Goal: Task Accomplishment & Management: Manage account settings

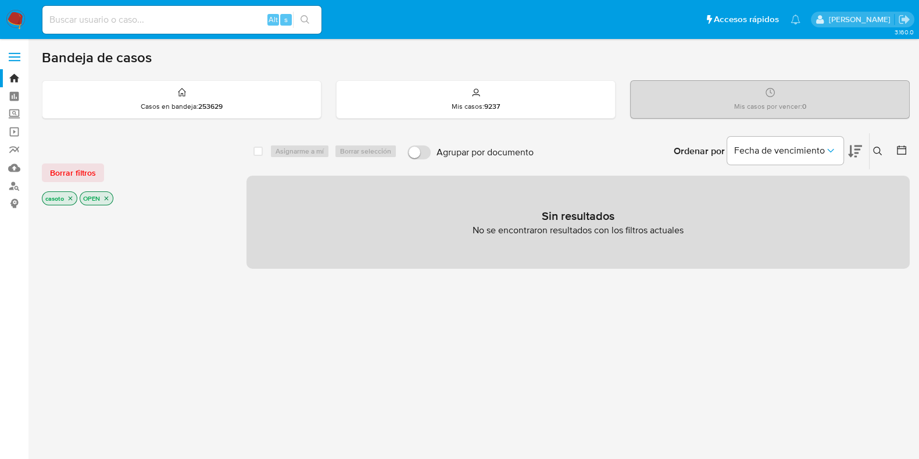
click at [873, 146] on icon at bounding box center [877, 150] width 9 height 9
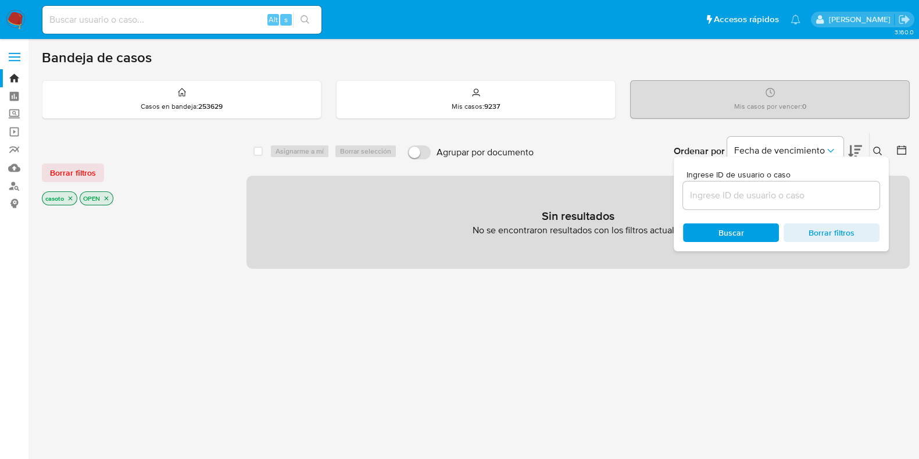
click at [793, 188] on input at bounding box center [781, 195] width 196 height 15
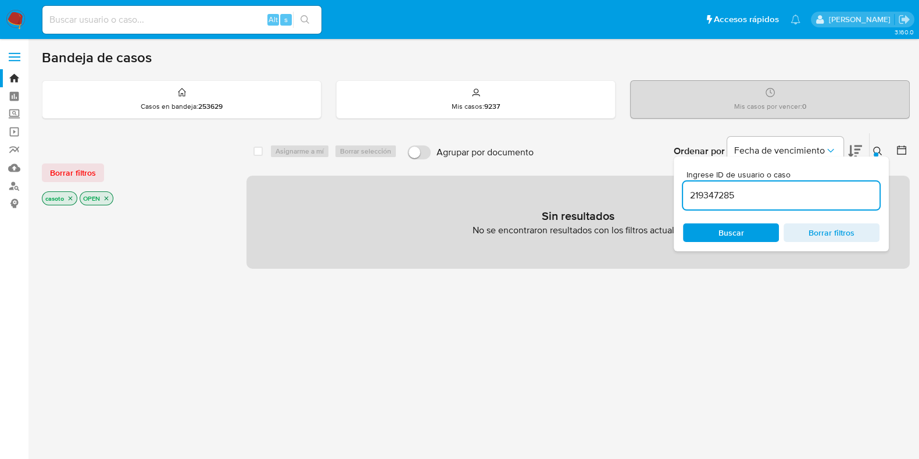
type input "219347285"
click at [879, 149] on icon at bounding box center [877, 150] width 9 height 9
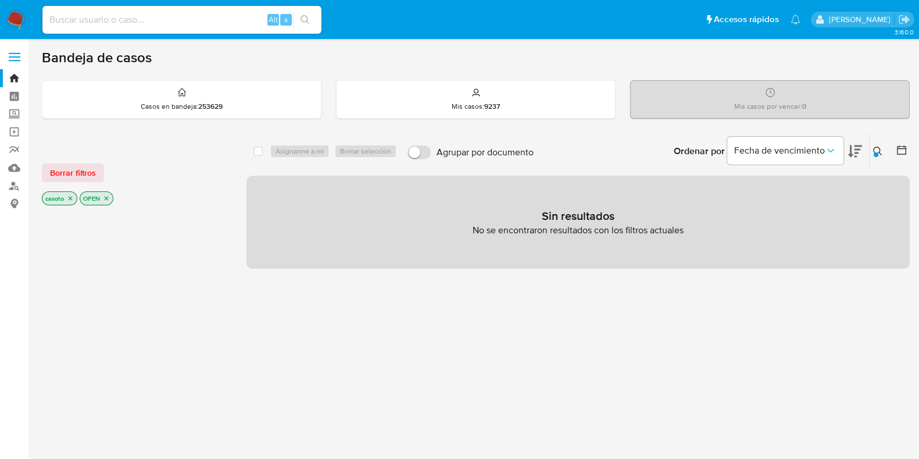
click at [70, 199] on icon "close-filter" at bounding box center [70, 198] width 7 height 7
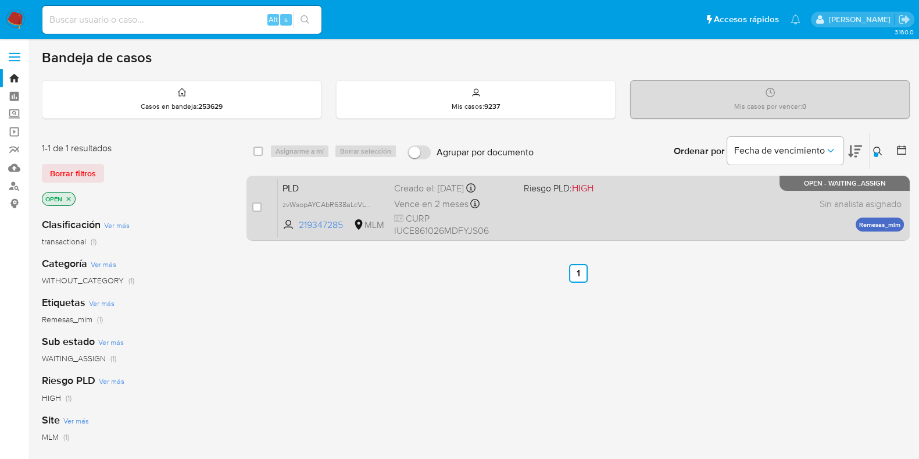
click at [599, 222] on div "PLD zvWsopAYCAbR638aLcVLW80L 219347285 MLM Riesgo PLD: HIGH Creado el: 12/09/20…" at bounding box center [591, 207] width 626 height 59
click at [255, 203] on input "checkbox" at bounding box center [256, 206] width 9 height 9
checkbox input "true"
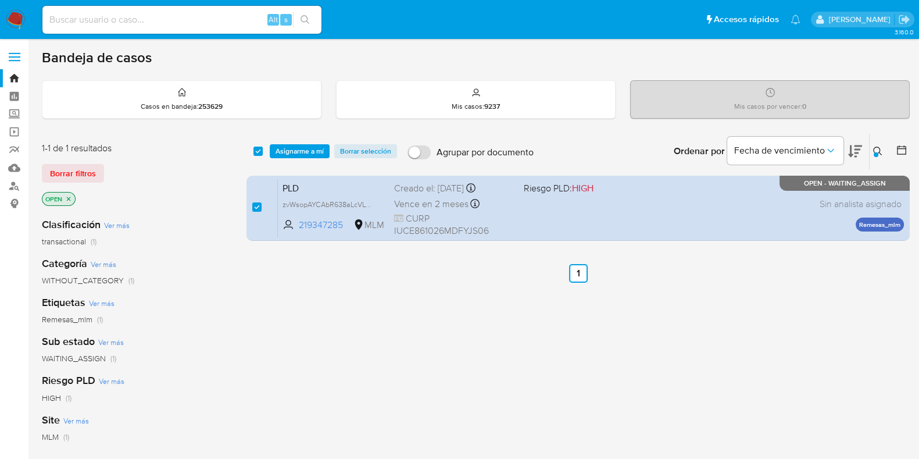
click at [285, 158] on div "select-all-cases-checkbox Asignarme a mí Borrar selección Agrupar por documento…" at bounding box center [577, 151] width 663 height 36
click at [305, 156] on span "Asignarme a mí" at bounding box center [300, 151] width 48 height 12
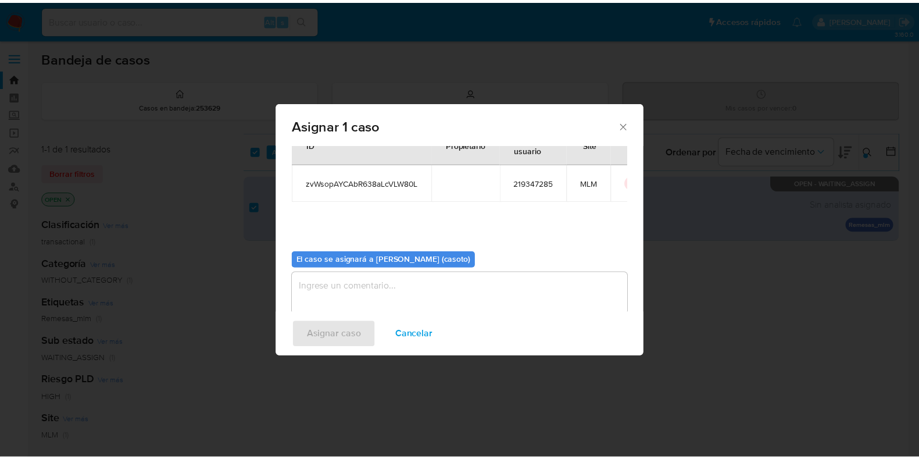
scroll to position [60, 0]
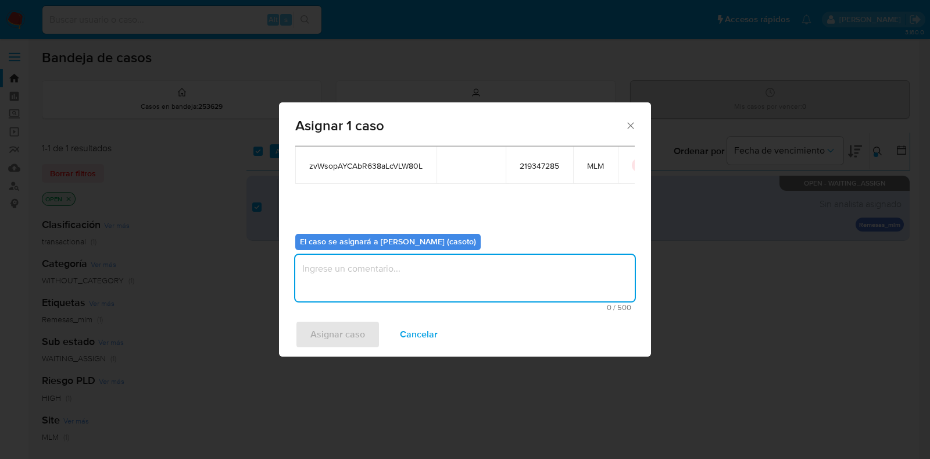
click at [403, 274] on textarea "assign-modal" at bounding box center [464, 278] width 339 height 47
type textarea "l1"
click at [339, 328] on span "Asignar caso" at bounding box center [337, 334] width 55 height 26
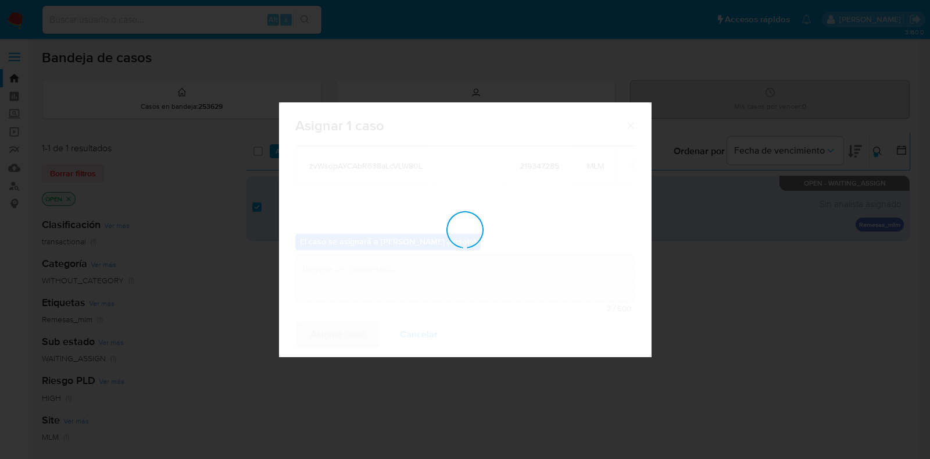
checkbox input "false"
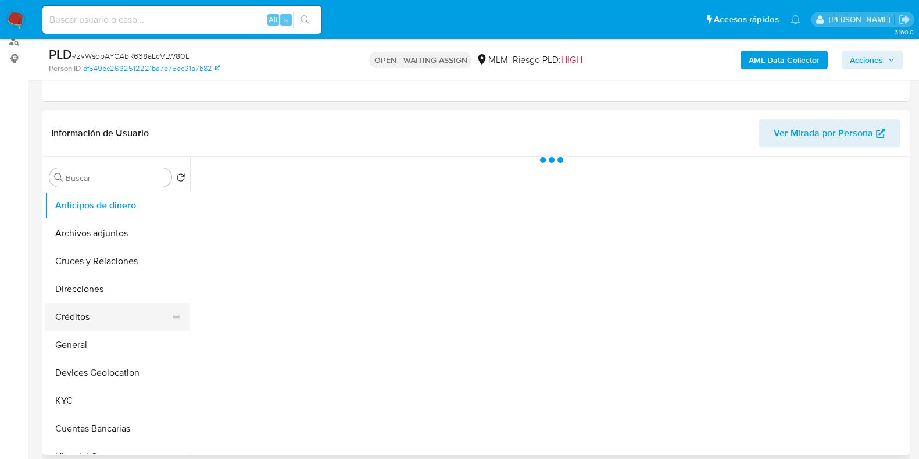
scroll to position [145, 0]
select select "10"
click at [81, 231] on button "Archivos adjuntos" at bounding box center [113, 233] width 136 height 28
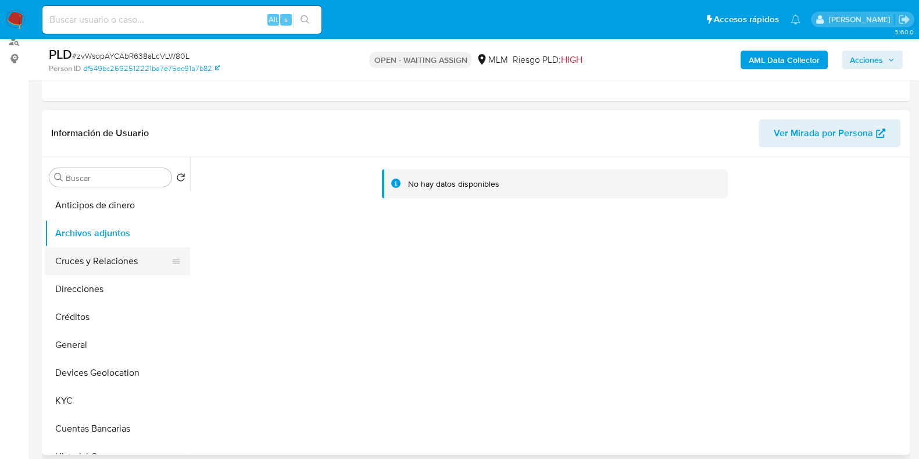
click at [94, 255] on button "Cruces y Relaciones" at bounding box center [113, 261] width 136 height 28
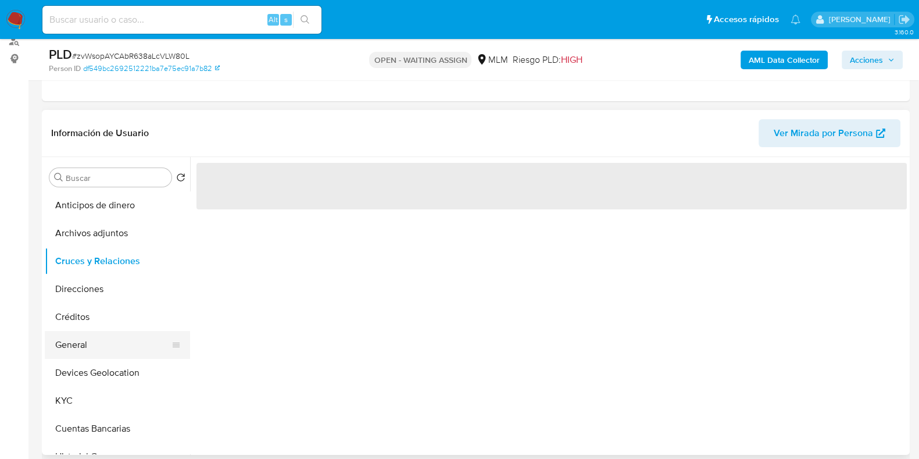
click at [94, 347] on button "General" at bounding box center [113, 345] width 136 height 28
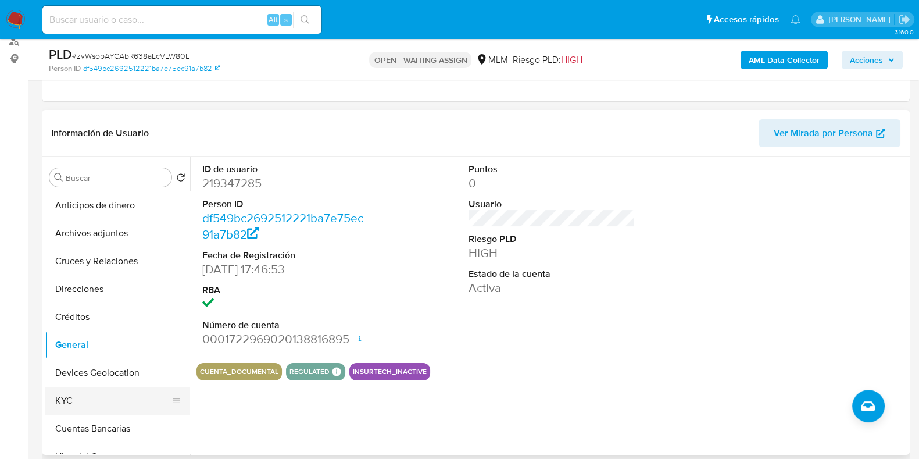
click at [74, 402] on button "KYC" at bounding box center [113, 401] width 136 height 28
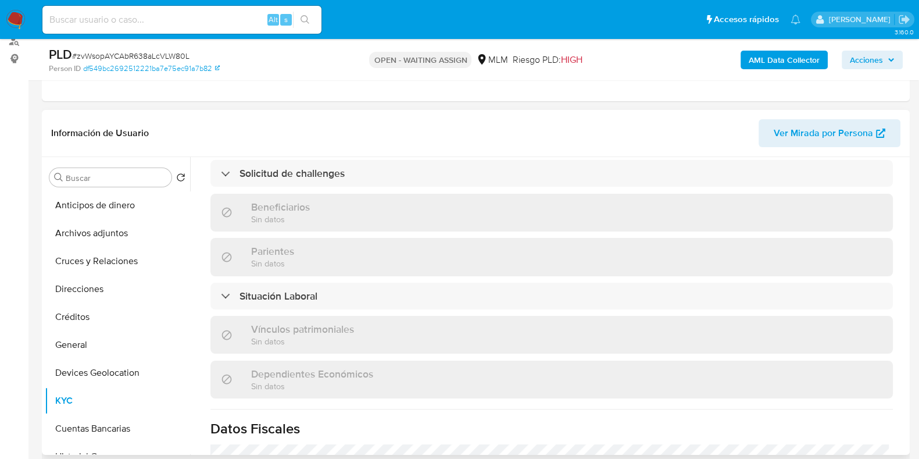
scroll to position [508, 0]
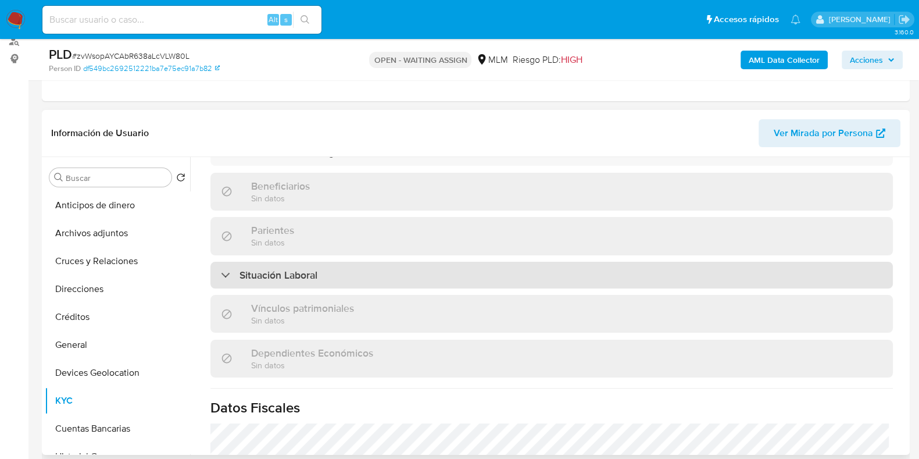
click at [328, 278] on div "Situación Laboral" at bounding box center [551, 275] width 682 height 27
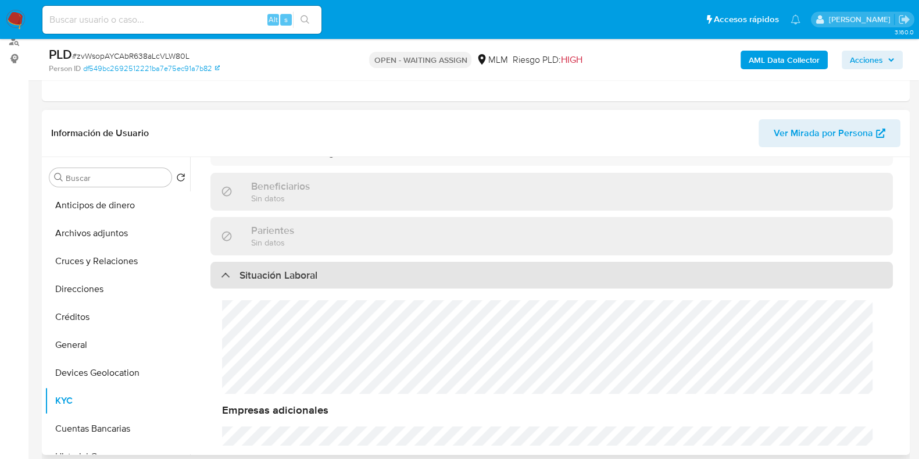
click at [328, 278] on div "Situación Laboral" at bounding box center [551, 275] width 682 height 27
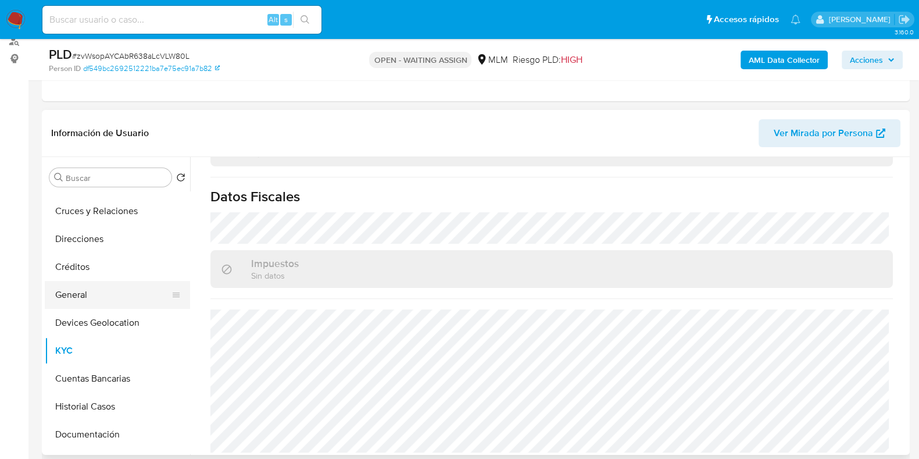
scroll to position [72, 0]
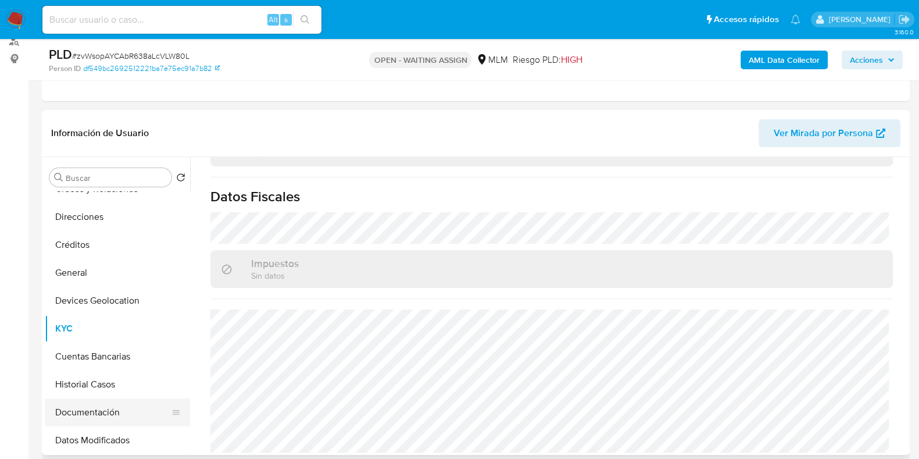
click at [80, 401] on button "Documentación" at bounding box center [113, 412] width 136 height 28
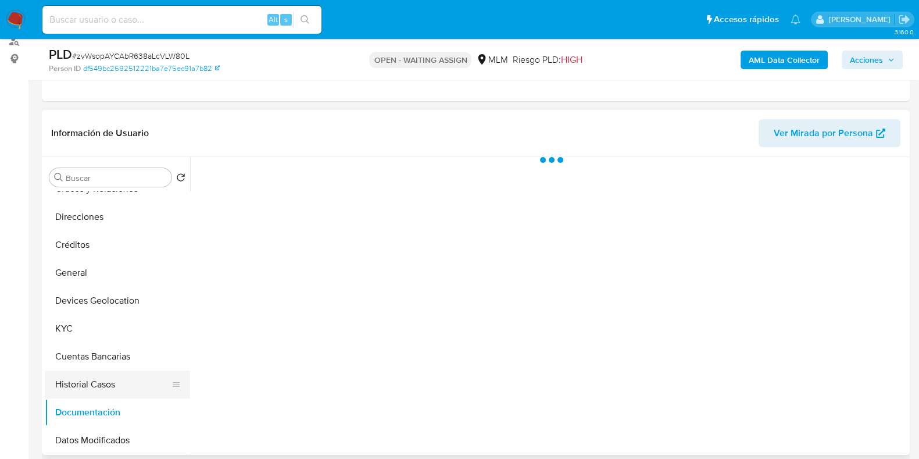
scroll to position [0, 0]
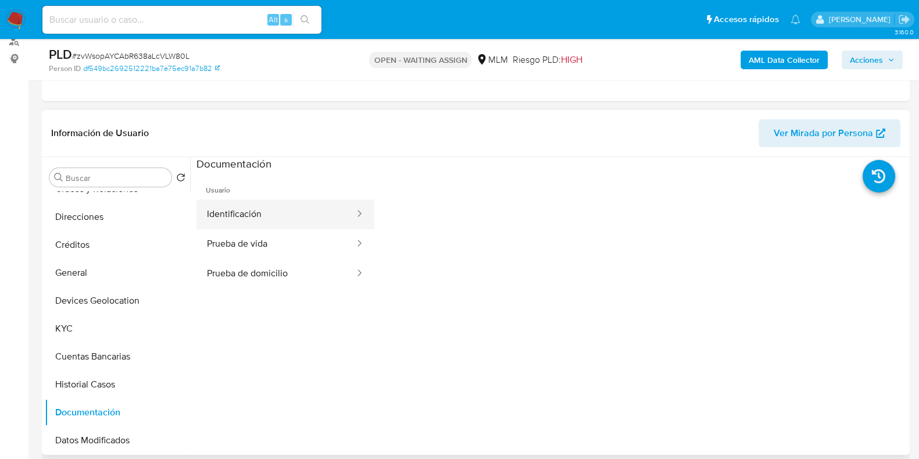
click at [262, 212] on button "Identificación" at bounding box center [275, 214] width 159 height 30
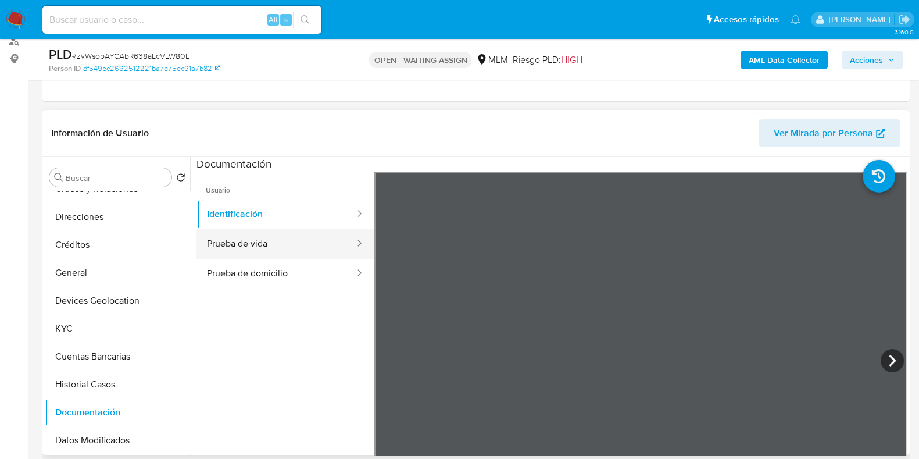
click at [270, 243] on button "Prueba de vida" at bounding box center [275, 244] width 159 height 30
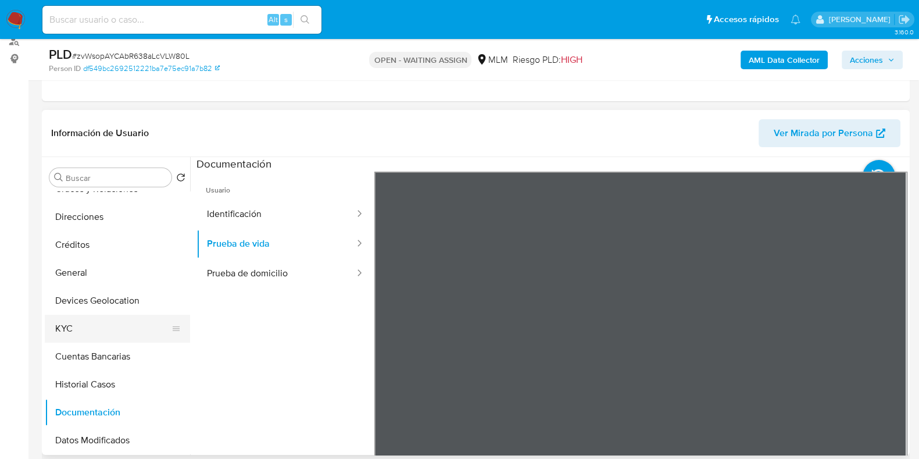
click at [87, 327] on button "KYC" at bounding box center [113, 328] width 136 height 28
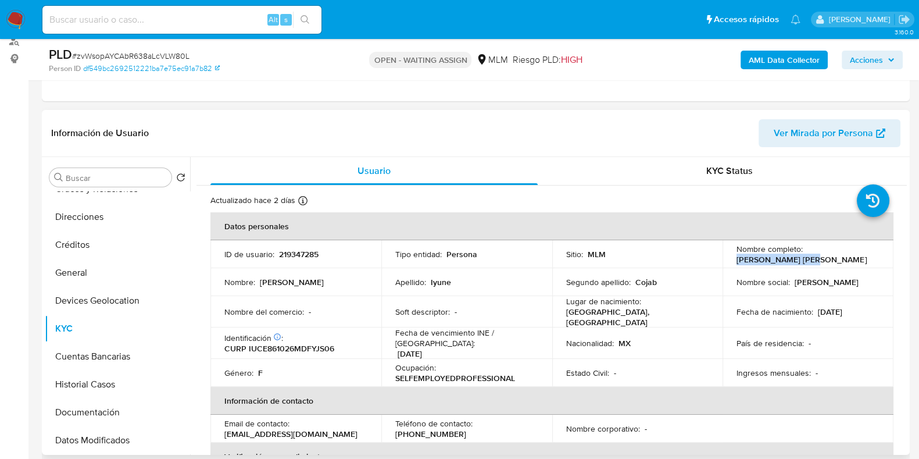
drag, startPoint x: 804, startPoint y: 258, endPoint x: 732, endPoint y: 260, distance: 72.1
click at [736, 260] on div "Nombre completo : Esther Iyune Cojab" at bounding box center [807, 254] width 143 height 21
copy p "Esther Iyune Cojab"
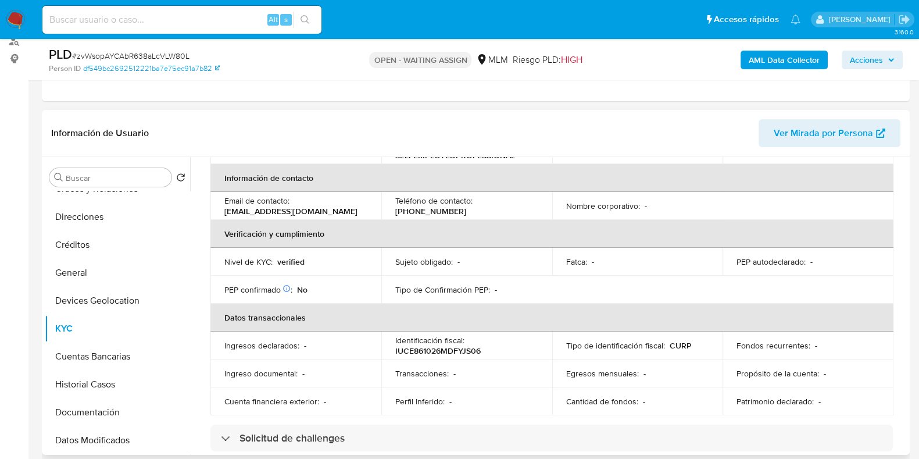
scroll to position [363, 0]
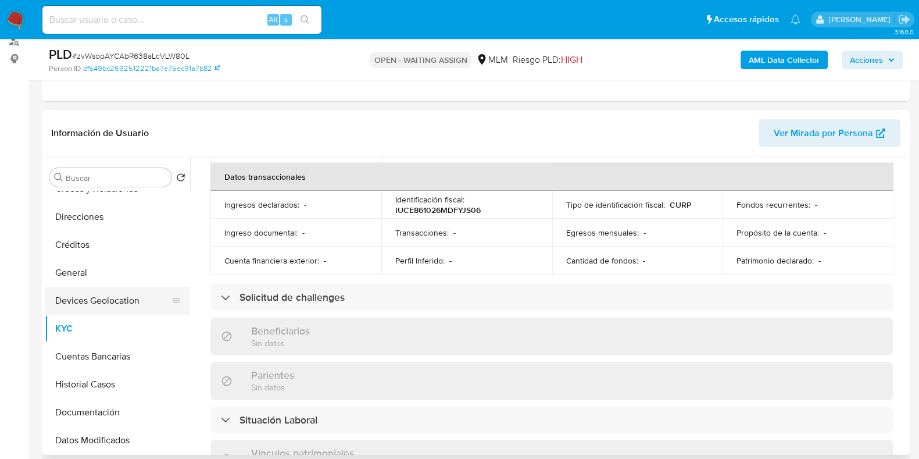
click at [108, 301] on button "Devices Geolocation" at bounding box center [113, 301] width 136 height 28
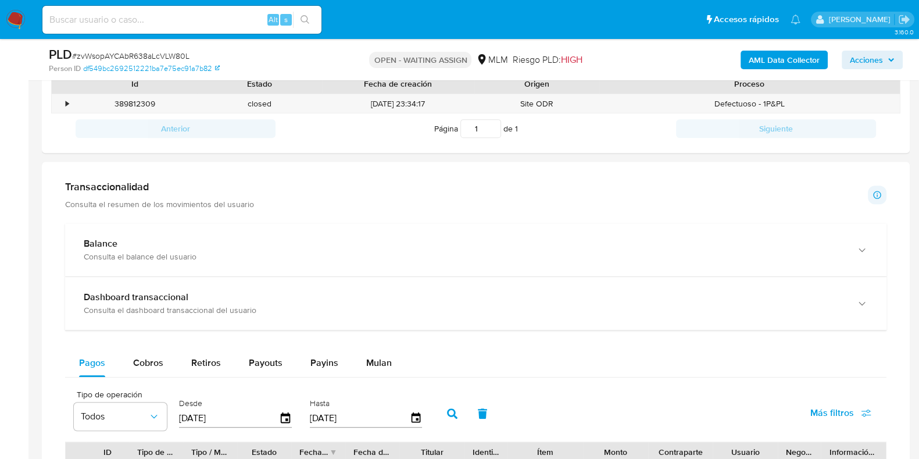
scroll to position [550, 0]
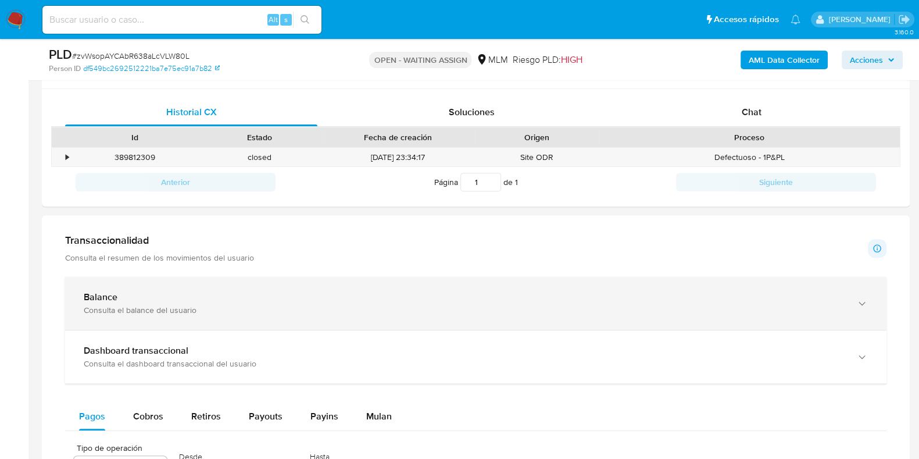
click at [176, 302] on div "Balance Consulta el balance del usuario" at bounding box center [464, 303] width 761 height 24
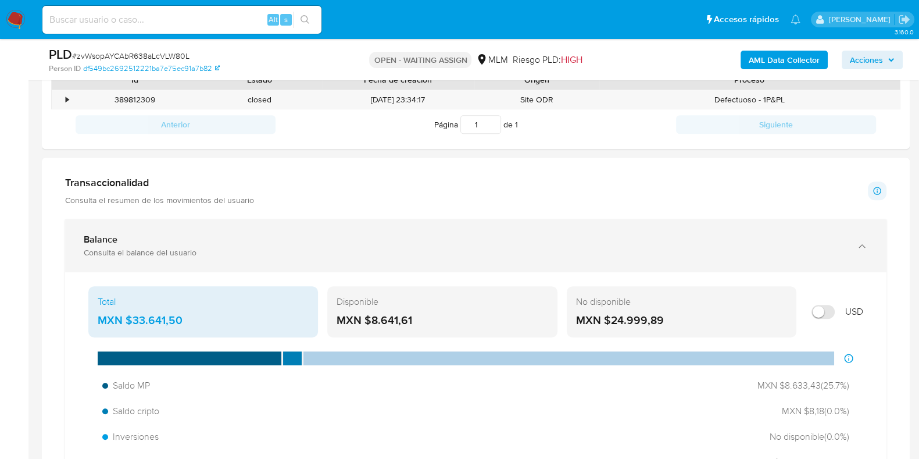
scroll to position [695, 0]
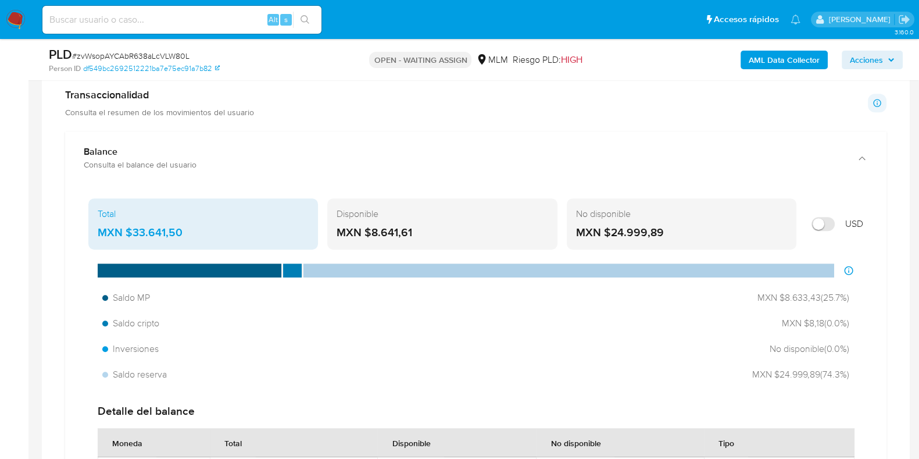
click at [164, 225] on div "MXN $33.641,50" at bounding box center [203, 232] width 211 height 15
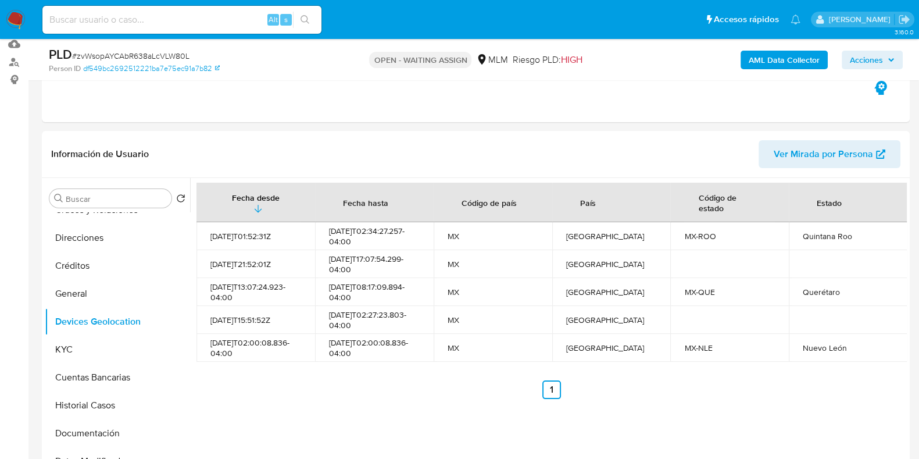
scroll to position [114, 0]
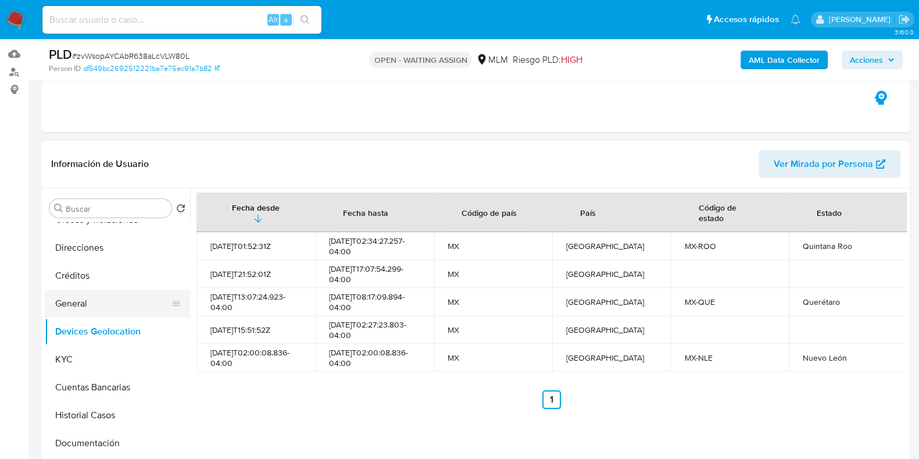
click at [80, 309] on button "General" at bounding box center [113, 303] width 136 height 28
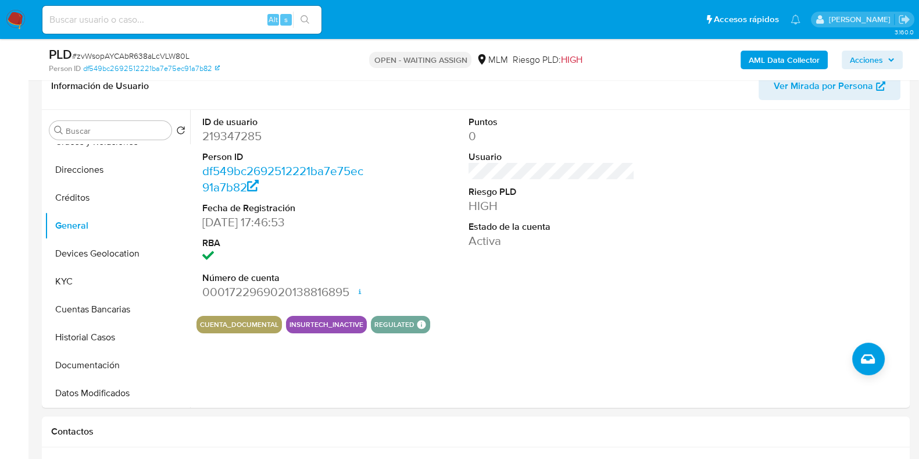
scroll to position [332, 0]
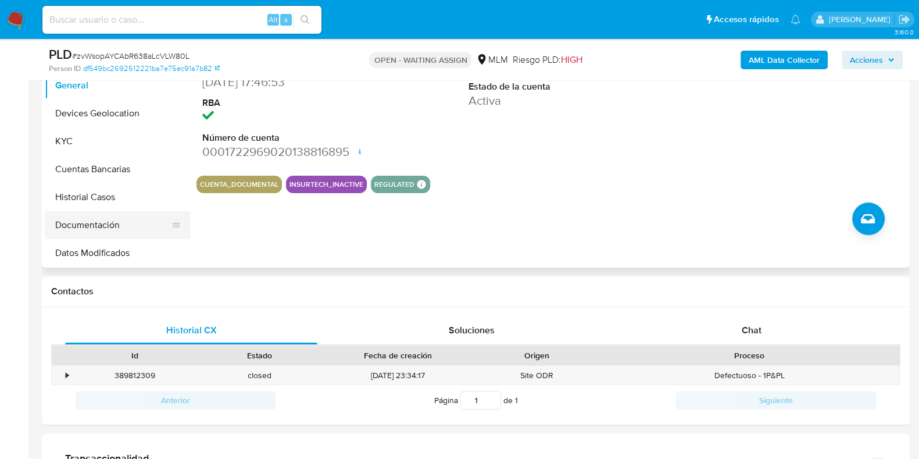
click at [88, 218] on button "Documentación" at bounding box center [113, 225] width 136 height 28
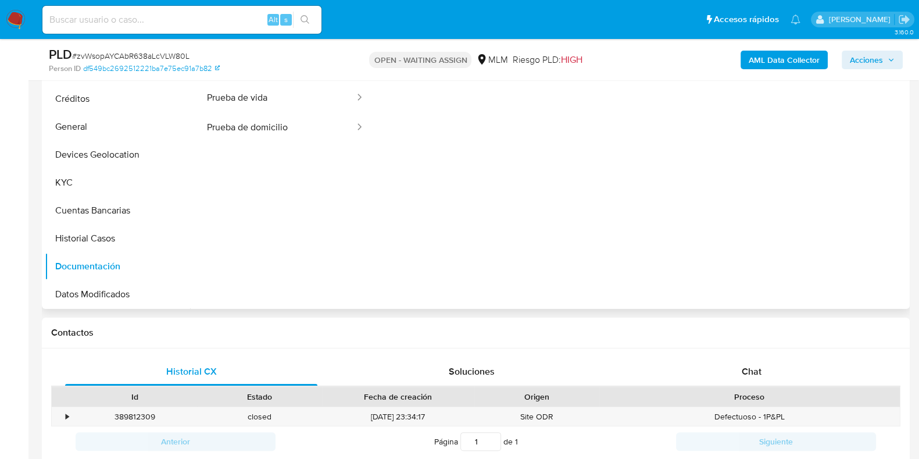
scroll to position [259, 0]
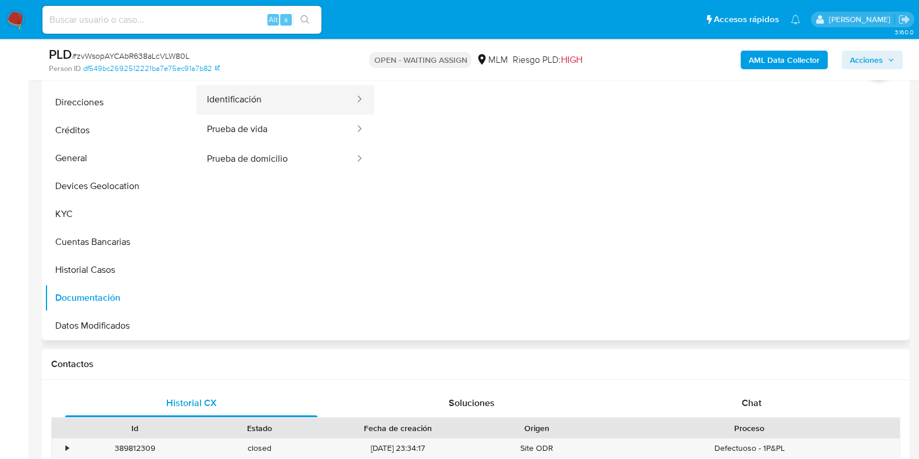
click at [260, 108] on button "Identificación" at bounding box center [275, 100] width 159 height 30
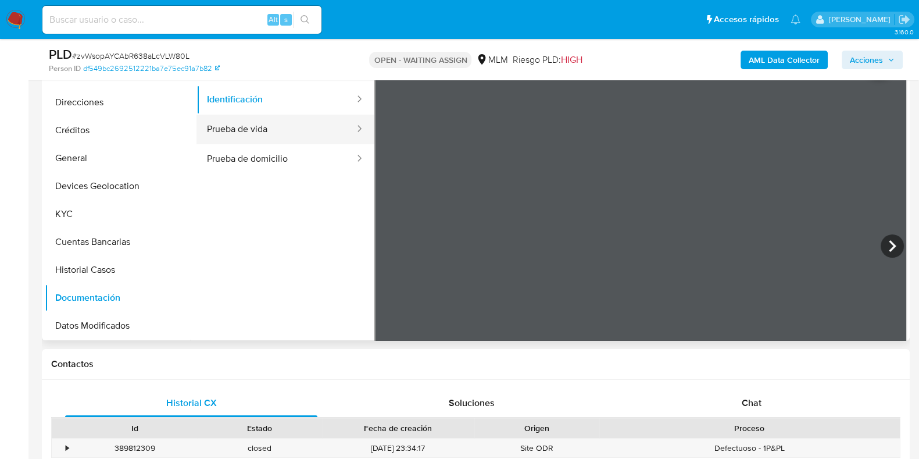
click at [258, 131] on button "Prueba de vida" at bounding box center [275, 130] width 159 height 30
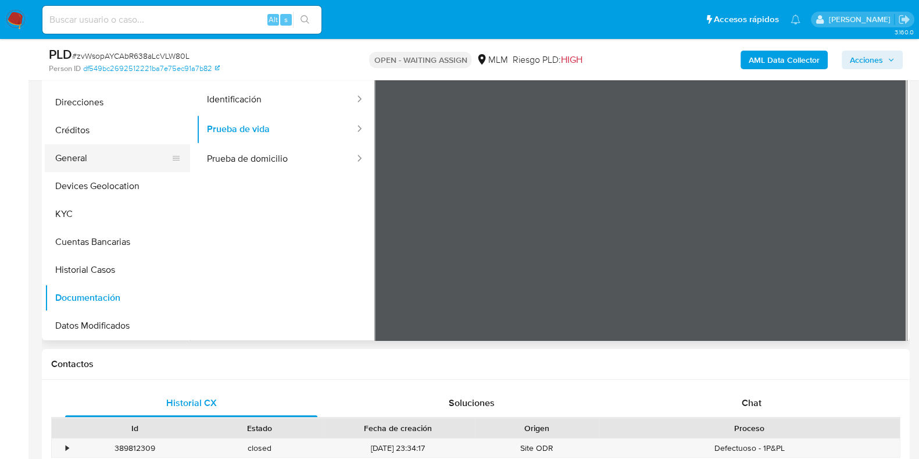
click at [72, 153] on button "General" at bounding box center [113, 158] width 136 height 28
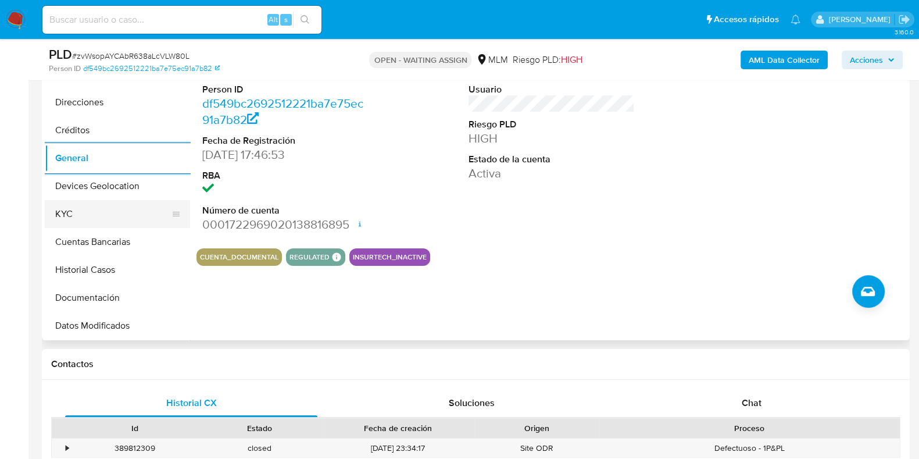
click at [58, 209] on button "KYC" at bounding box center [113, 214] width 136 height 28
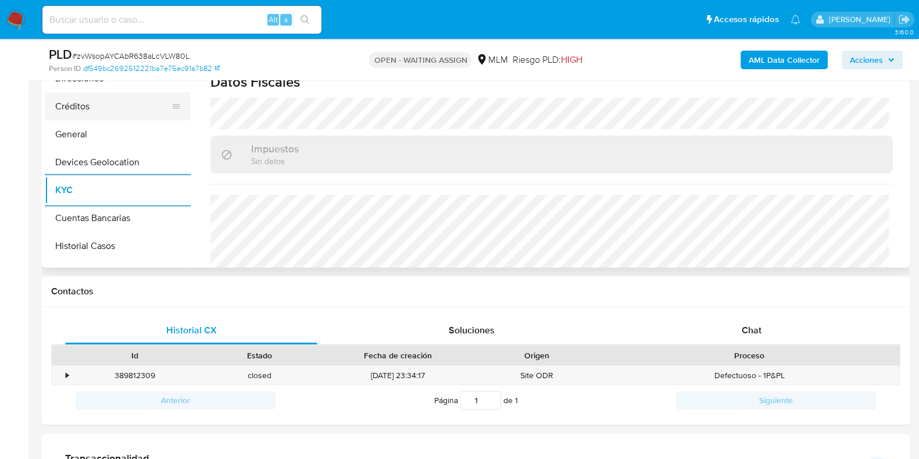
scroll to position [0, 0]
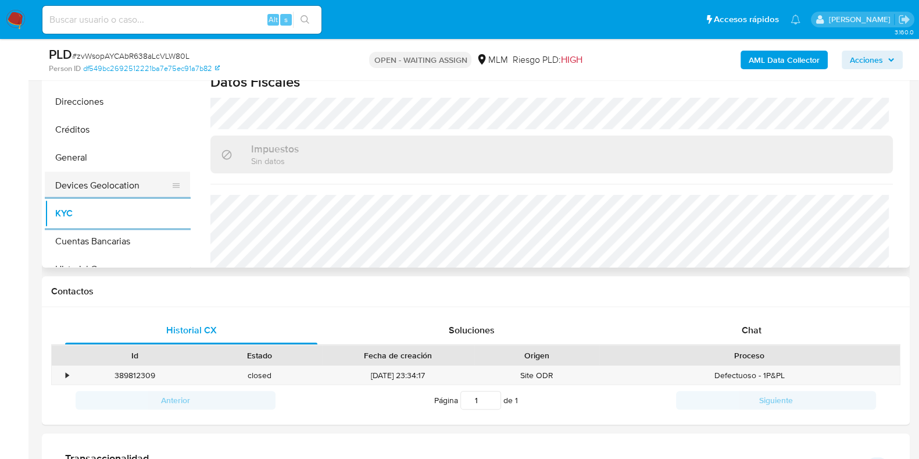
click at [98, 180] on button "Devices Geolocation" at bounding box center [113, 185] width 136 height 28
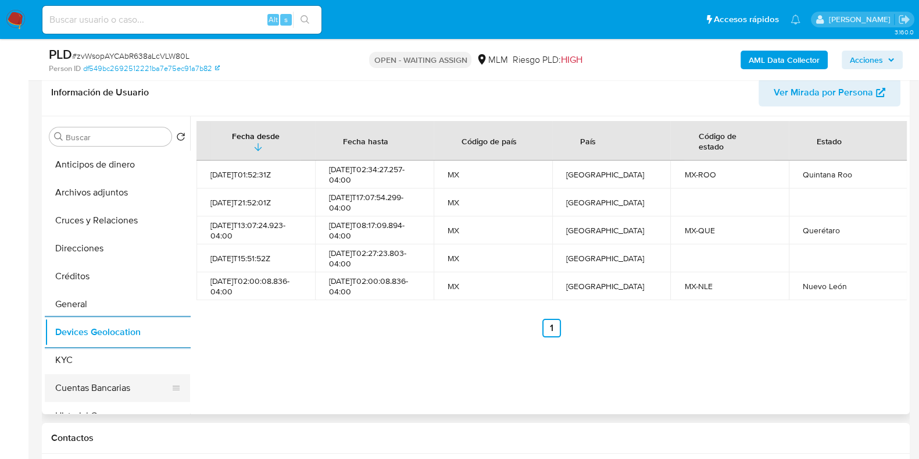
scroll to position [218, 0]
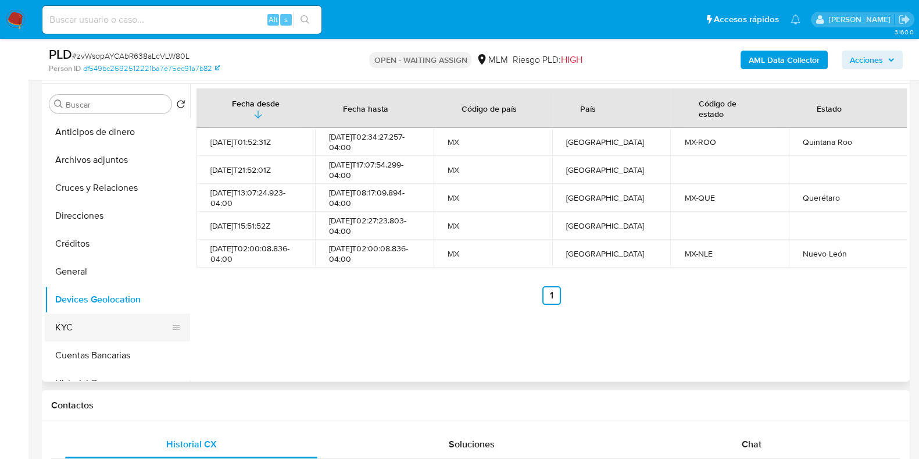
click at [83, 321] on button "KYC" at bounding box center [113, 327] width 136 height 28
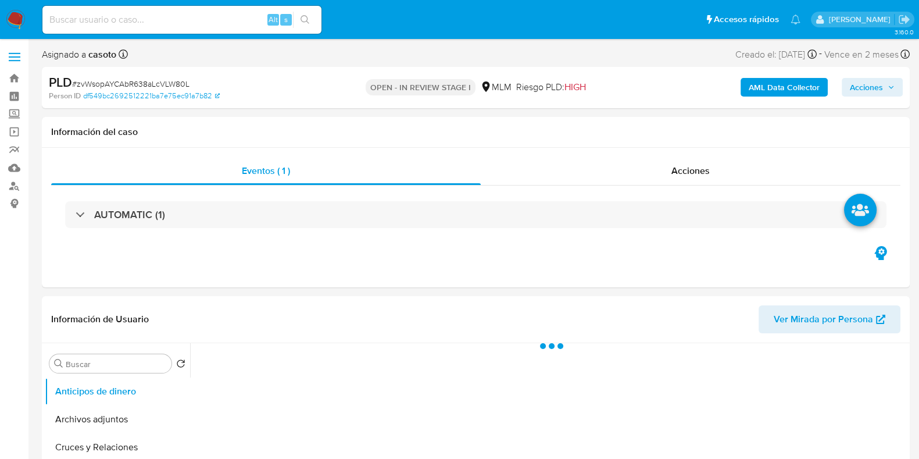
select select "10"
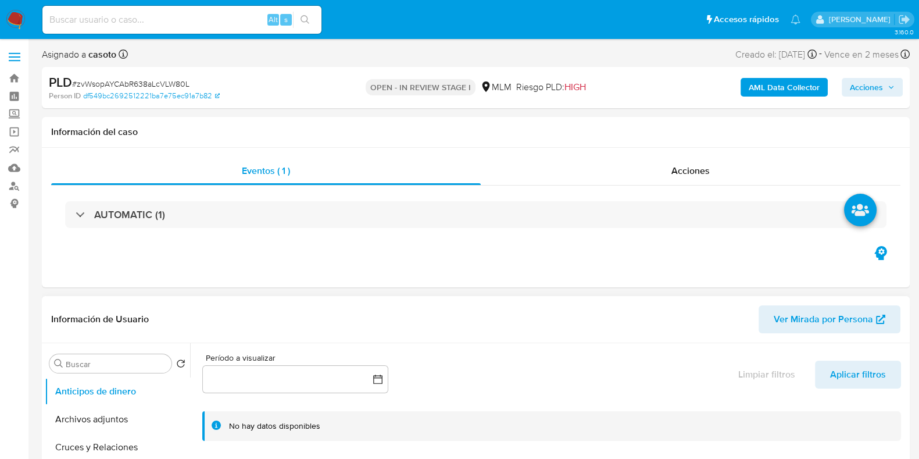
scroll to position [72, 0]
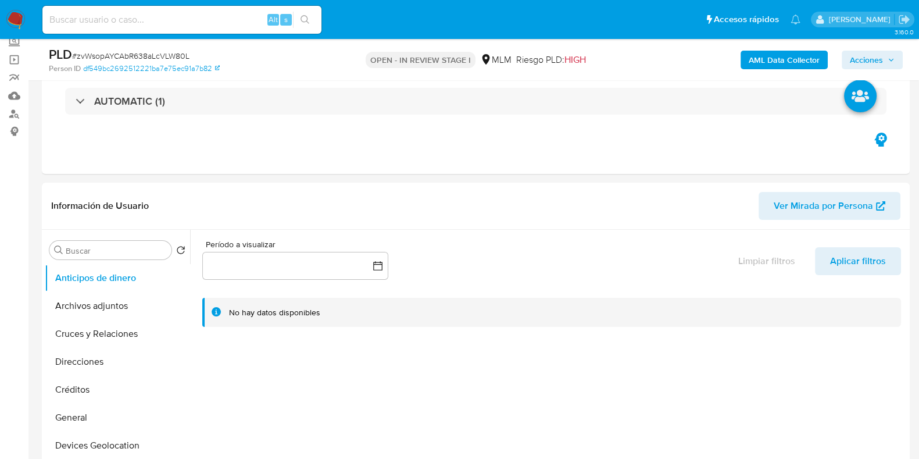
click at [871, 55] on span "Acciones" at bounding box center [866, 60] width 33 height 19
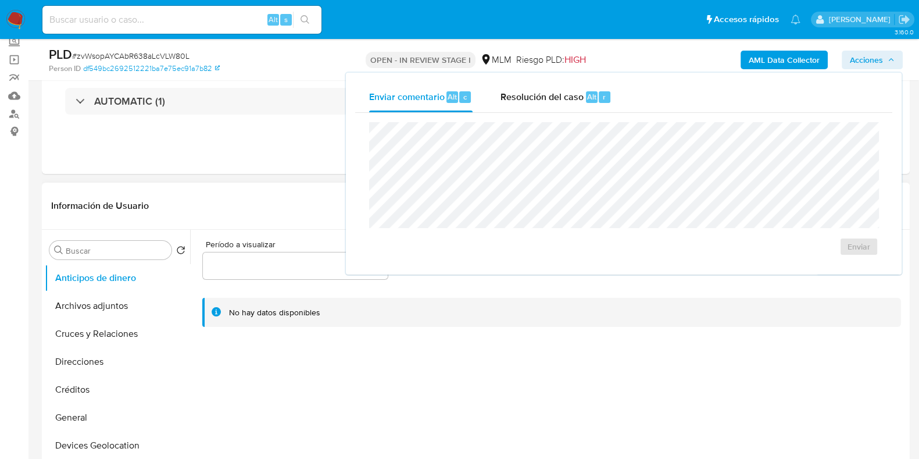
click at [785, 385] on div at bounding box center [548, 379] width 717 height 298
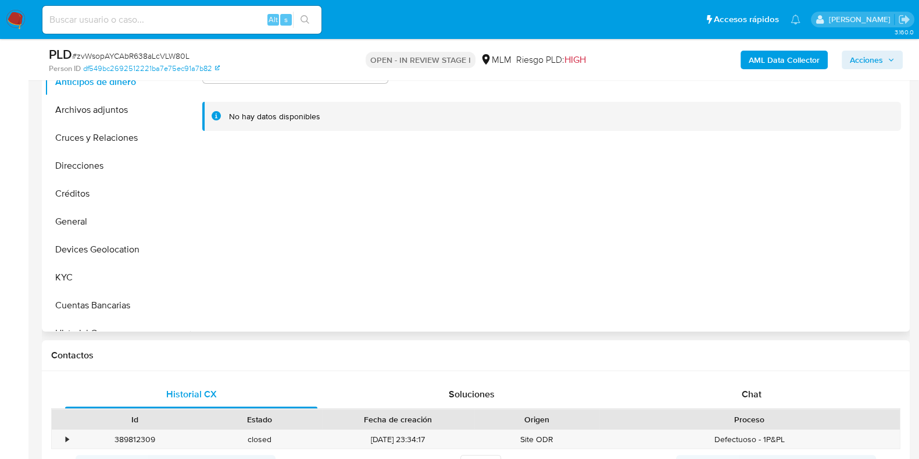
scroll to position [363, 0]
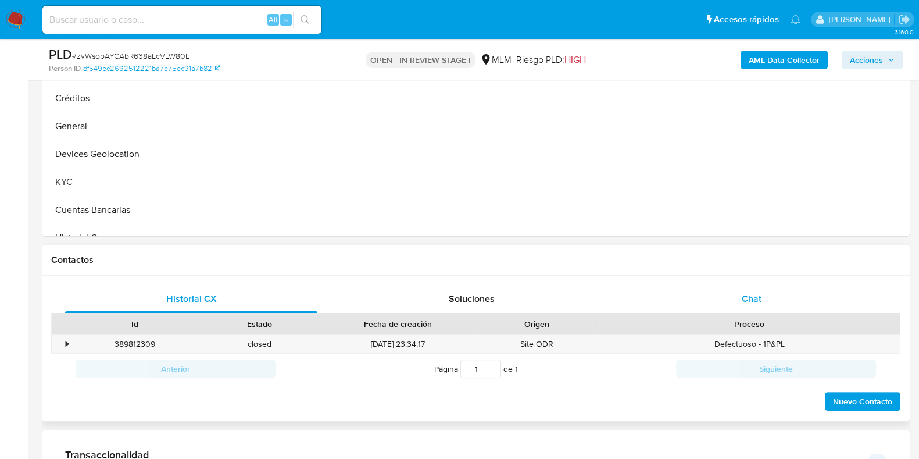
click at [752, 304] on span "Chat" at bounding box center [752, 298] width 20 height 13
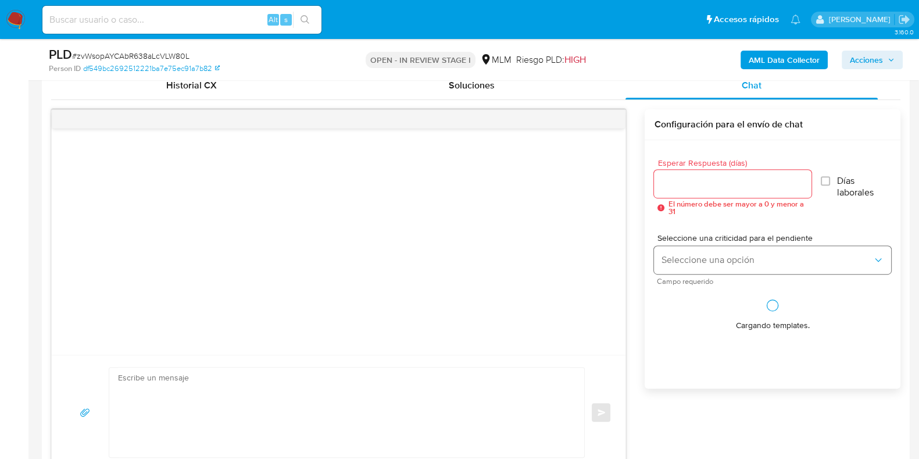
scroll to position [581, 0]
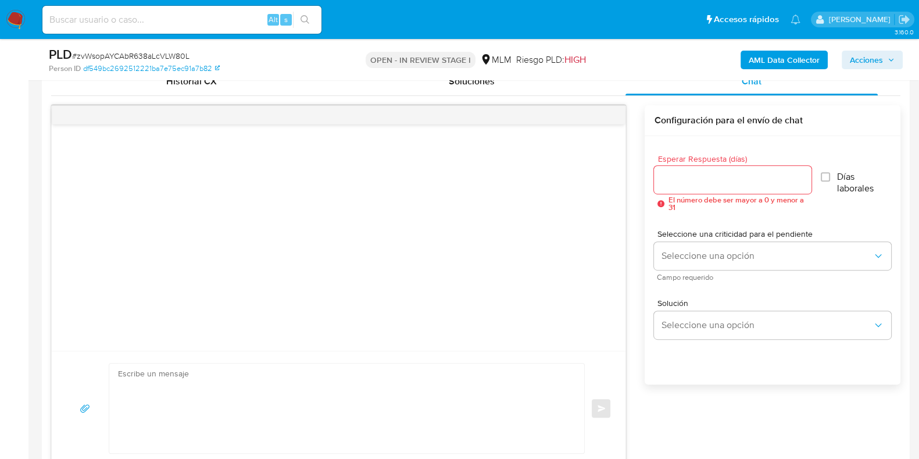
click at [703, 184] on input "Esperar Respuesta (días)" at bounding box center [732, 179] width 157 height 15
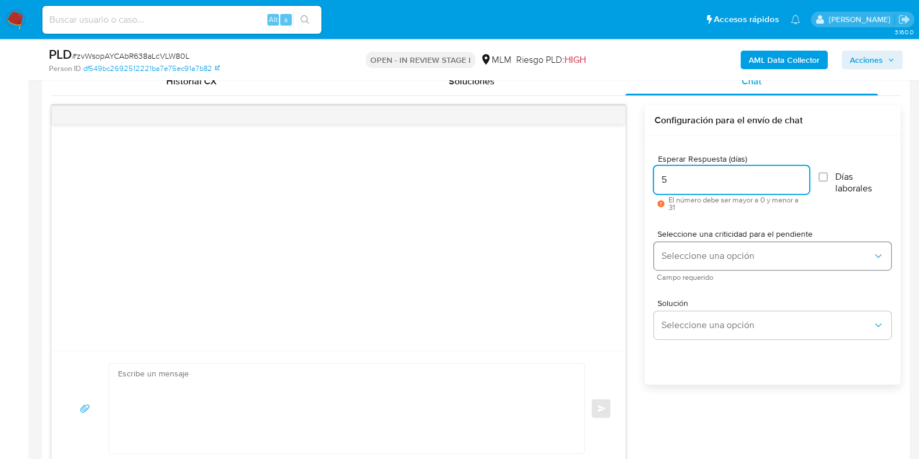
type input "5"
click at [709, 253] on span "Seleccione una opción" at bounding box center [767, 256] width 212 height 12
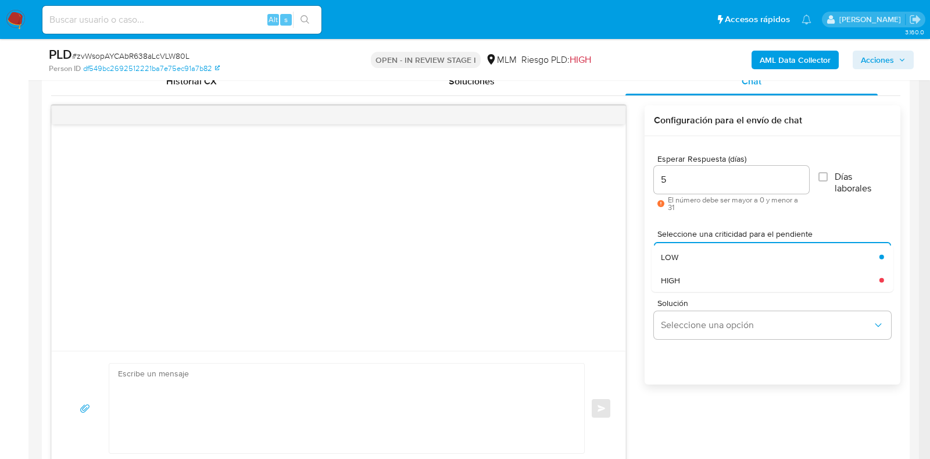
drag, startPoint x: 691, startPoint y: 279, endPoint x: 381, endPoint y: 351, distance: 318.0
click at [686, 281] on div "HIGH" at bounding box center [767, 279] width 212 height 23
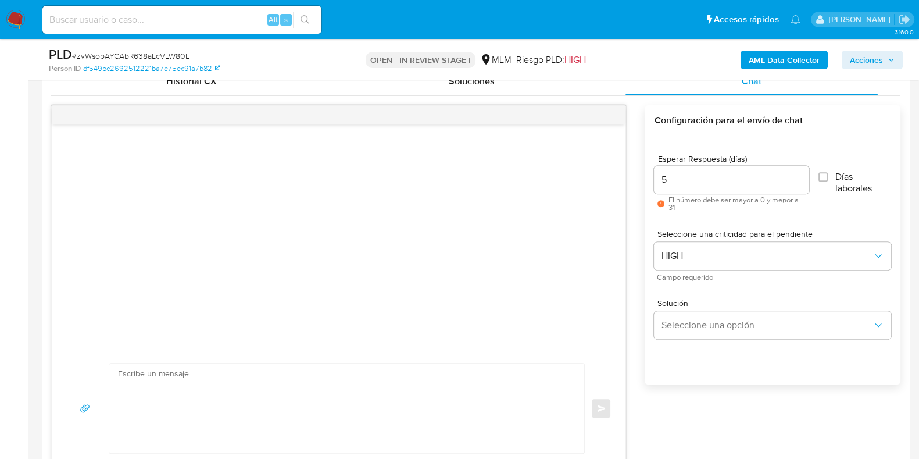
click at [352, 392] on textarea at bounding box center [344, 408] width 452 height 90
paste textarea "Apreciable cliente: Te comentamos que debemos llevar a cabo un proceso de verif…"
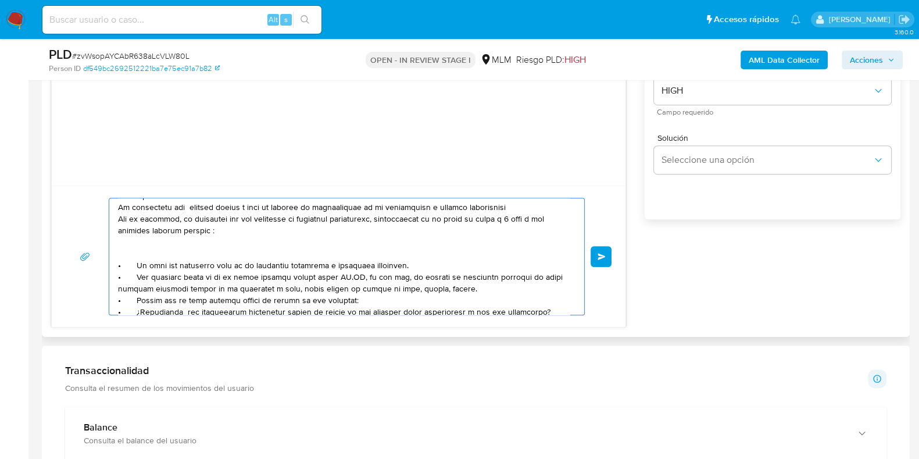
scroll to position [0, 0]
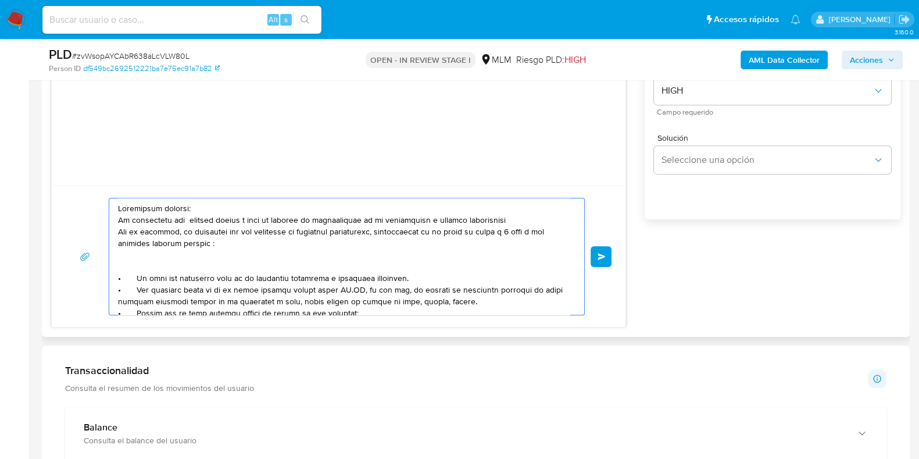
click at [443, 220] on textarea at bounding box center [344, 256] width 452 height 116
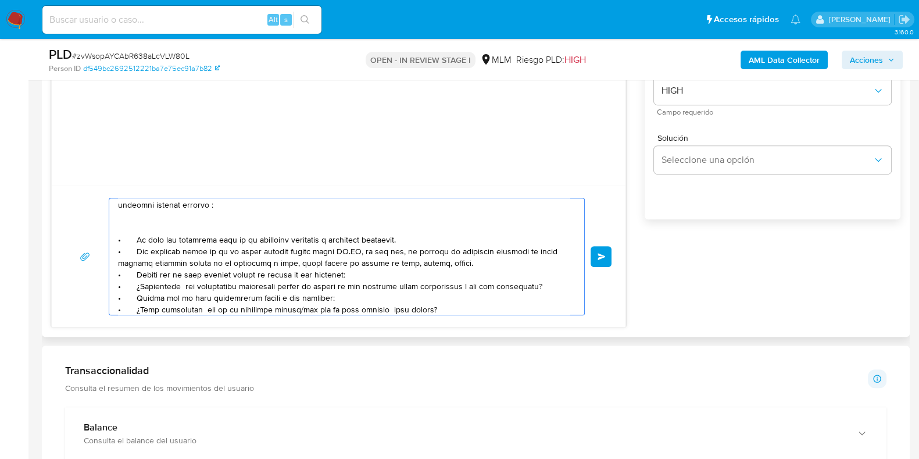
scroll to position [72, 0]
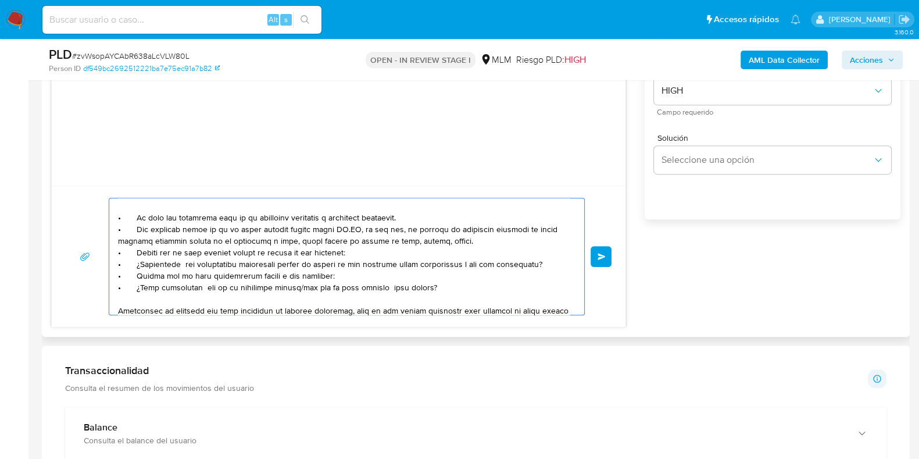
drag, startPoint x: 206, startPoint y: 228, endPoint x: 359, endPoint y: 249, distance: 153.7
click at [359, 249] on textarea at bounding box center [344, 256] width 452 height 116
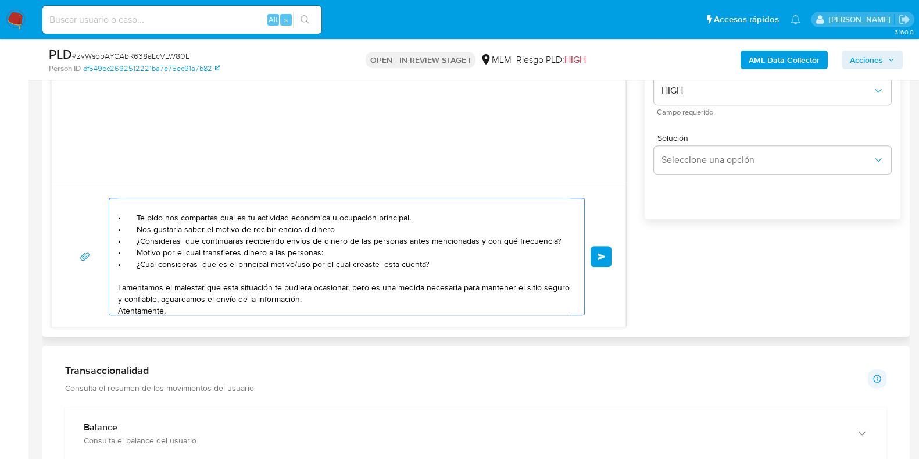
click at [304, 228] on textarea "Apreciable cliente: Te comentamos que debemos llevar a cabo un proceso de verif…" at bounding box center [344, 256] width 452 height 116
click at [284, 221] on textarea "Apreciable cliente: Te comentamos que debemos llevar a cabo un proceso de verif…" at bounding box center [344, 256] width 452 height 116
click at [285, 230] on textarea "Apreciable cliente: Te comentamos que debemos llevar a cabo un proceso de verif…" at bounding box center [344, 256] width 452 height 116
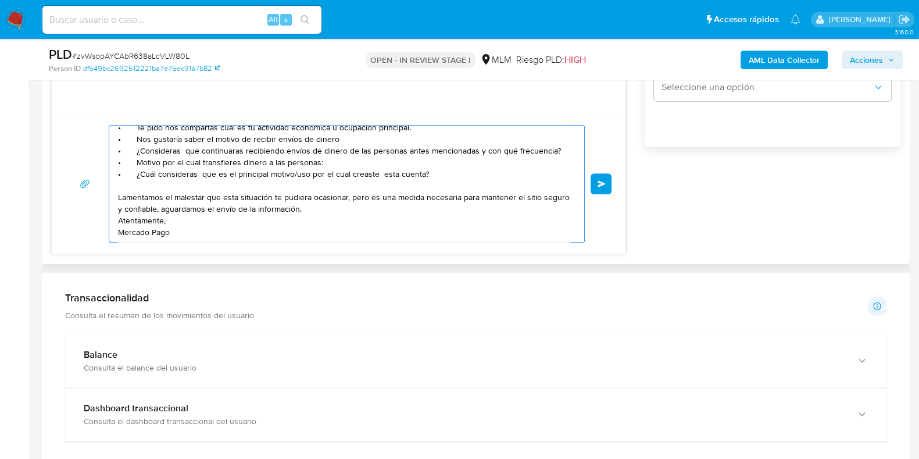
scroll to position [28, 0]
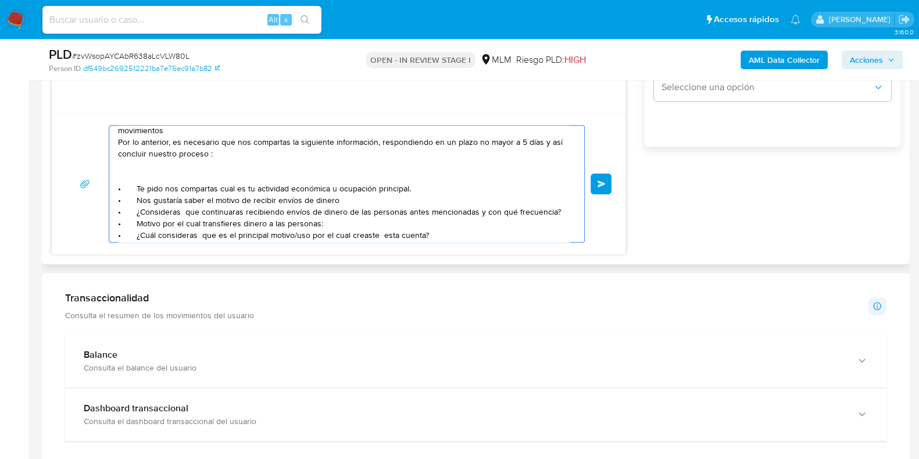
click at [342, 199] on textarea "Apreciable cliente: Te comentamos que debemos llevar a cabo un proceso de verif…" at bounding box center [344, 184] width 452 height 116
paste textarea "ELIAS ELIGIO, VANESSA RENDEROS"
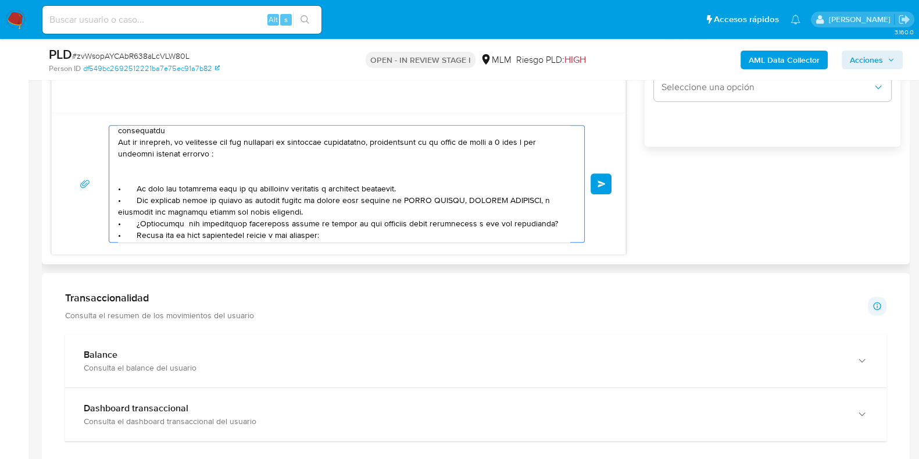
scroll to position [101, 0]
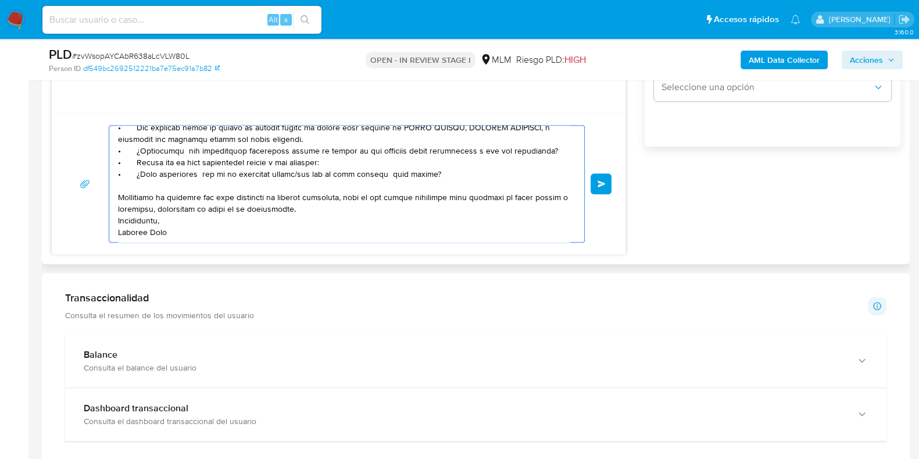
drag, startPoint x: 428, startPoint y: 176, endPoint x: 118, endPoint y: 162, distance: 310.1
click at [118, 162] on textarea at bounding box center [344, 184] width 452 height 116
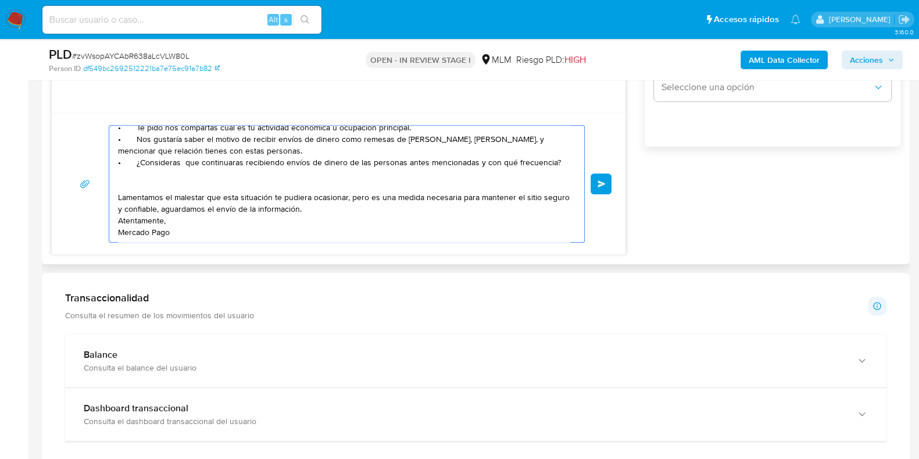
type textarea "Apreciable cliente: Te comentamos que debemos llevar a cabo un proceso de verif…"
click at [598, 184] on span "Enviar" at bounding box center [602, 183] width 8 height 7
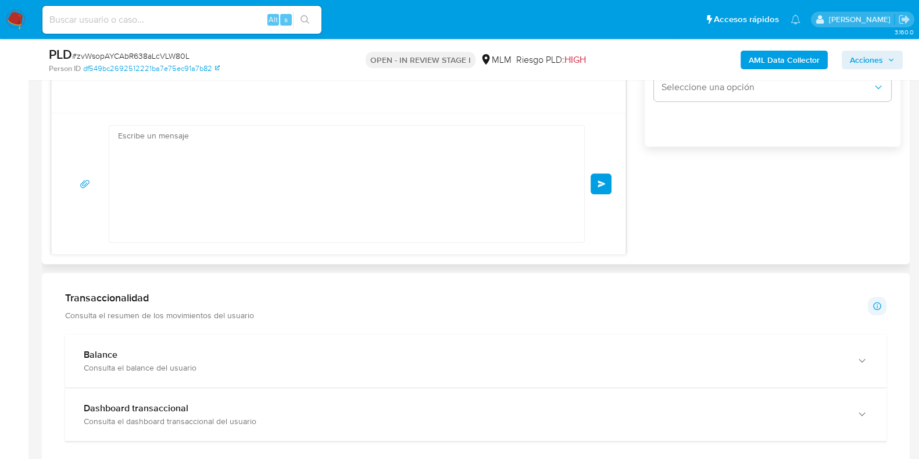
scroll to position [0, 0]
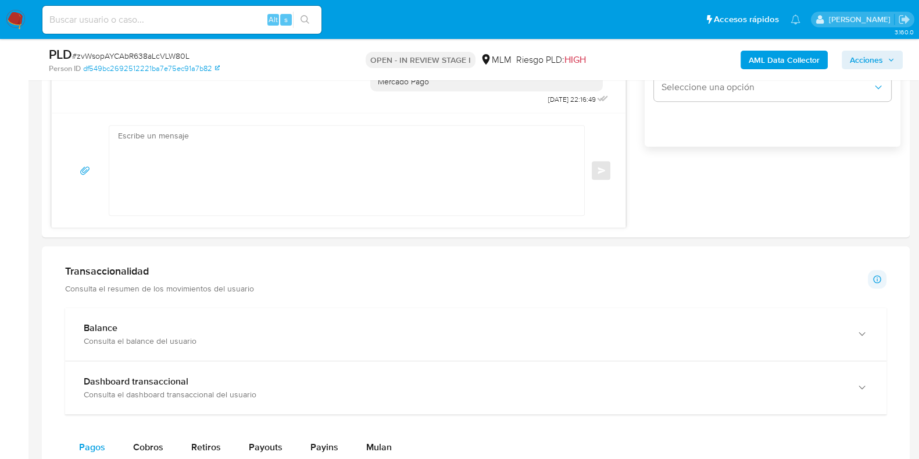
click at [175, 56] on span "# zvWsopAYCAbR638aLcVLW80L" at bounding box center [130, 56] width 117 height 12
copy span "zvWsopAYCAbR638aLcVLW80L"
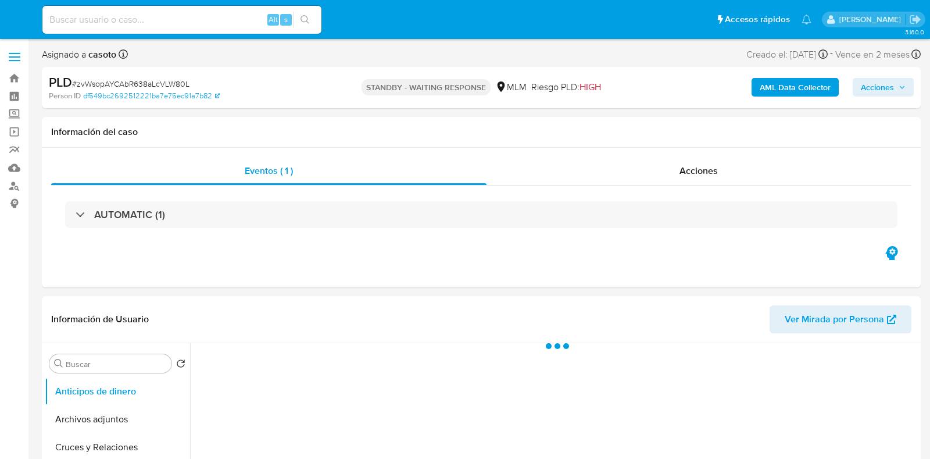
select select "10"
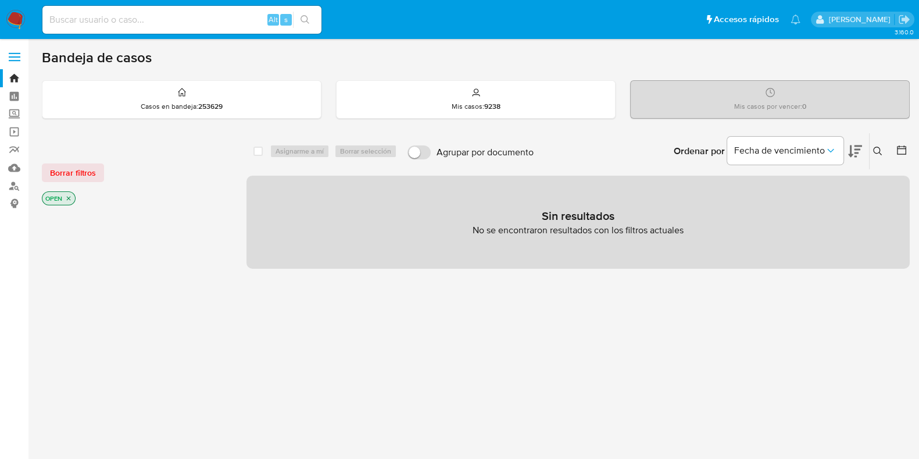
click at [875, 153] on icon at bounding box center [877, 150] width 9 height 9
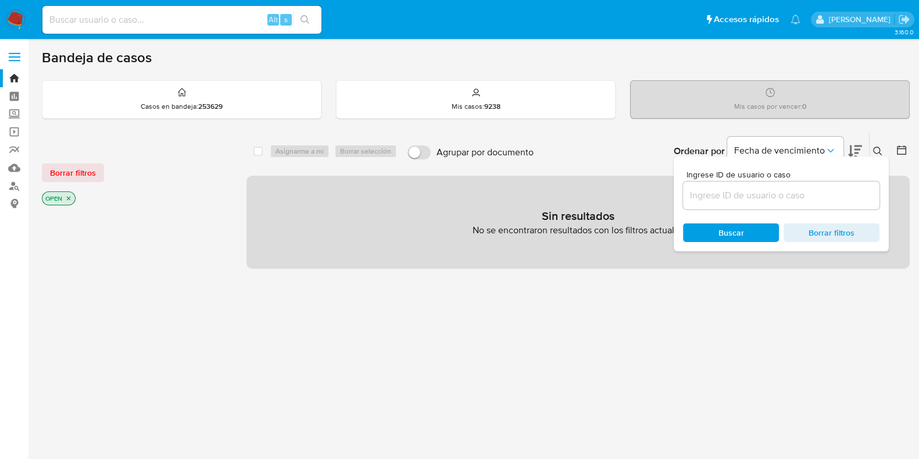
click at [792, 203] on div at bounding box center [781, 195] width 196 height 28
click at [799, 194] on input at bounding box center [781, 195] width 196 height 15
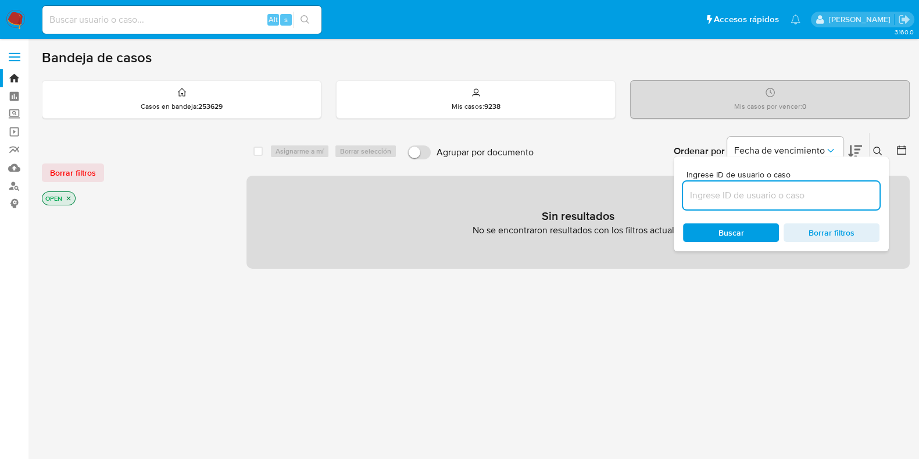
paste input "253839409"
type input "253839409"
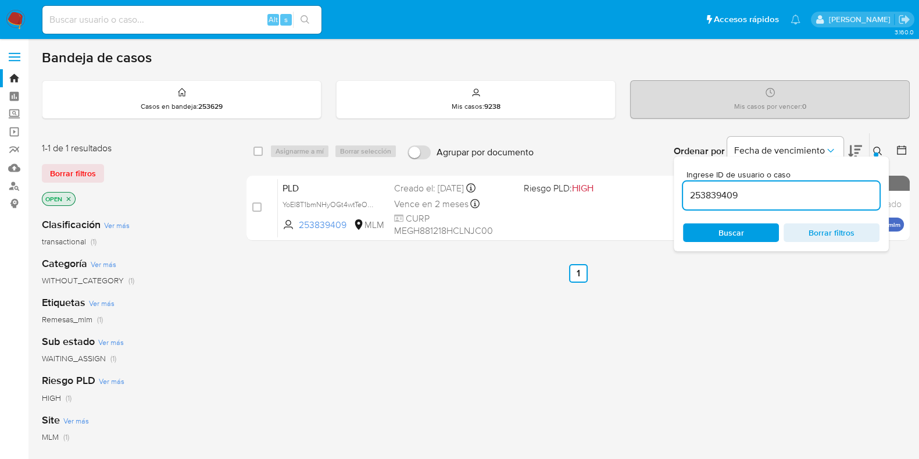
click at [880, 152] on icon at bounding box center [877, 150] width 9 height 9
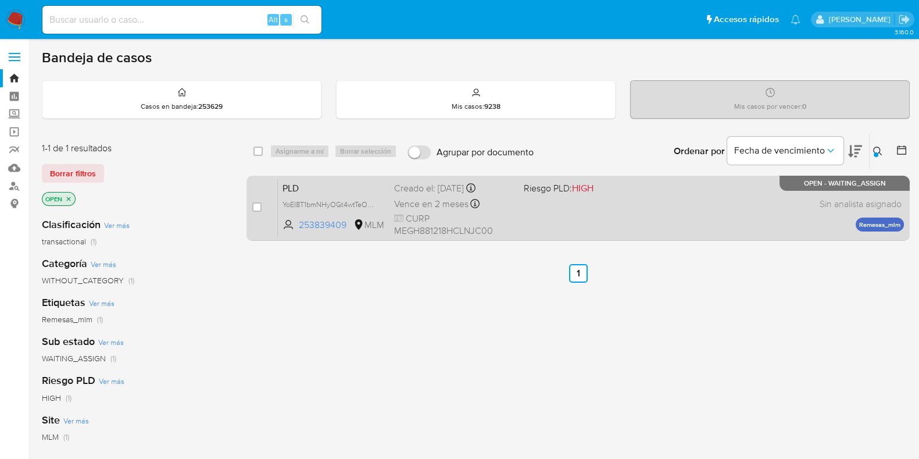
click at [751, 201] on div "PLD YoEI8T1bmNHyOGt4wtTeObpu 253839409 MLM Riesgo PLD: HIGH Creado el: 12/09/20…" at bounding box center [591, 207] width 626 height 59
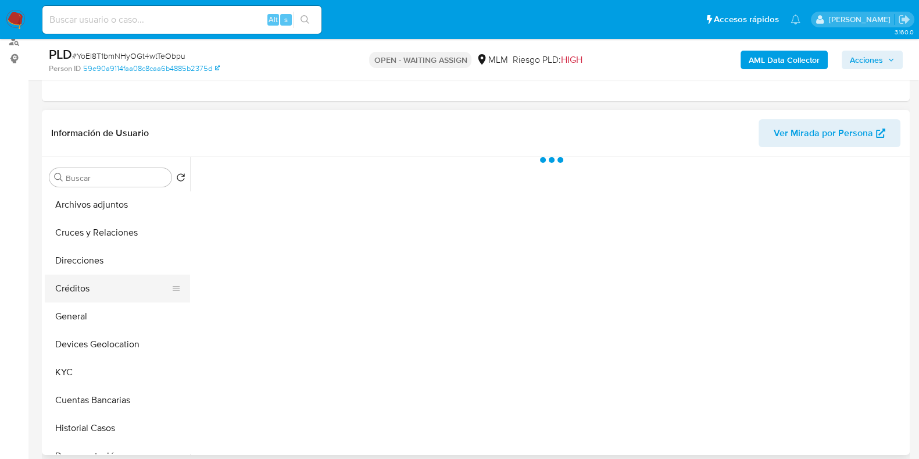
scroll to position [72, 0]
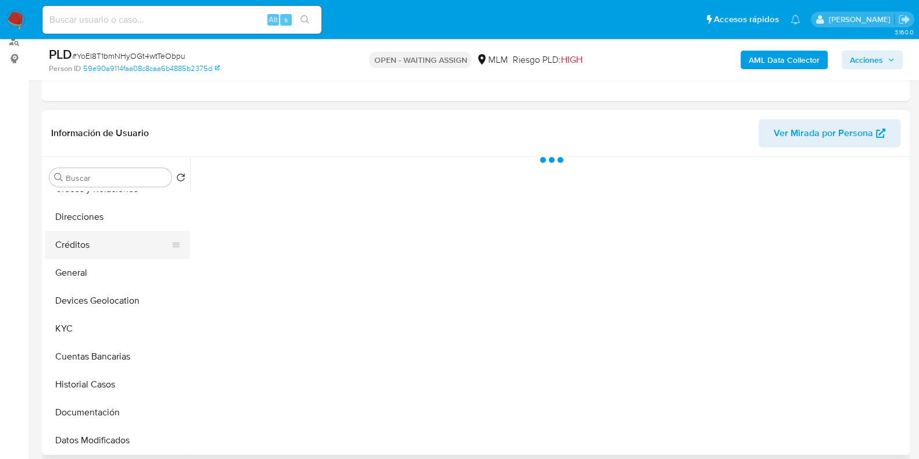
select select "10"
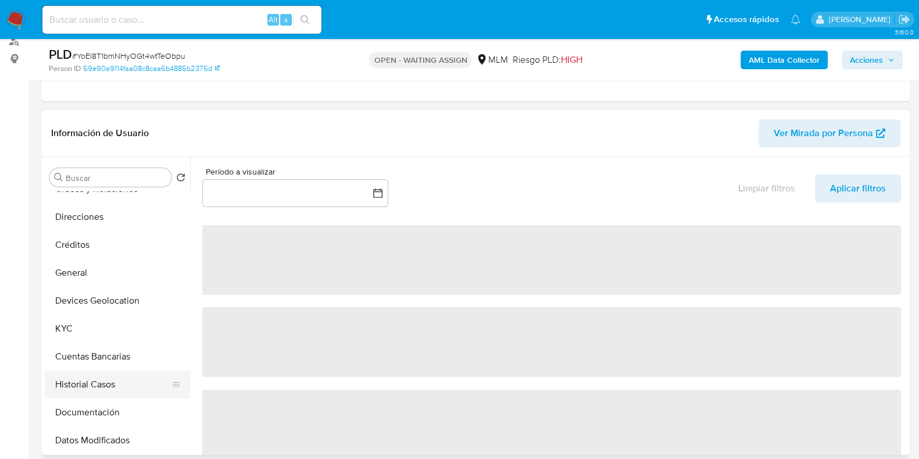
click at [81, 381] on button "Historial Casos" at bounding box center [113, 384] width 136 height 28
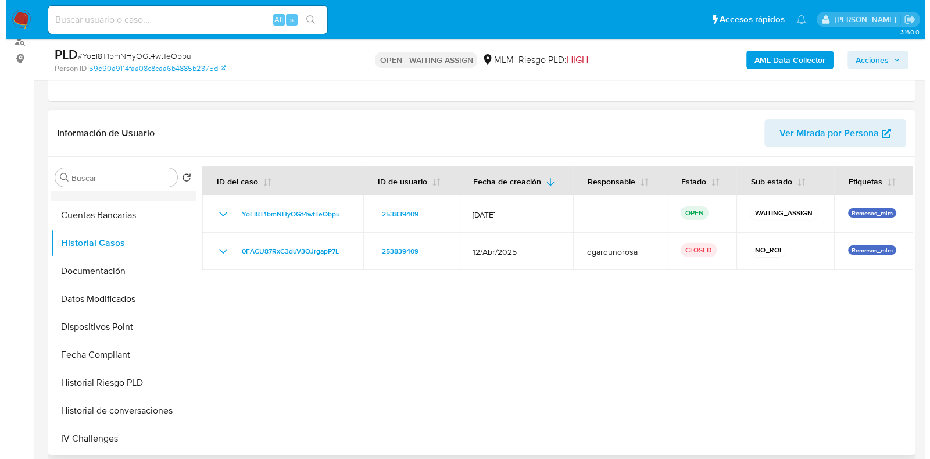
scroll to position [218, 0]
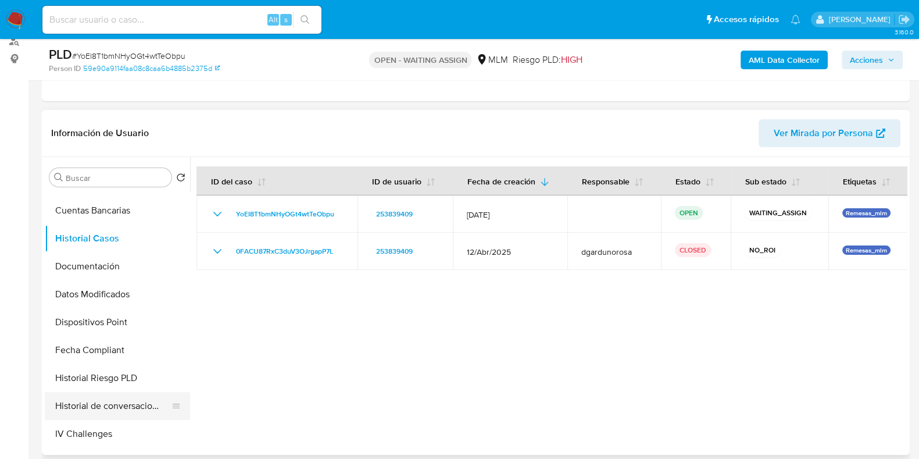
click at [95, 405] on button "Historial de conversaciones" at bounding box center [113, 406] width 136 height 28
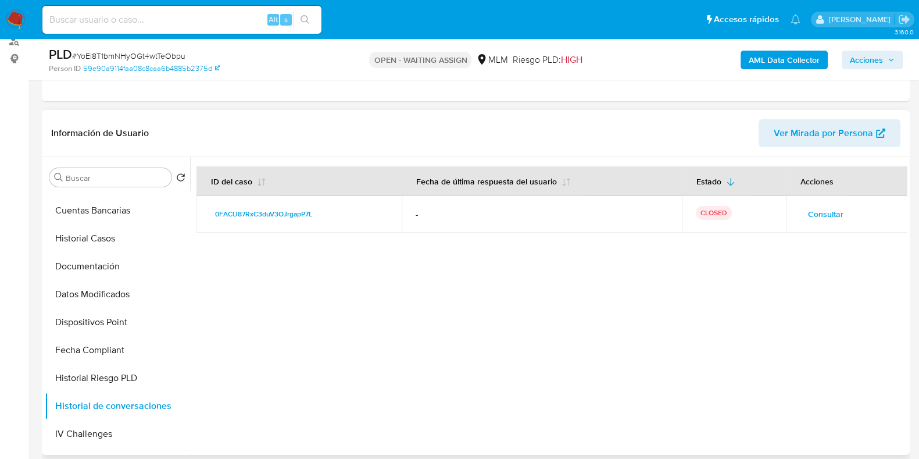
click at [815, 208] on span "Consultar" at bounding box center [825, 214] width 35 height 16
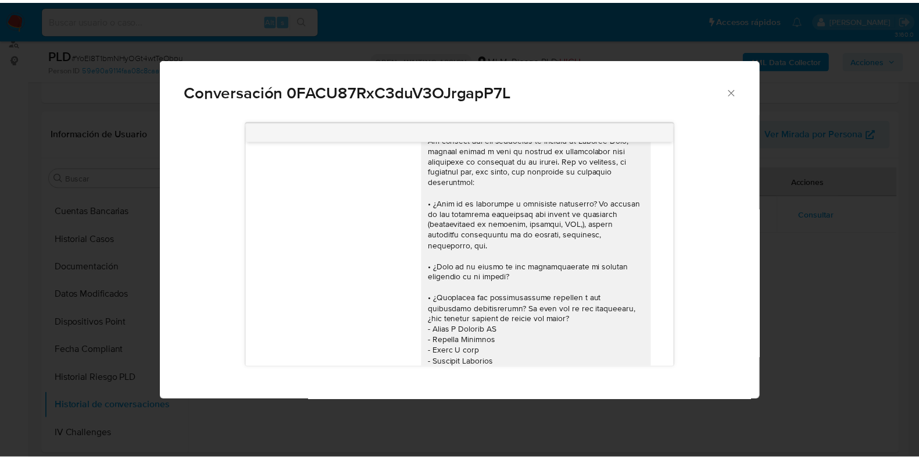
scroll to position [0, 0]
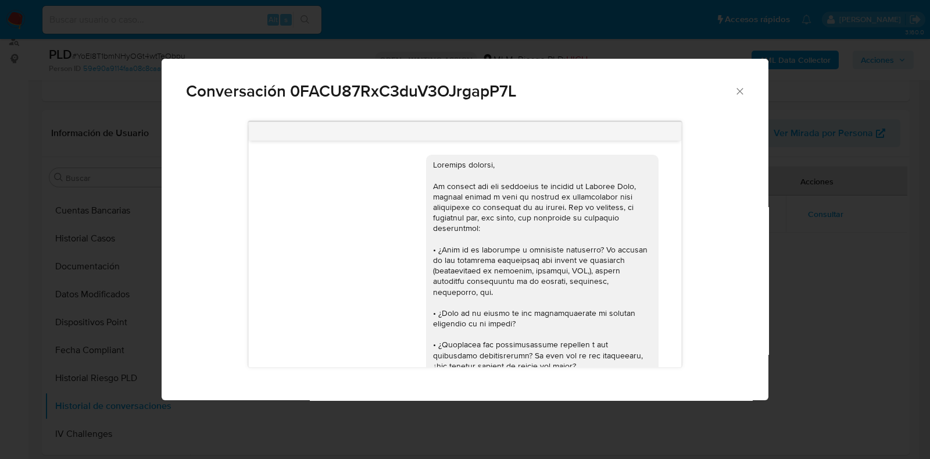
click at [741, 93] on icon "Cerrar" at bounding box center [740, 91] width 12 height 12
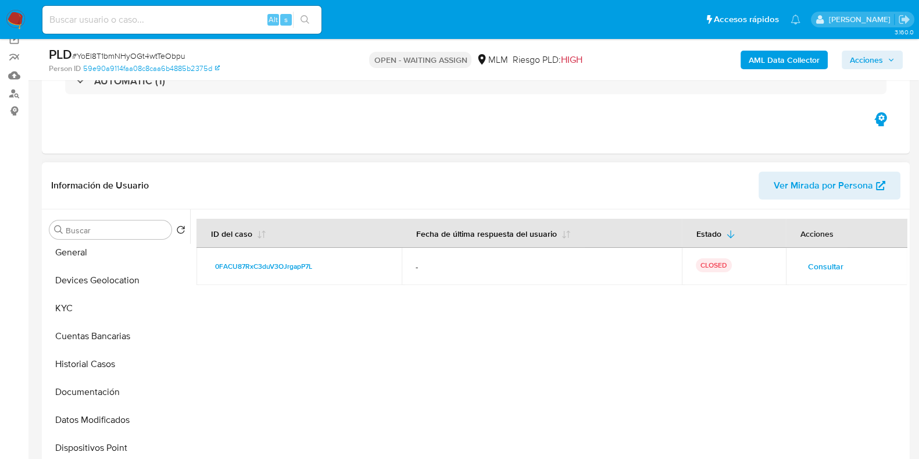
scroll to position [145, 0]
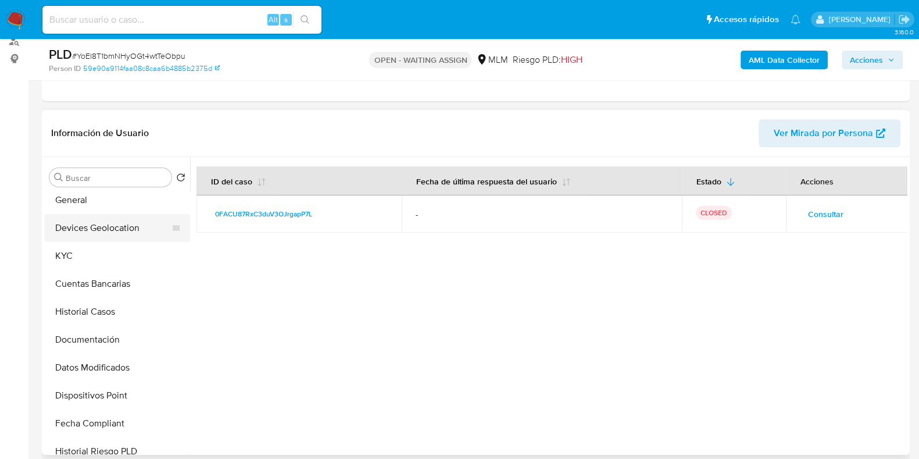
click at [131, 228] on button "Devices Geolocation" at bounding box center [113, 228] width 136 height 28
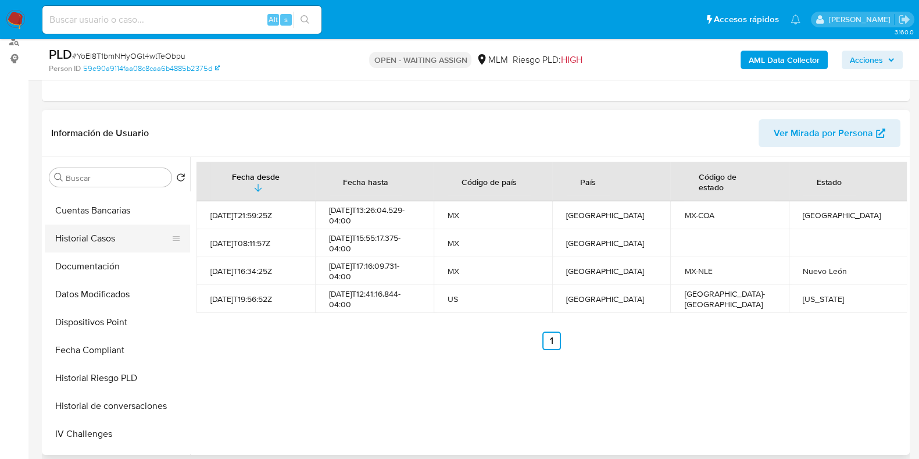
scroll to position [217, 0]
click at [96, 257] on button "Documentación" at bounding box center [113, 267] width 136 height 28
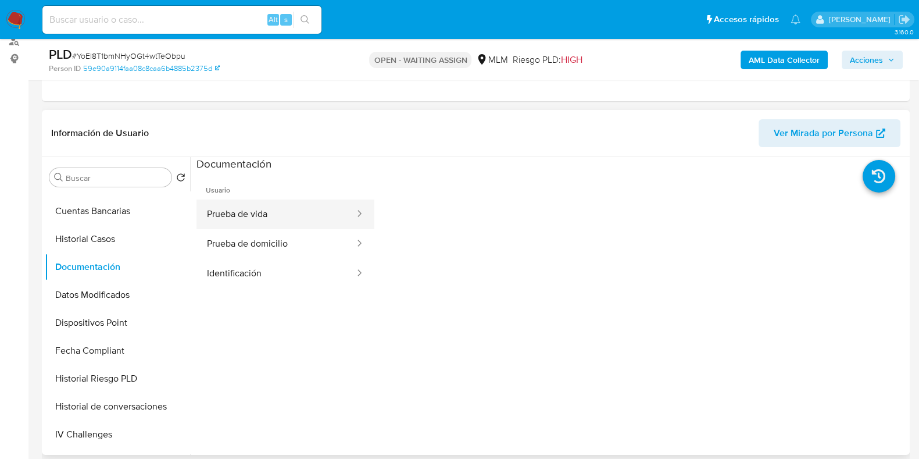
click at [251, 208] on button "Prueba de vida" at bounding box center [275, 214] width 159 height 30
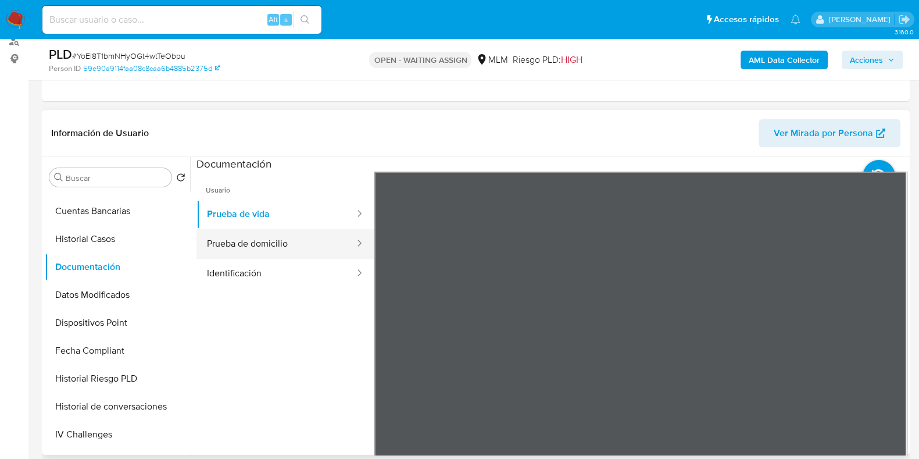
click at [233, 241] on button "Prueba de domicilio" at bounding box center [275, 244] width 159 height 30
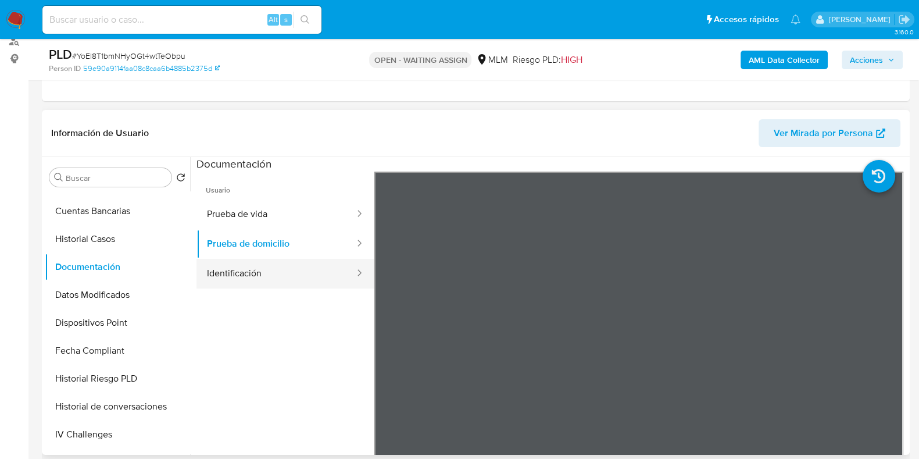
click at [291, 279] on button "Identificación" at bounding box center [275, 274] width 159 height 30
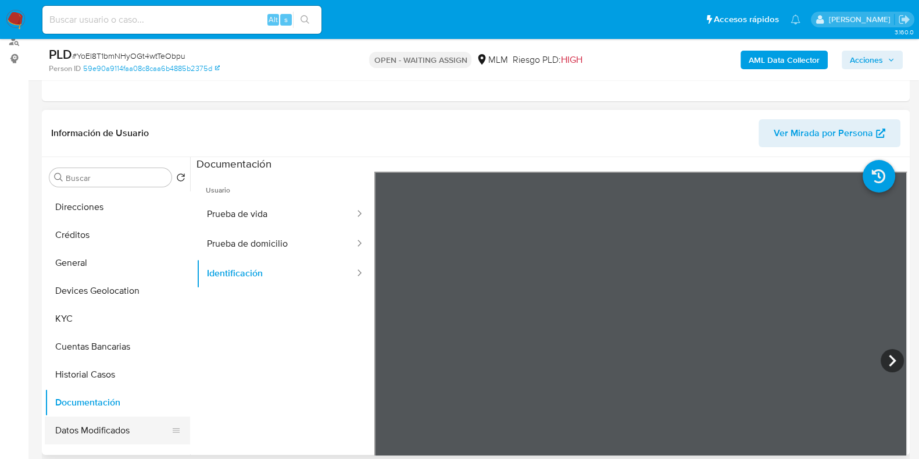
scroll to position [0, 0]
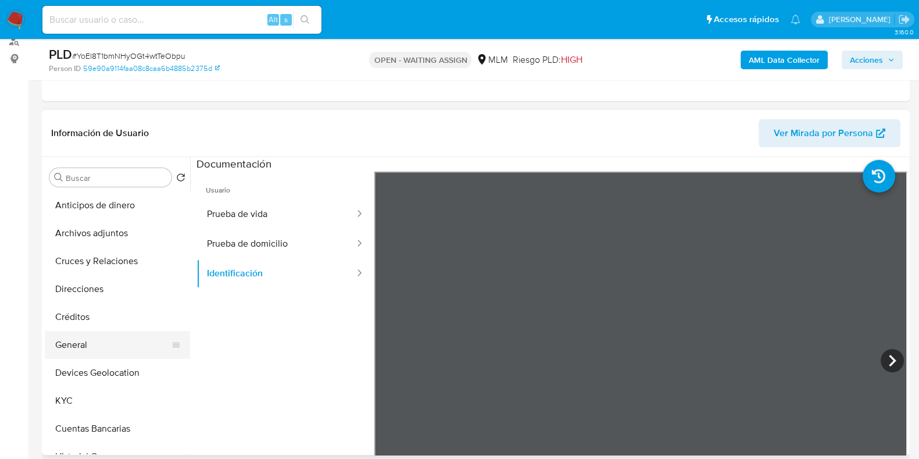
click at [88, 337] on button "General" at bounding box center [113, 345] width 136 height 28
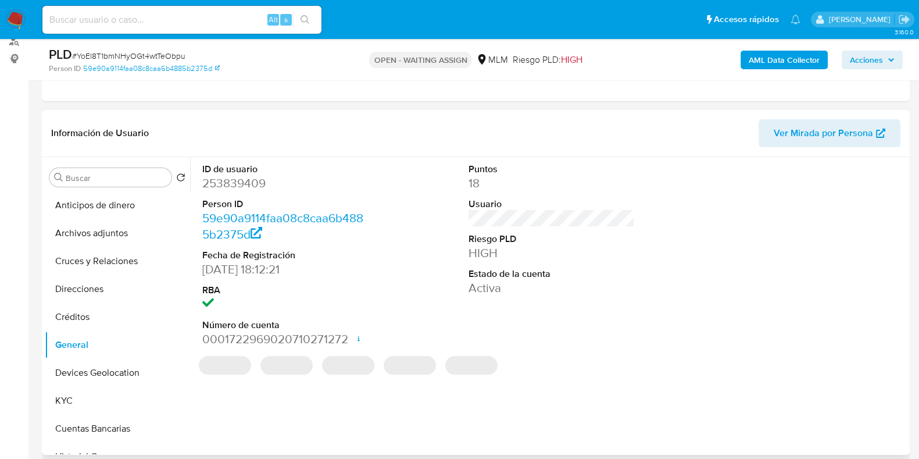
click at [227, 183] on dd "253839409" at bounding box center [285, 183] width 166 height 16
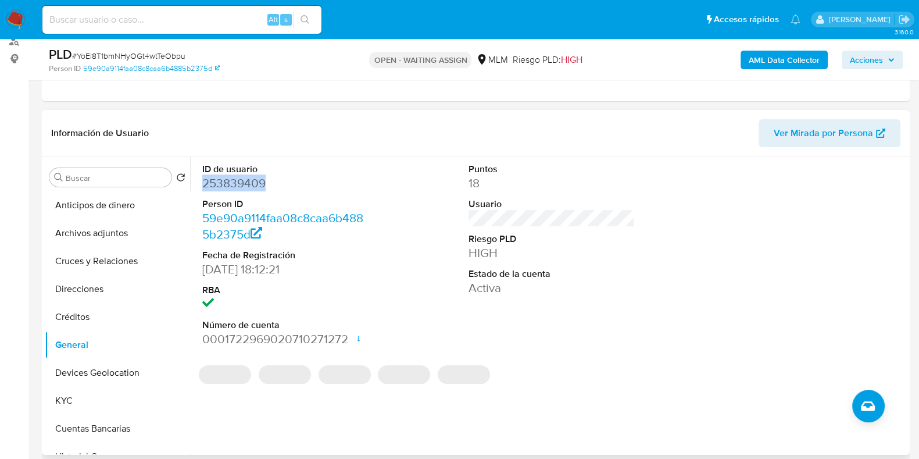
copy dd "253839409"
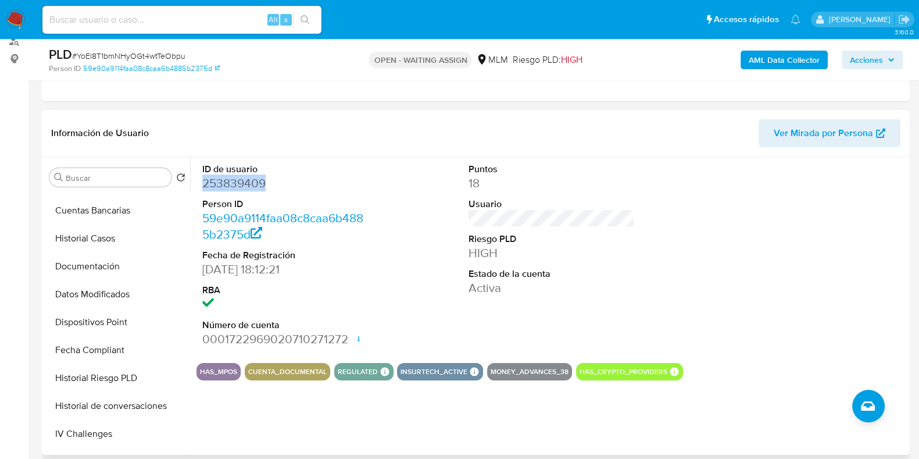
scroll to position [217, 0]
click at [109, 239] on button "Historial Casos" at bounding box center [113, 239] width 136 height 28
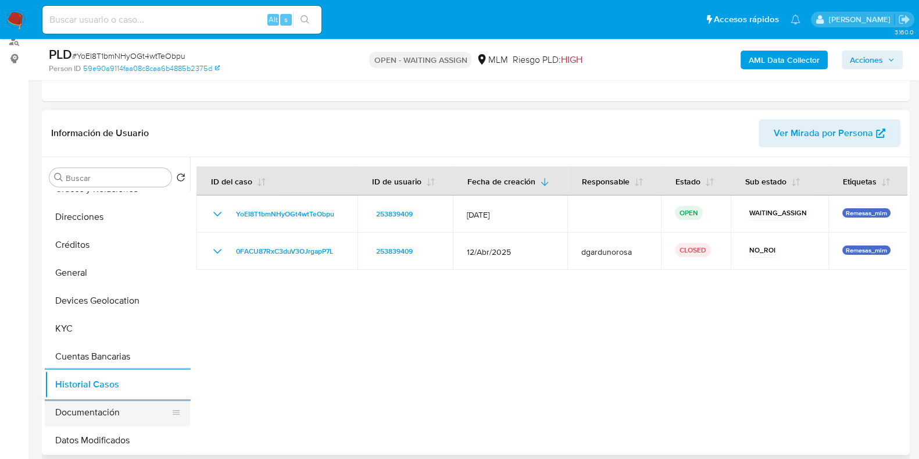
scroll to position [0, 0]
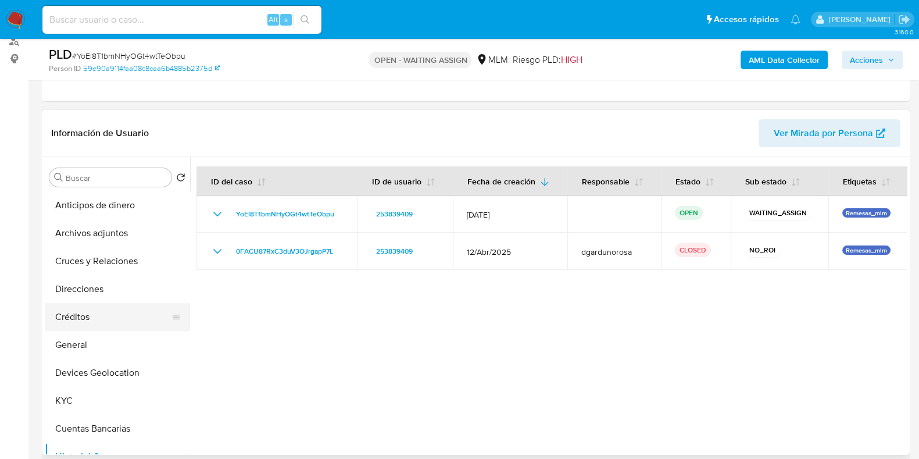
drag, startPoint x: 68, startPoint y: 335, endPoint x: 73, endPoint y: 327, distance: 9.4
click at [69, 335] on button "General" at bounding box center [117, 345] width 145 height 28
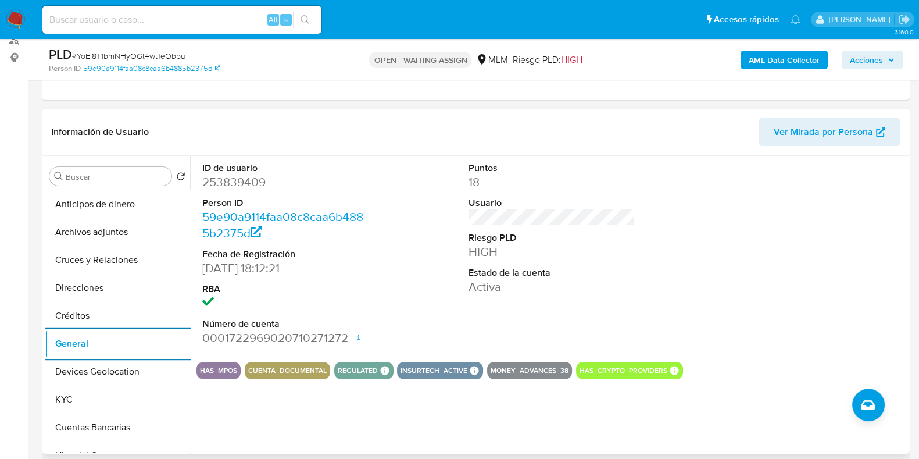
scroll to position [145, 0]
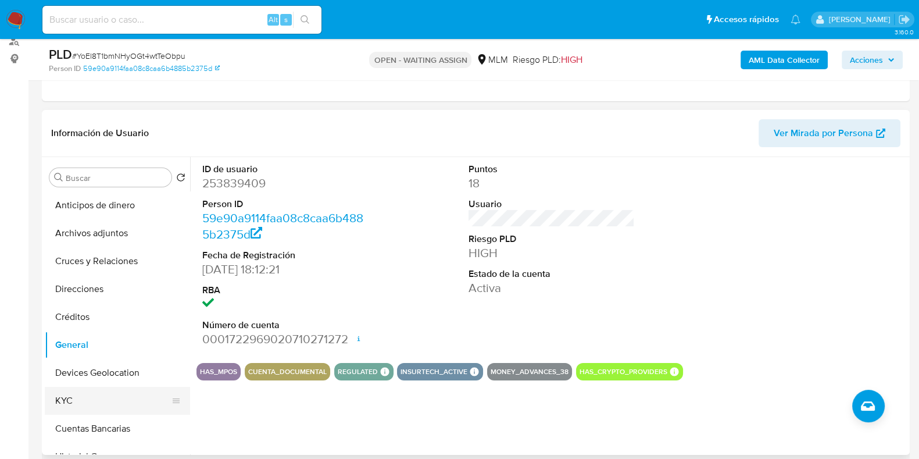
click at [95, 396] on button "KYC" at bounding box center [113, 401] width 136 height 28
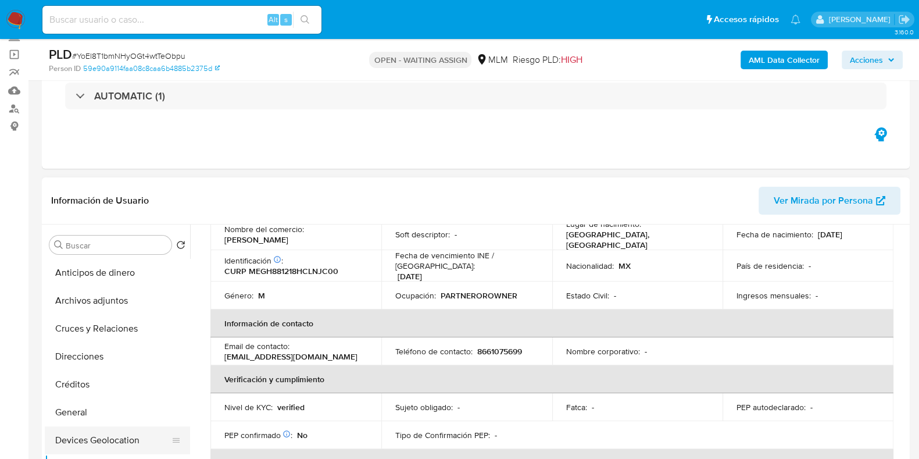
scroll to position [72, 0]
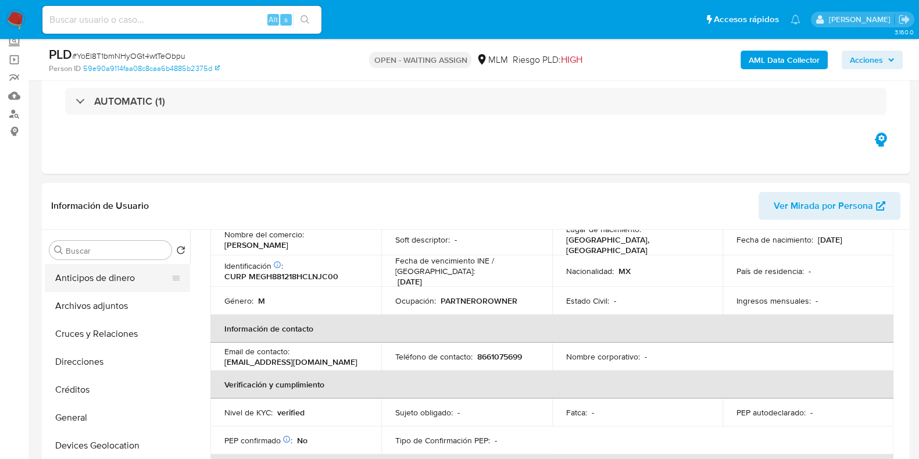
click at [99, 287] on button "Anticipos de dinero" at bounding box center [113, 278] width 136 height 28
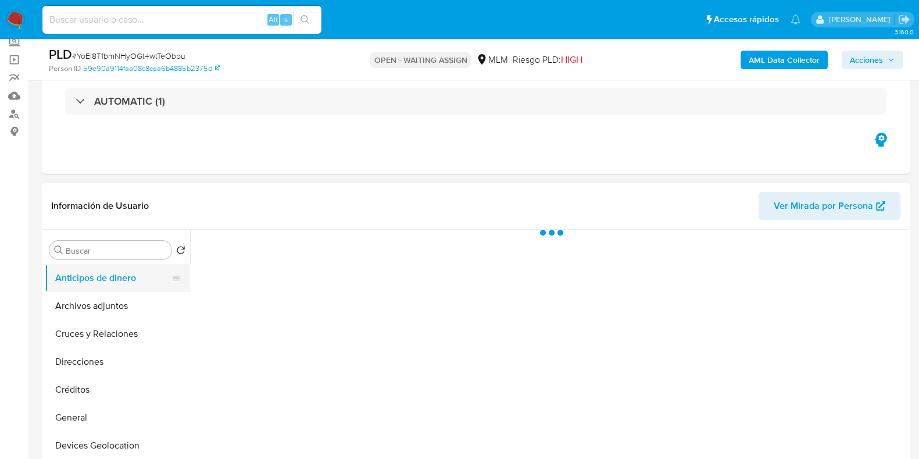
scroll to position [0, 0]
click at [90, 320] on button "Cruces y Relaciones" at bounding box center [113, 334] width 136 height 28
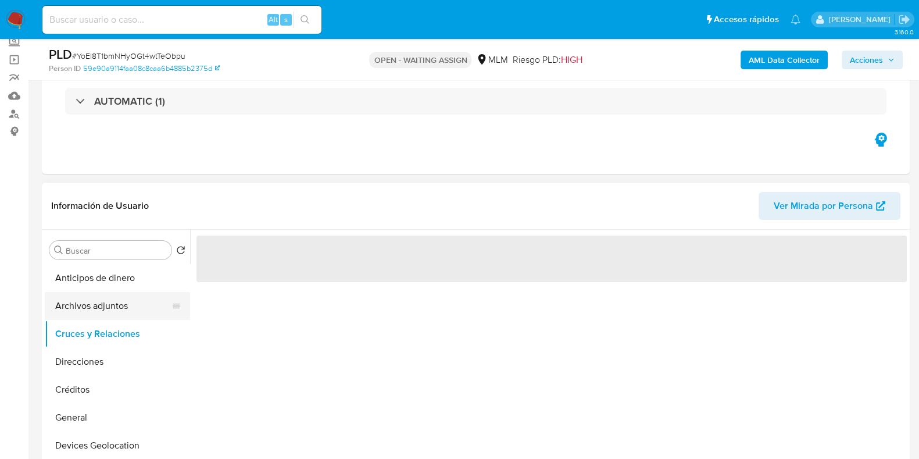
click at [94, 311] on button "Archivos adjuntos" at bounding box center [113, 306] width 136 height 28
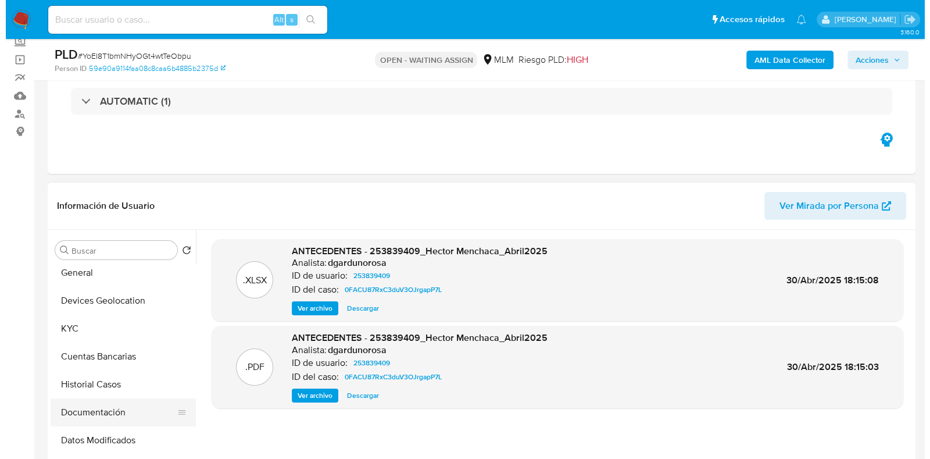
scroll to position [290, 0]
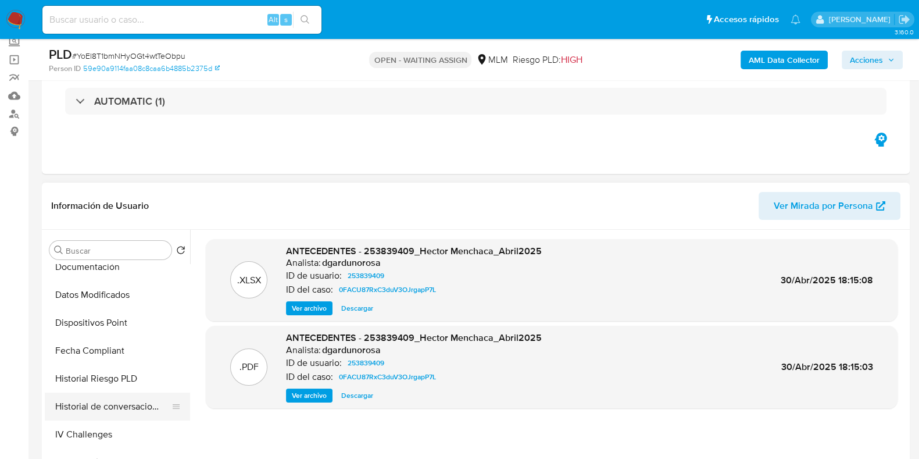
click at [112, 399] on button "Historial de conversaciones" at bounding box center [113, 406] width 136 height 28
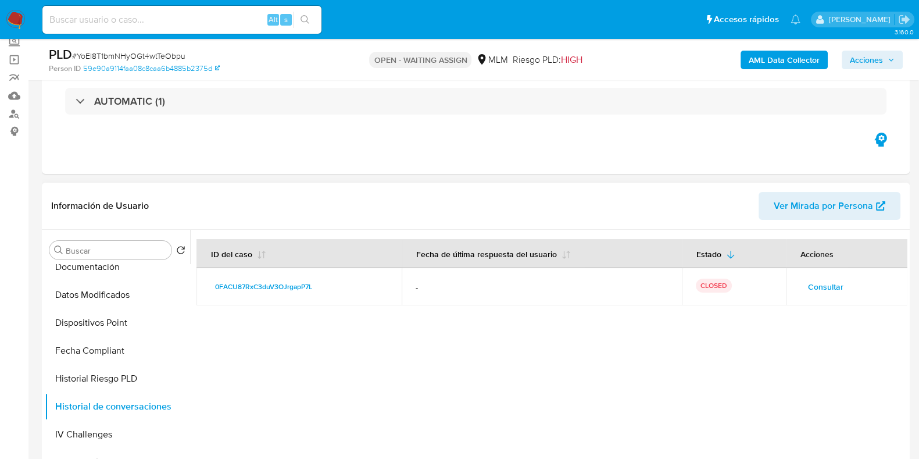
click at [822, 291] on span "Consultar" at bounding box center [825, 286] width 35 height 16
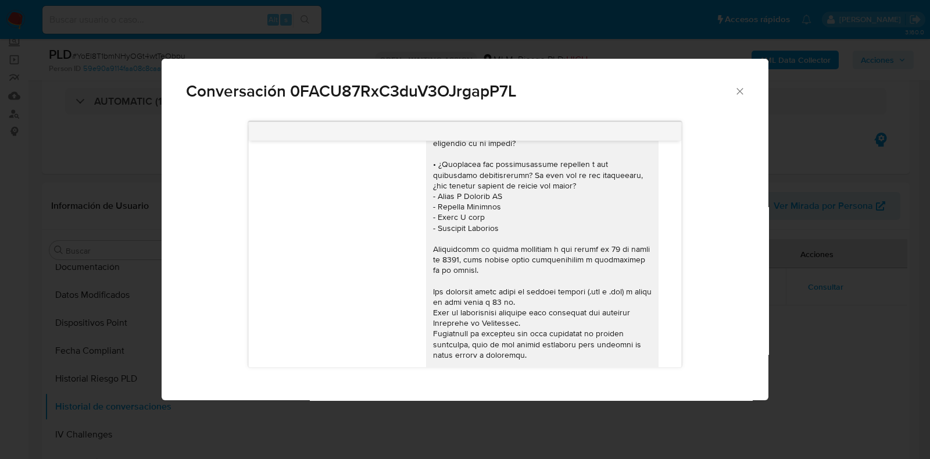
scroll to position [363, 0]
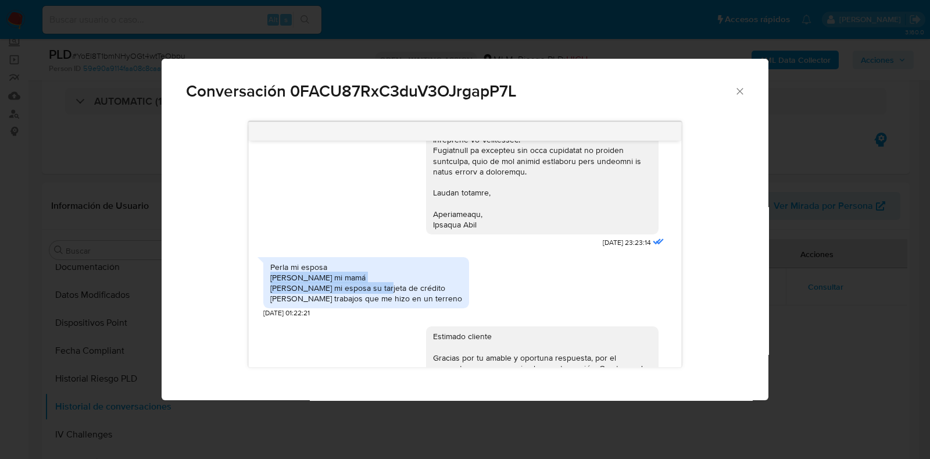
drag, startPoint x: 364, startPoint y: 281, endPoint x: 271, endPoint y: 273, distance: 93.9
click at [271, 273] on div "Perla mi esposa Leticia Guajardo mi mamá Perla mi esposa su tarjeta de crédito …" at bounding box center [366, 283] width 192 height 42
click at [308, 280] on div "Perla mi esposa Leticia Guajardo mi mamá Perla mi esposa su tarjeta de crédito …" at bounding box center [366, 283] width 192 height 42
drag, startPoint x: 363, startPoint y: 274, endPoint x: 271, endPoint y: 277, distance: 92.5
click at [271, 277] on div "Perla mi esposa Leticia Guajardo mi mamá Perla mi esposa su tarjeta de crédito …" at bounding box center [366, 283] width 192 height 42
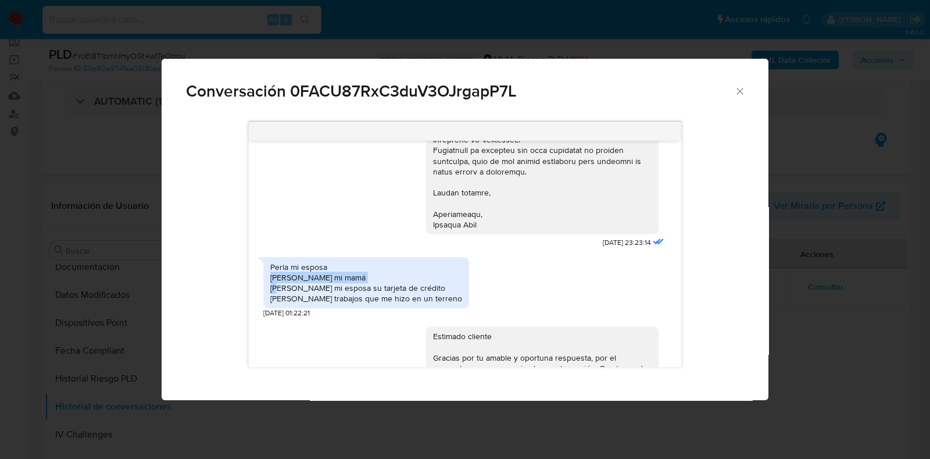
copy div "Leticia Guajardo mi mamá"
click at [745, 93] on icon "Cerrar" at bounding box center [740, 91] width 12 height 12
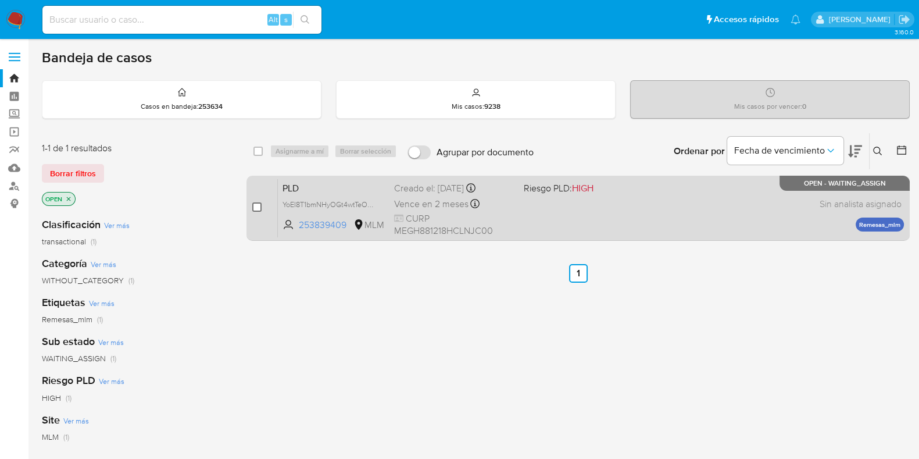
click at [253, 208] on input "checkbox" at bounding box center [256, 206] width 9 height 9
checkbox input "true"
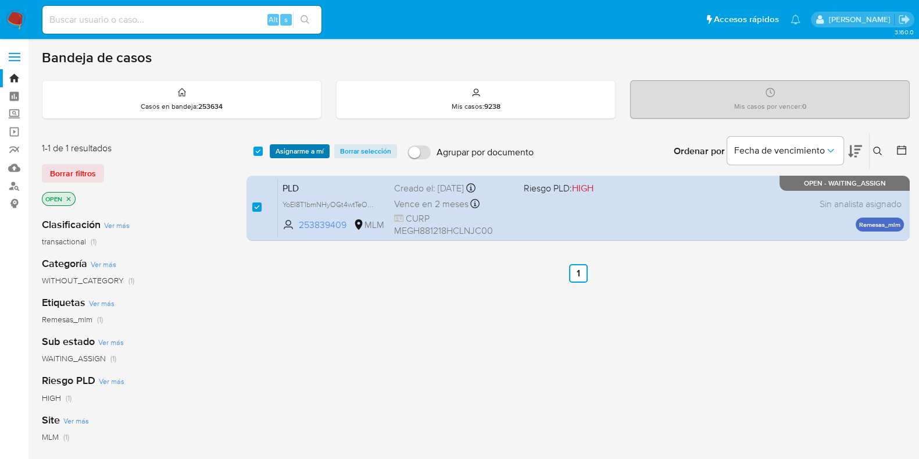
click at [295, 152] on span "Asignarme a mí" at bounding box center [300, 151] width 48 height 12
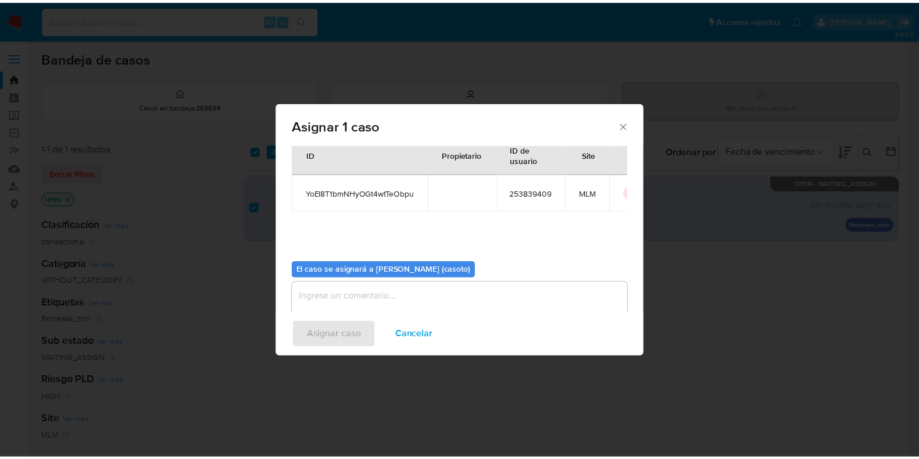
scroll to position [60, 0]
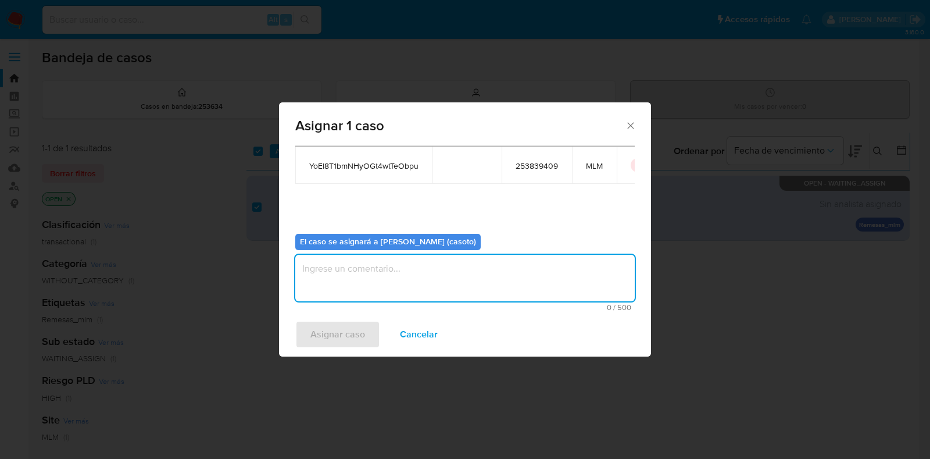
click at [371, 275] on textarea "assign-modal" at bounding box center [464, 278] width 339 height 47
type textarea "L1"
click at [357, 344] on span "Asignar caso" at bounding box center [337, 334] width 55 height 26
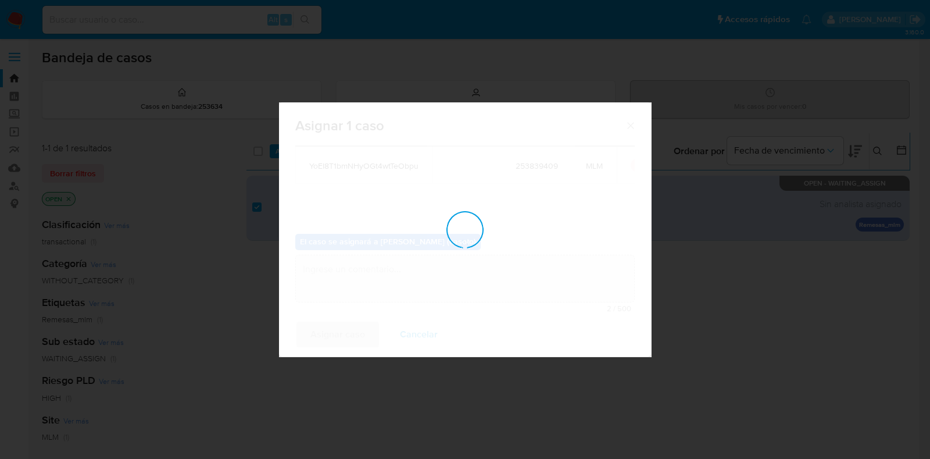
checkbox input "false"
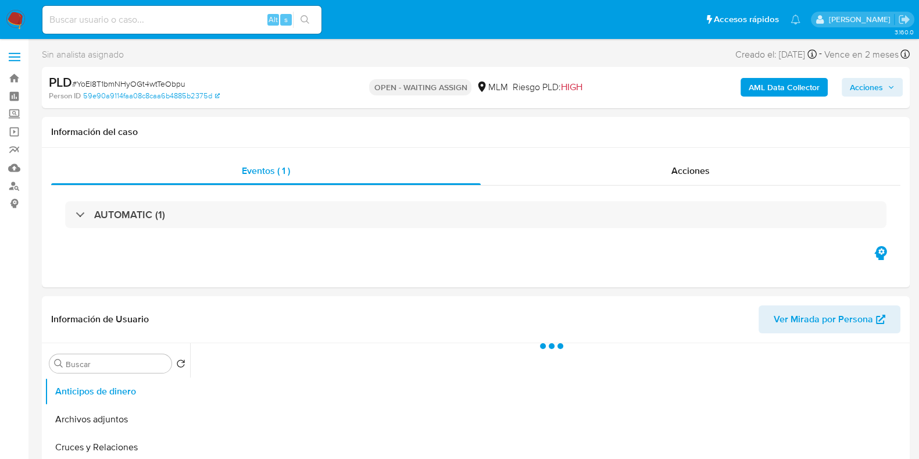
select select "10"
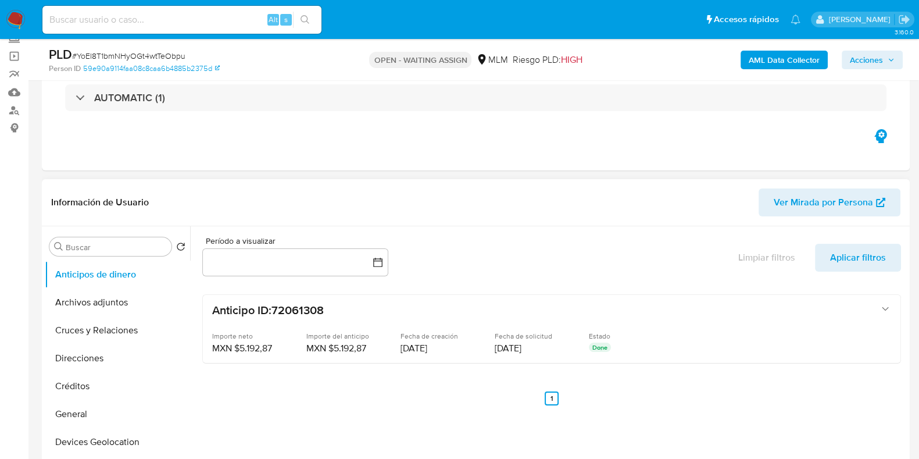
scroll to position [218, 0]
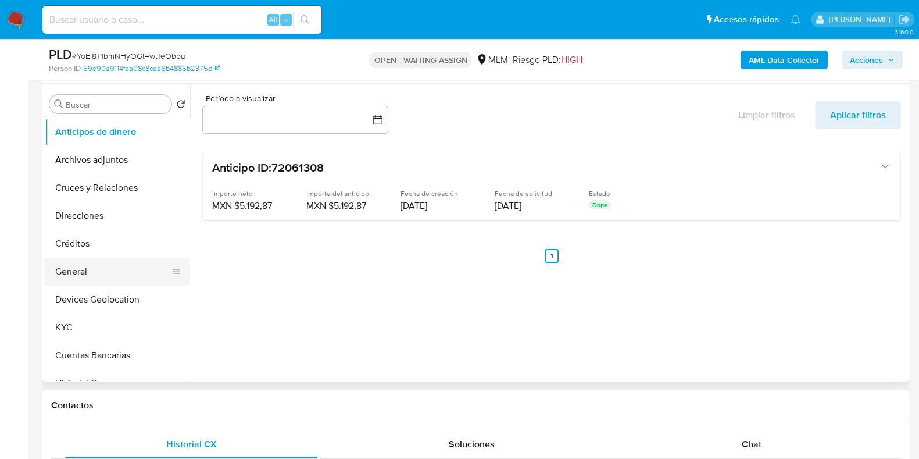
click at [78, 277] on button "General" at bounding box center [113, 272] width 136 height 28
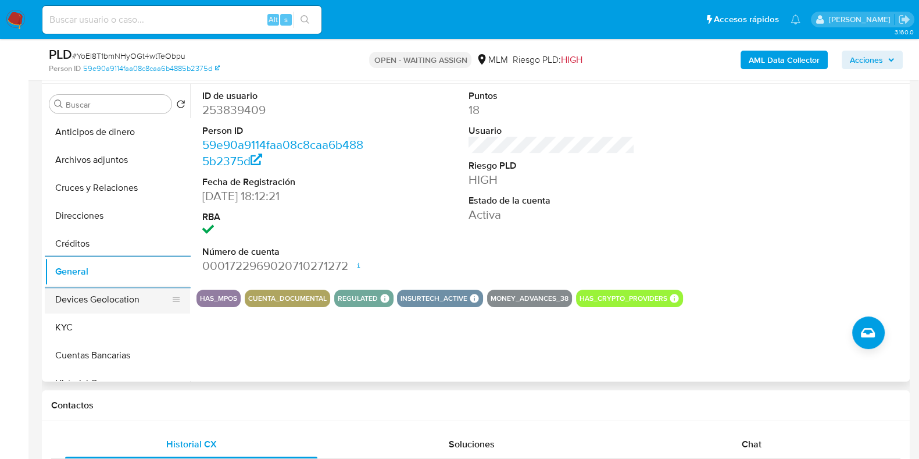
scroll to position [145, 0]
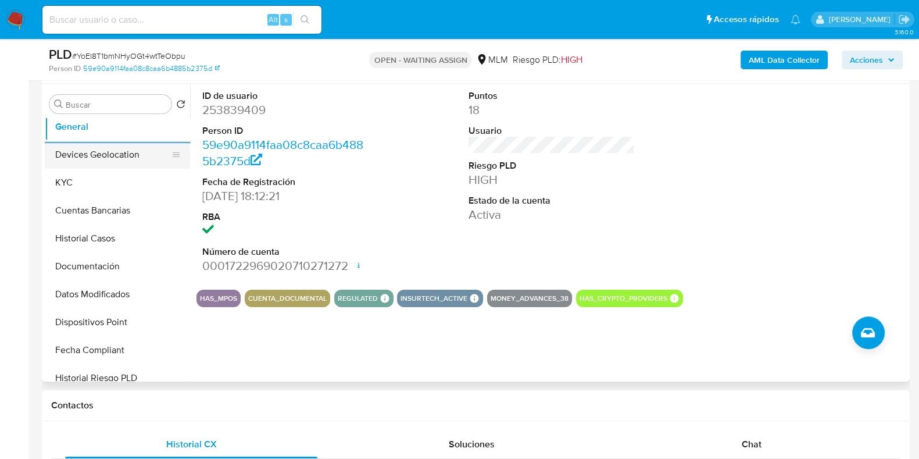
click at [112, 161] on button "Devices Geolocation" at bounding box center [113, 155] width 136 height 28
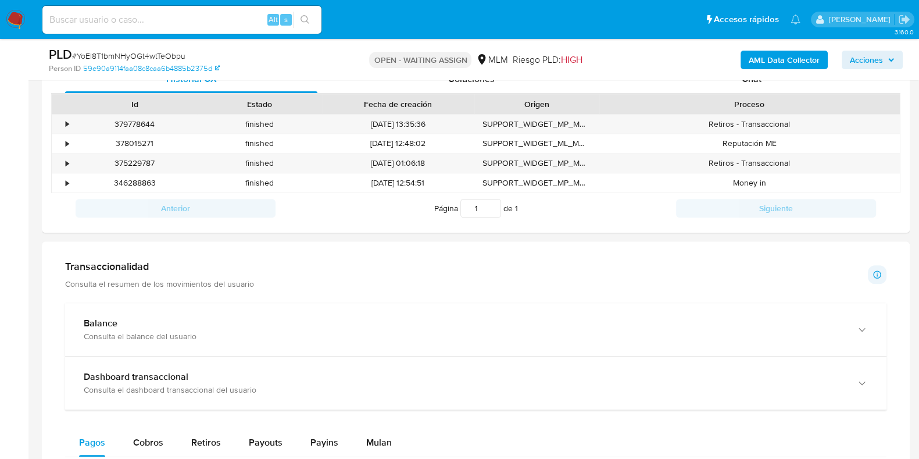
scroll to position [560, 0]
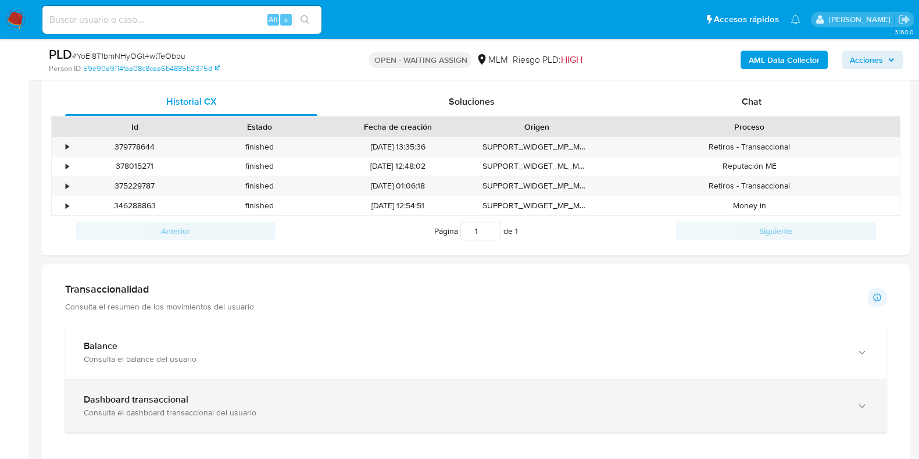
click at [198, 391] on div "Dashboard transaccional Consulta el dashboard transaccional del usuario" at bounding box center [475, 405] width 821 height 53
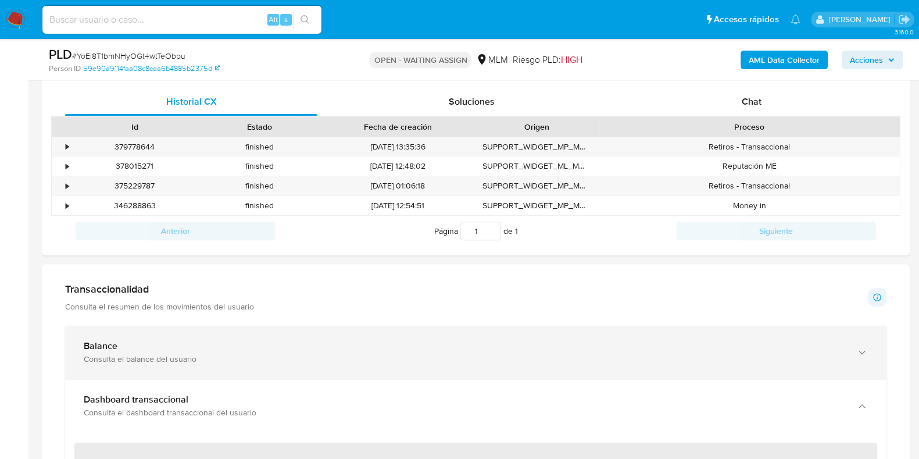
click at [218, 354] on div "Consulta el balance del usuario" at bounding box center [464, 358] width 761 height 10
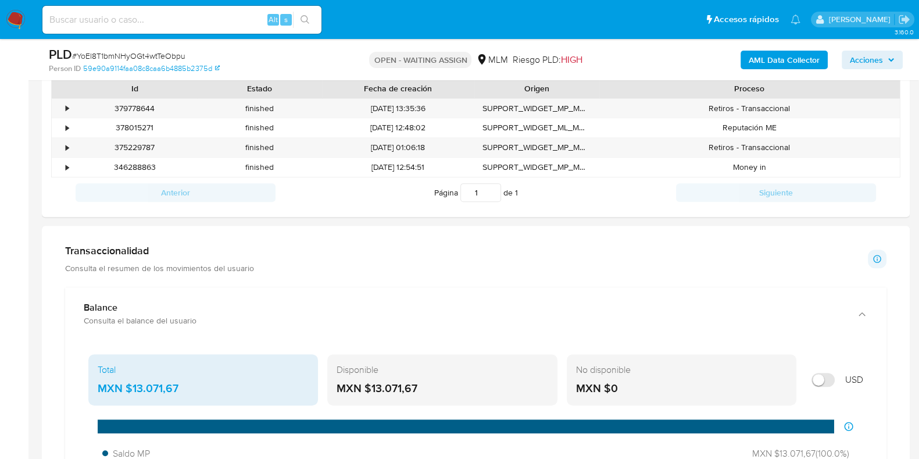
scroll to position [706, 0]
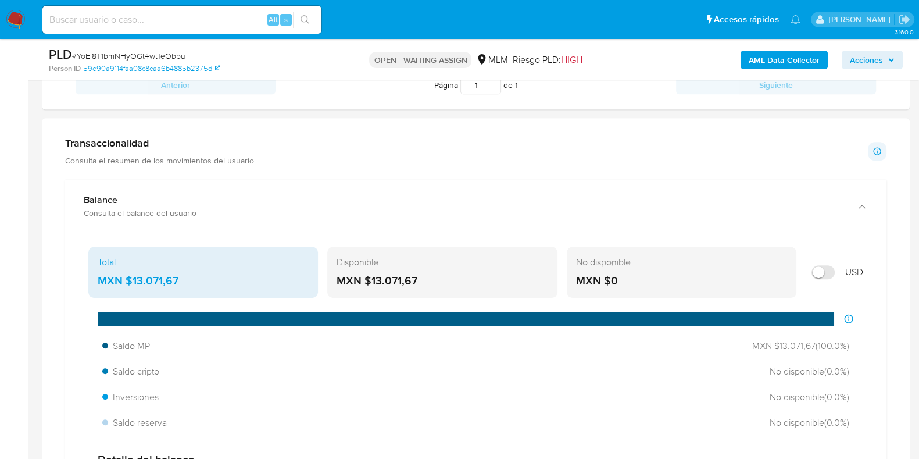
click at [160, 277] on div "MXN $13.071,67" at bounding box center [203, 280] width 211 height 15
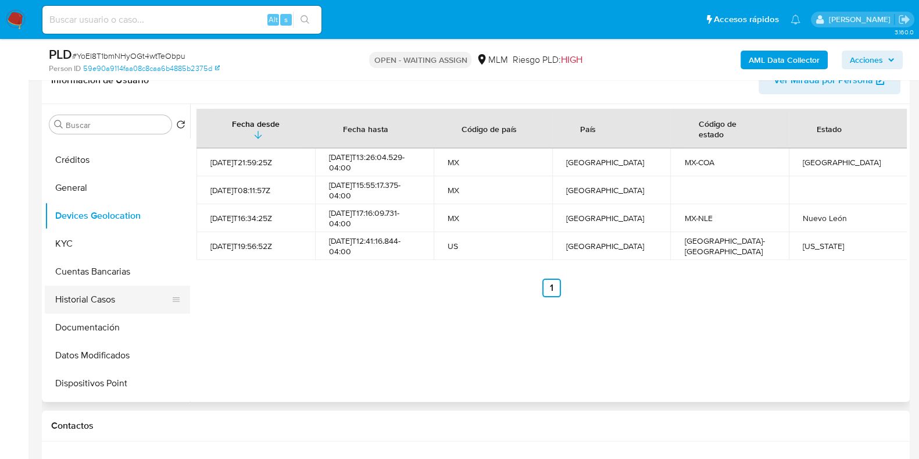
scroll to position [0, 0]
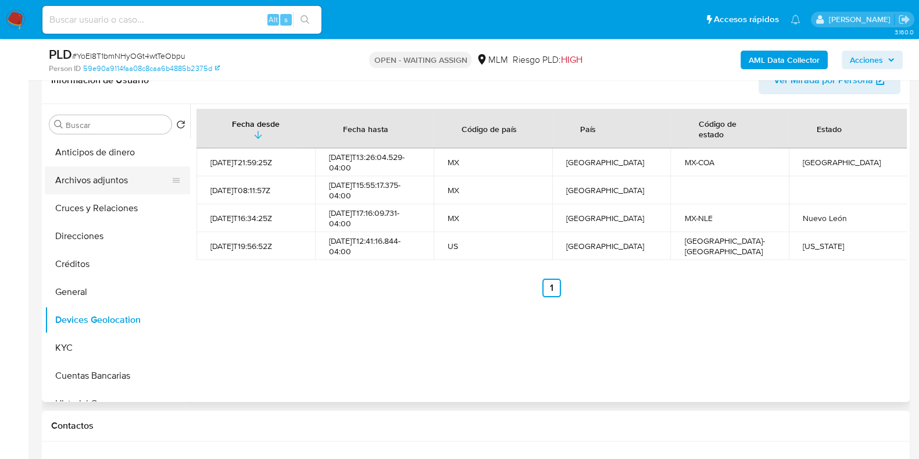
click at [93, 185] on button "Archivos adjuntos" at bounding box center [113, 180] width 136 height 28
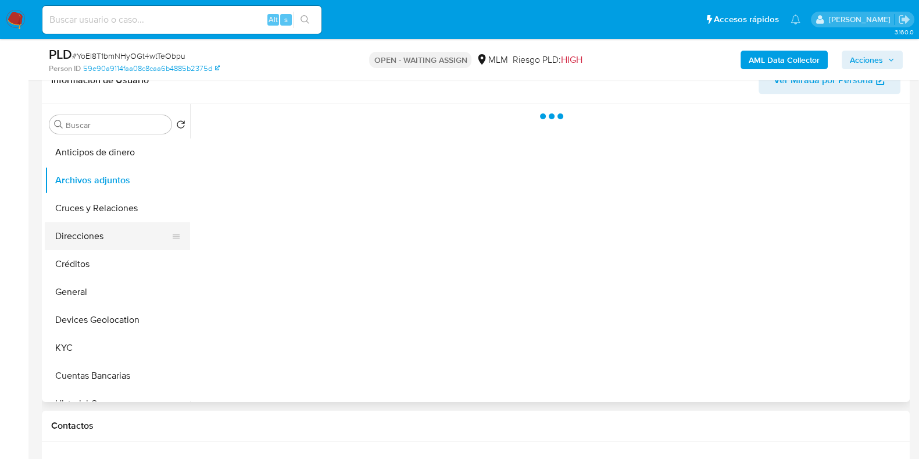
scroll to position [124, 0]
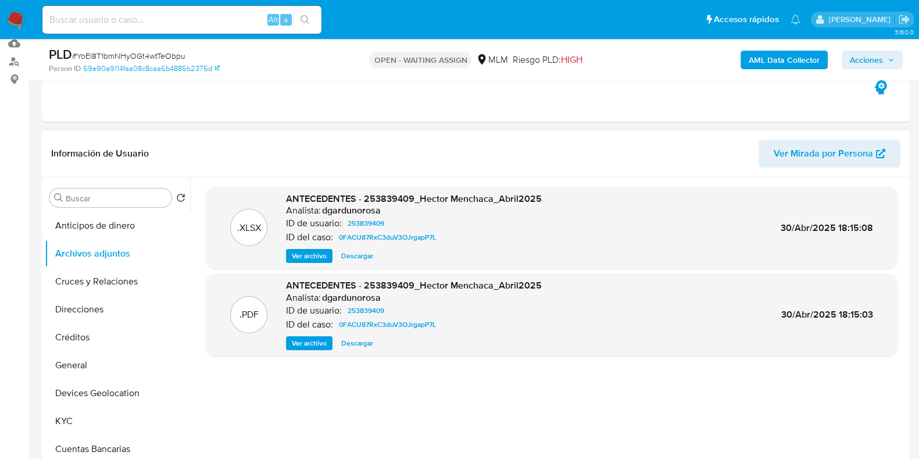
click at [295, 338] on span "Ver archivo" at bounding box center [309, 343] width 35 height 12
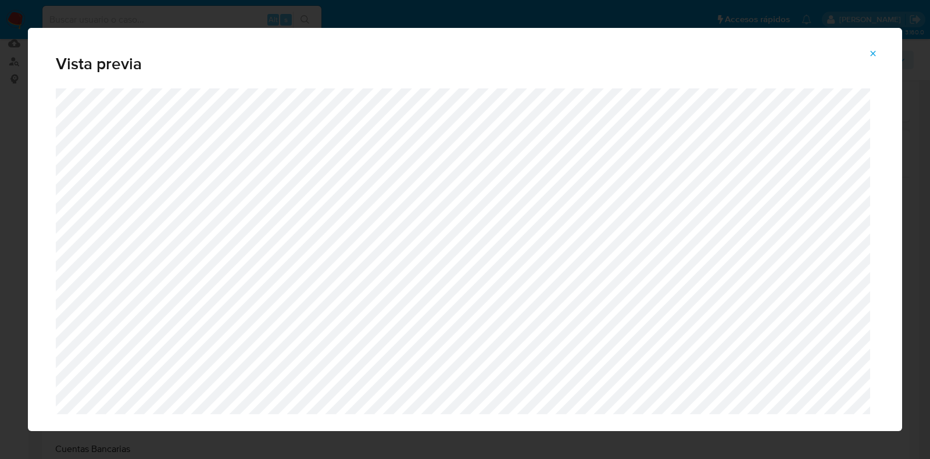
click at [875, 58] on icon "Attachment preview" at bounding box center [872, 53] width 9 height 9
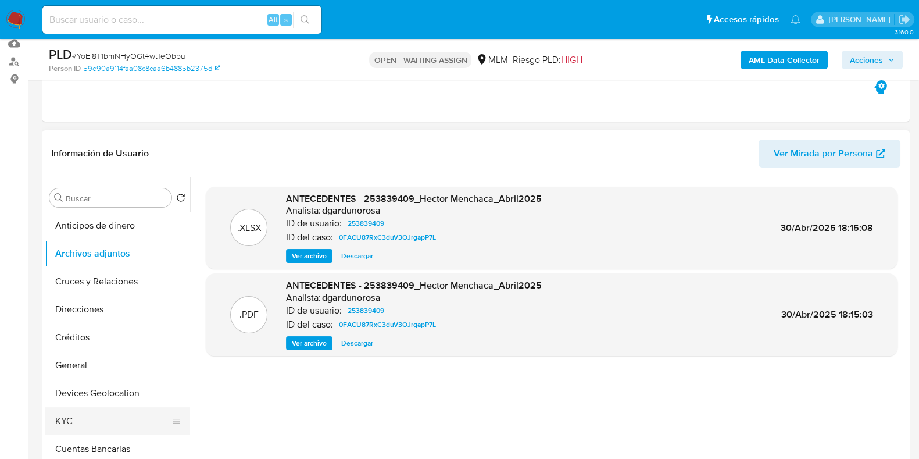
click at [92, 417] on button "KYC" at bounding box center [113, 421] width 136 height 28
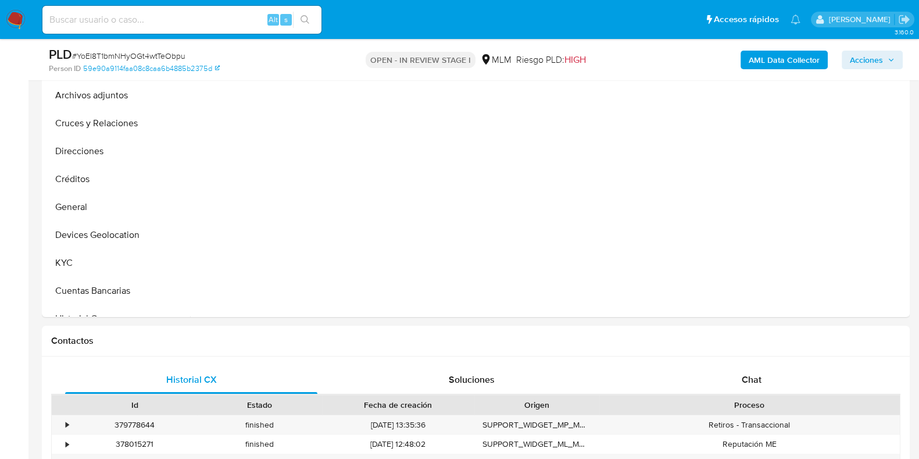
scroll to position [290, 0]
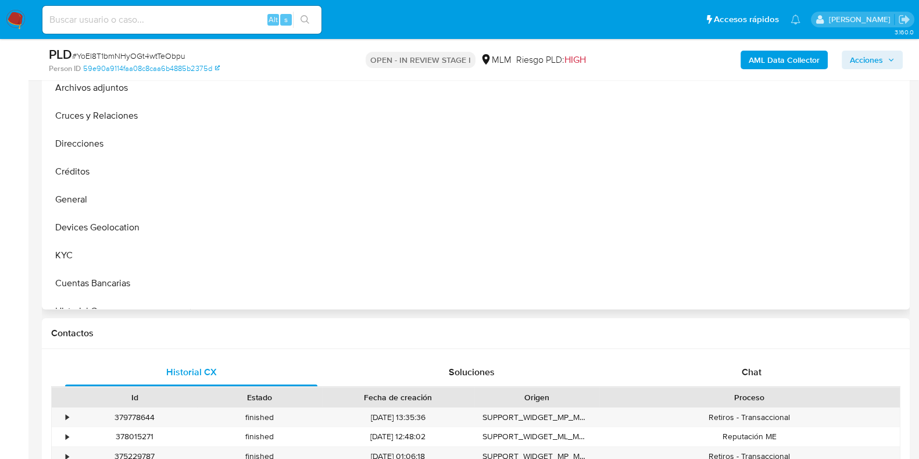
select select "10"
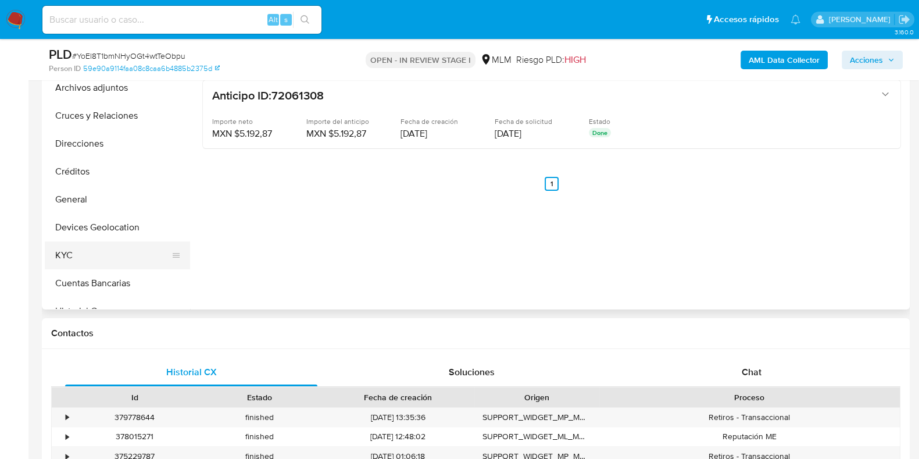
click at [129, 255] on button "KYC" at bounding box center [113, 255] width 136 height 28
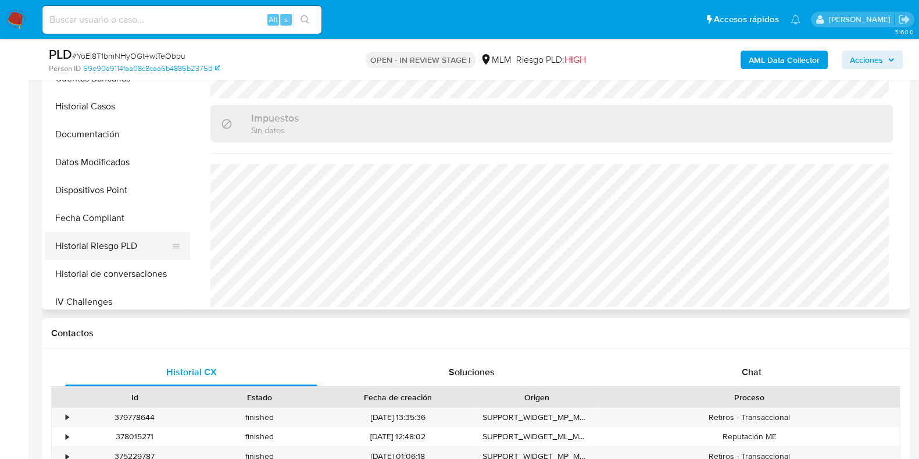
scroll to position [218, 0]
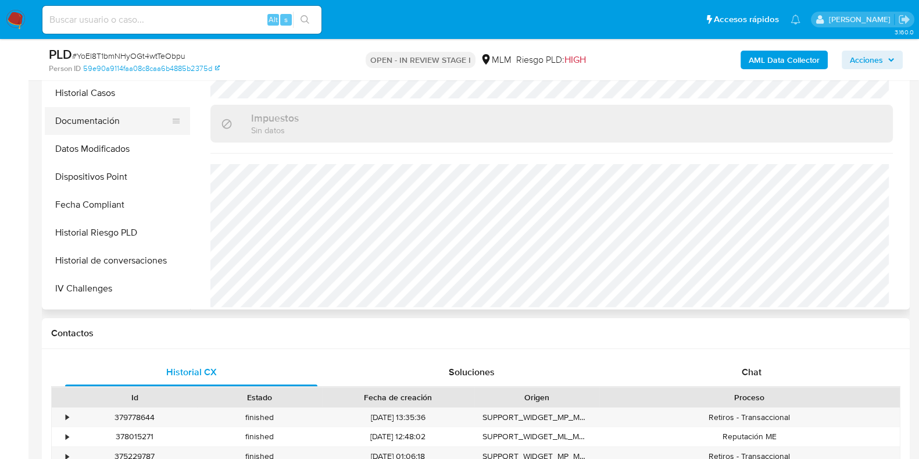
click at [96, 128] on button "Documentación" at bounding box center [113, 121] width 136 height 28
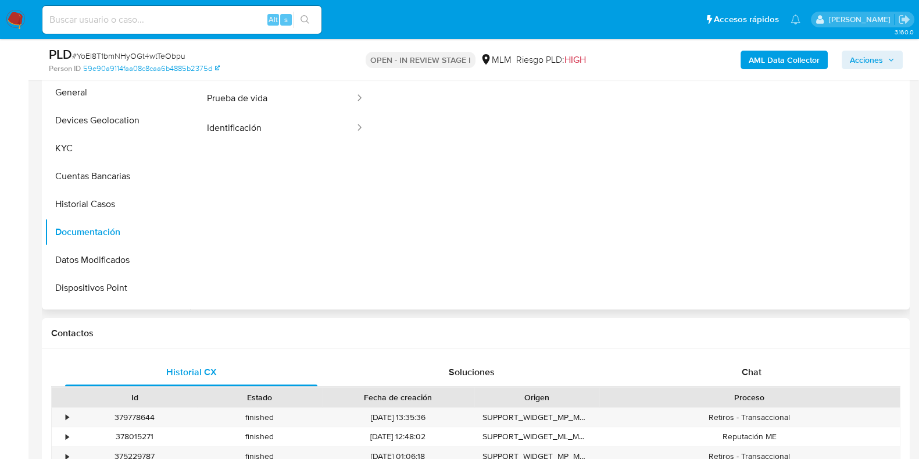
scroll to position [72, 0]
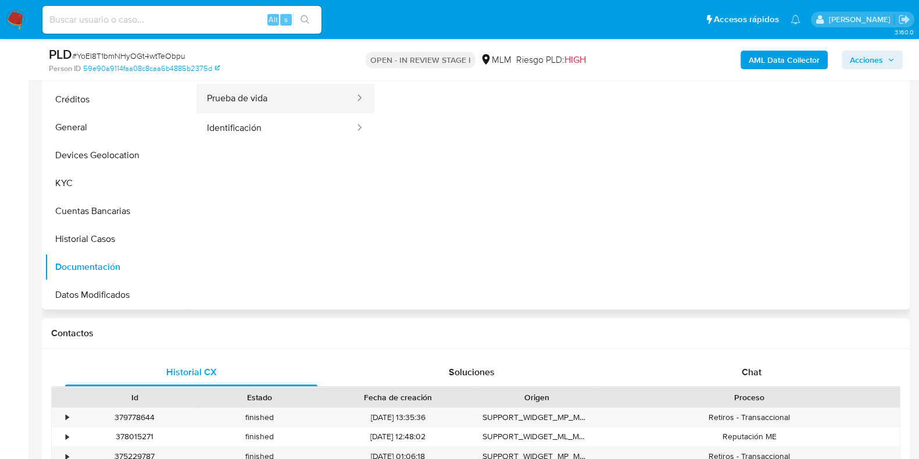
click at [253, 99] on button "Prueba de vida" at bounding box center [275, 99] width 159 height 30
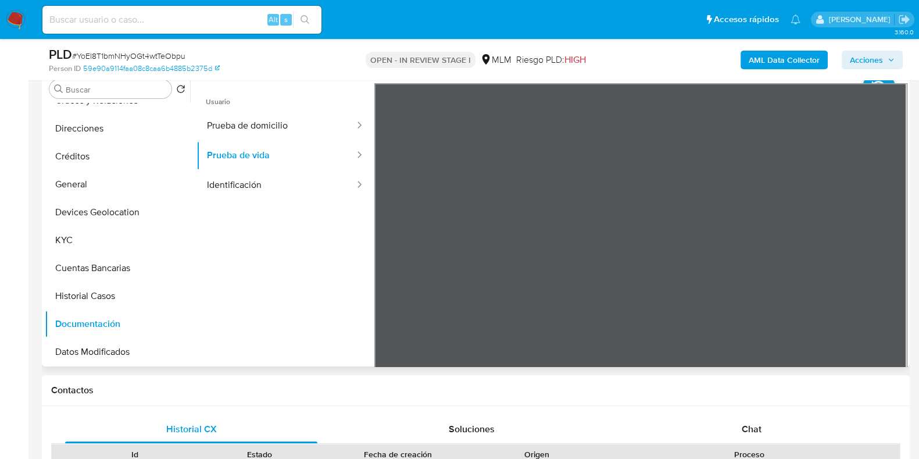
scroll to position [218, 0]
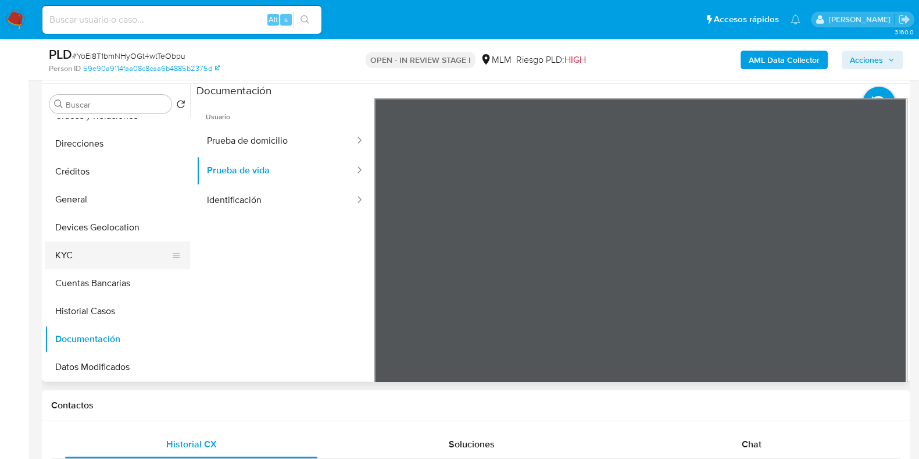
click at [73, 252] on button "KYC" at bounding box center [113, 255] width 136 height 28
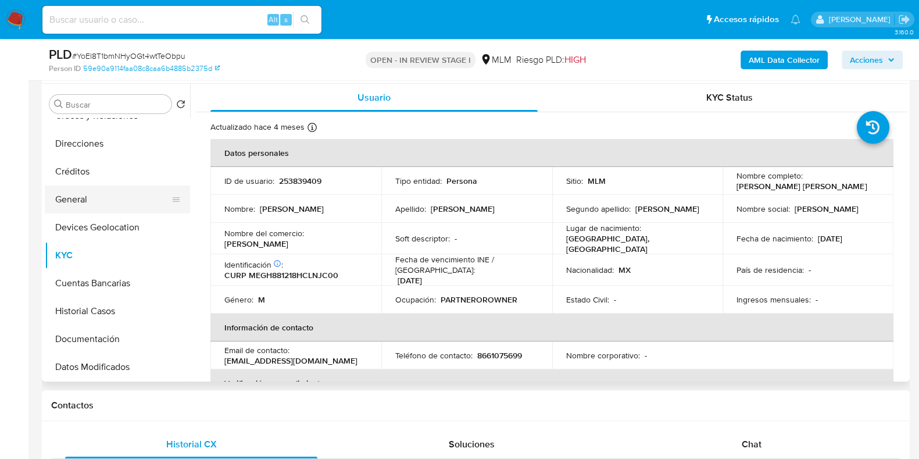
click at [88, 203] on button "General" at bounding box center [113, 199] width 136 height 28
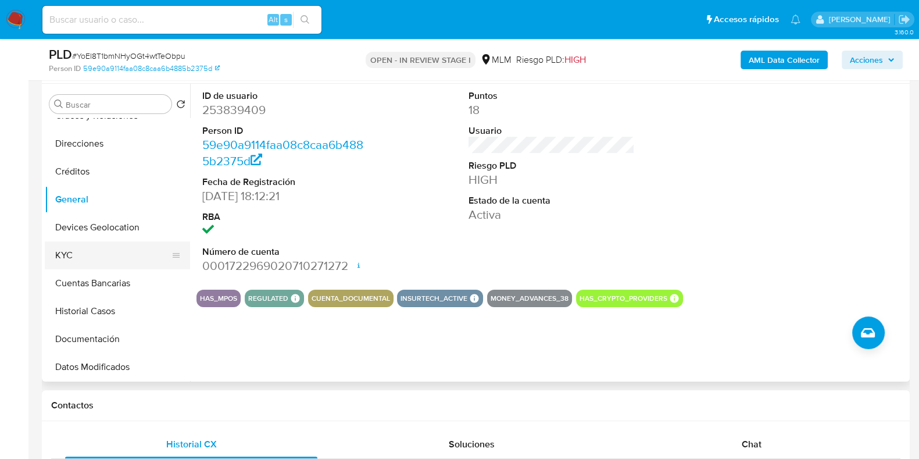
click at [123, 242] on button "KYC" at bounding box center [113, 255] width 136 height 28
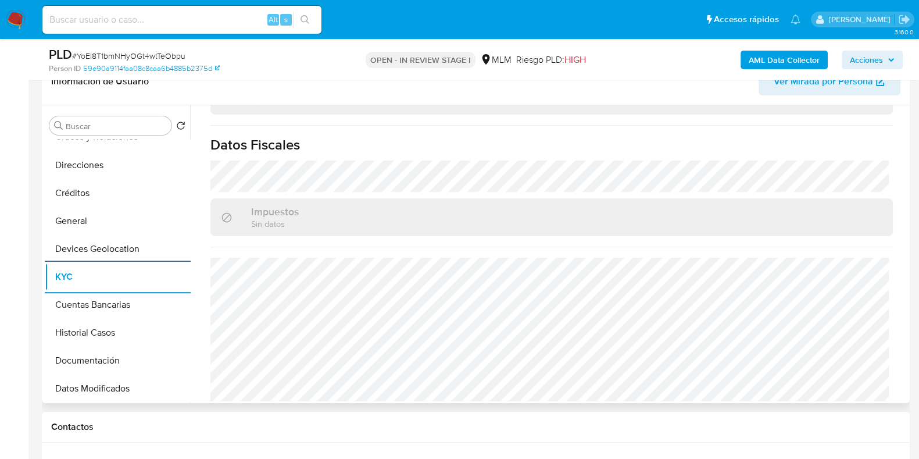
scroll to position [145, 0]
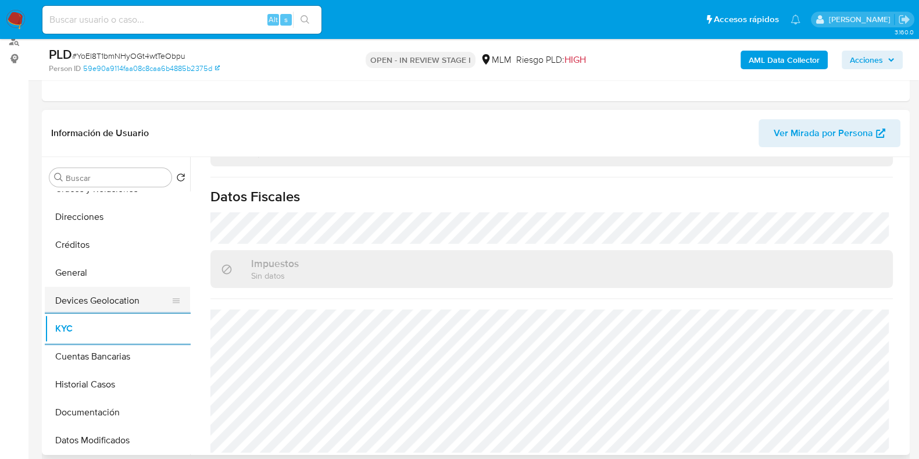
click at [116, 296] on button "Devices Geolocation" at bounding box center [113, 301] width 136 height 28
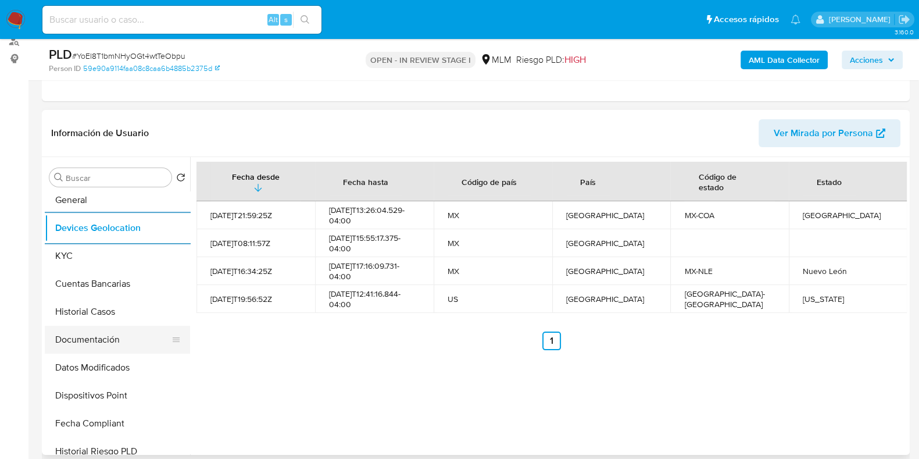
click at [106, 332] on button "Documentación" at bounding box center [113, 340] width 136 height 28
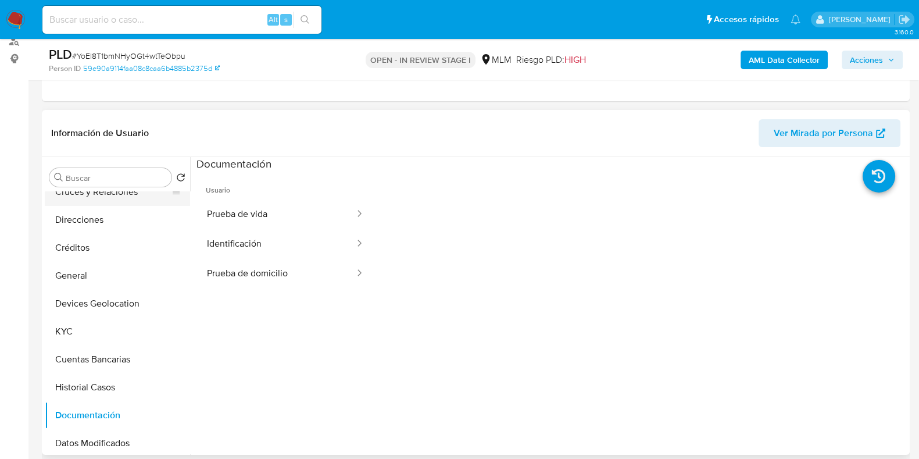
scroll to position [0, 0]
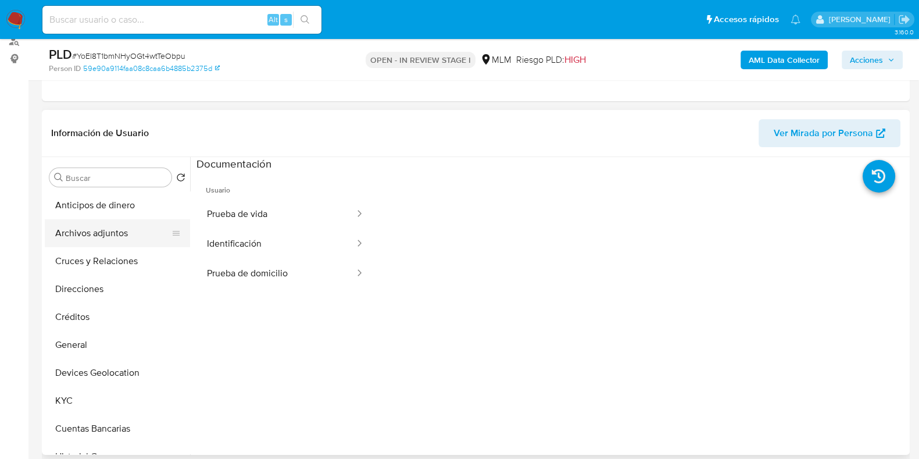
click at [106, 231] on button "Archivos adjuntos" at bounding box center [113, 233] width 136 height 28
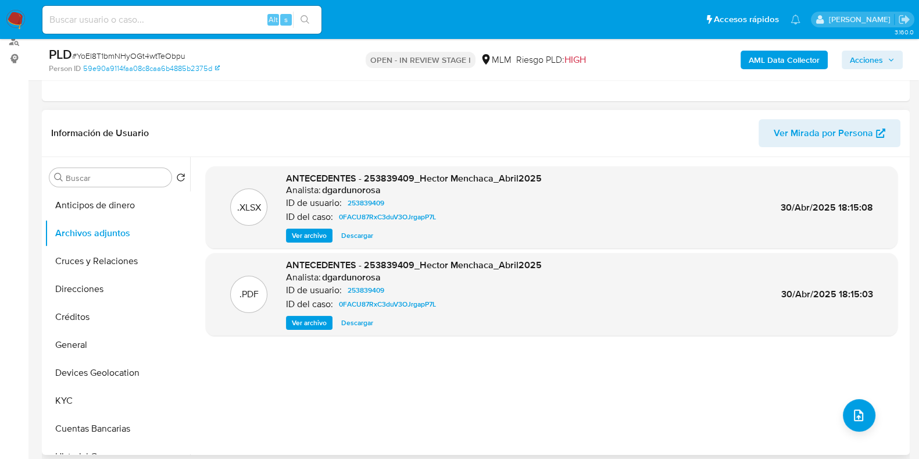
click at [302, 326] on span "Ver archivo" at bounding box center [309, 323] width 35 height 12
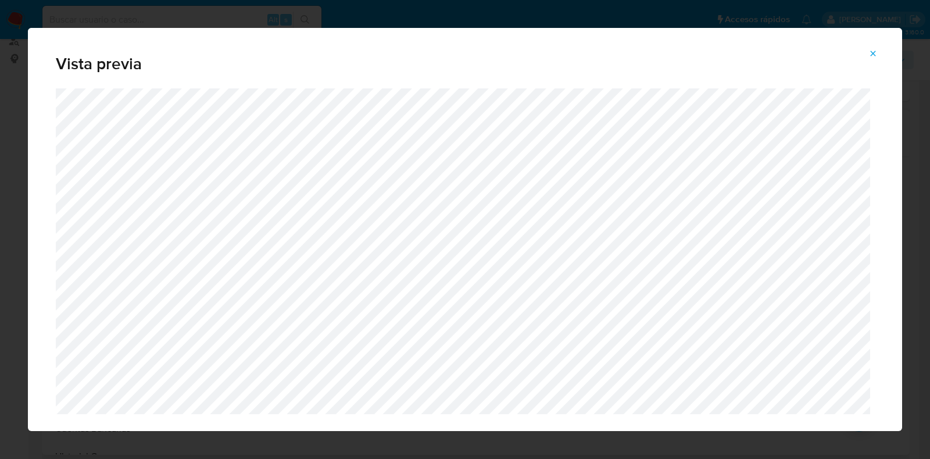
click at [871, 56] on icon "Attachment preview" at bounding box center [872, 53] width 9 height 9
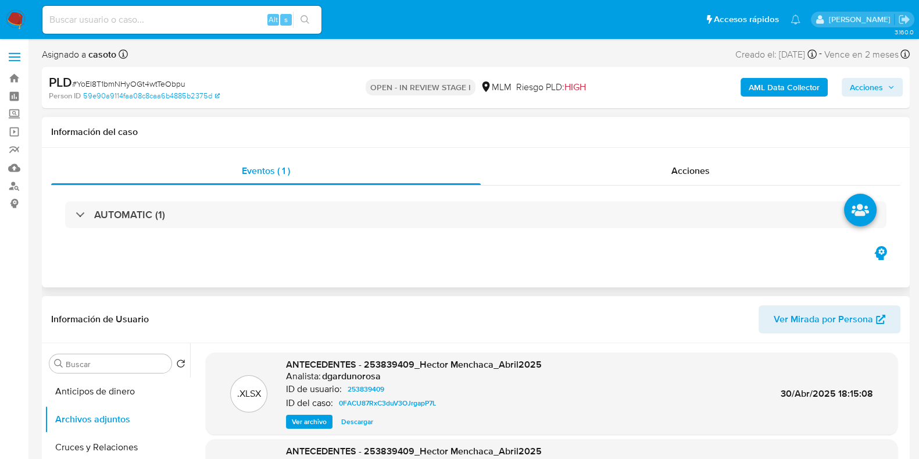
click at [705, 232] on div "AUTOMATIC (1)" at bounding box center [475, 214] width 849 height 58
click at [482, 34] on ul "Pausado Ver notificaciones Alt s Accesos rápidos Presiona las siguientes teclas…" at bounding box center [422, 19] width 770 height 29
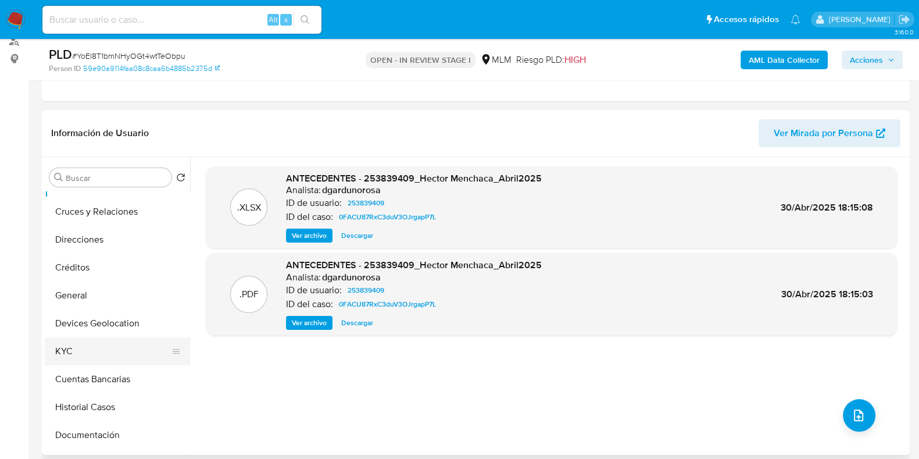
scroll to position [72, 0]
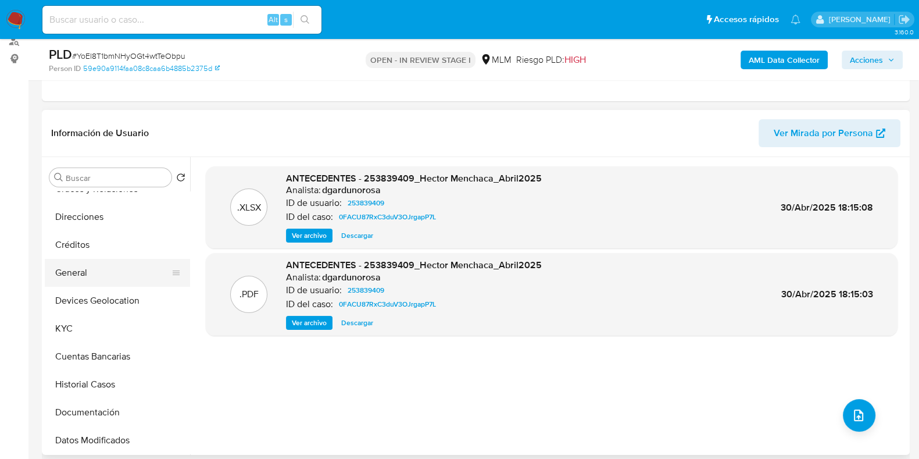
click at [73, 279] on button "General" at bounding box center [113, 273] width 136 height 28
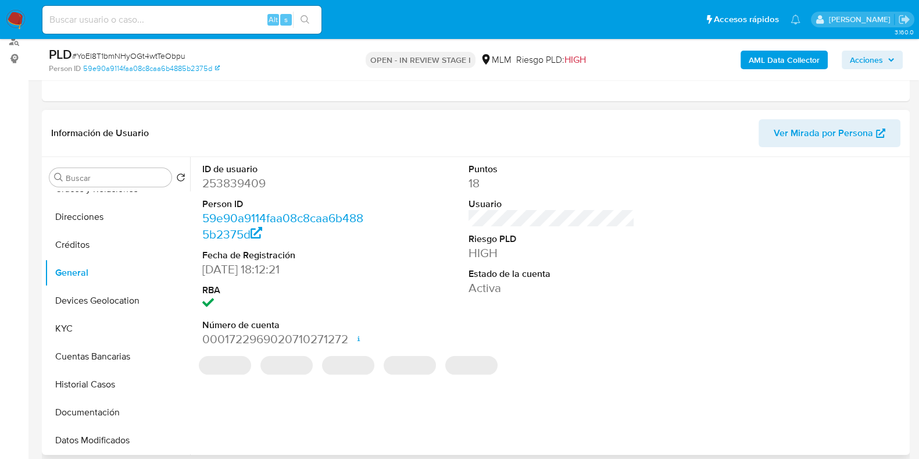
click at [238, 185] on dd "253839409" at bounding box center [285, 183] width 166 height 16
copy dd "253839409"
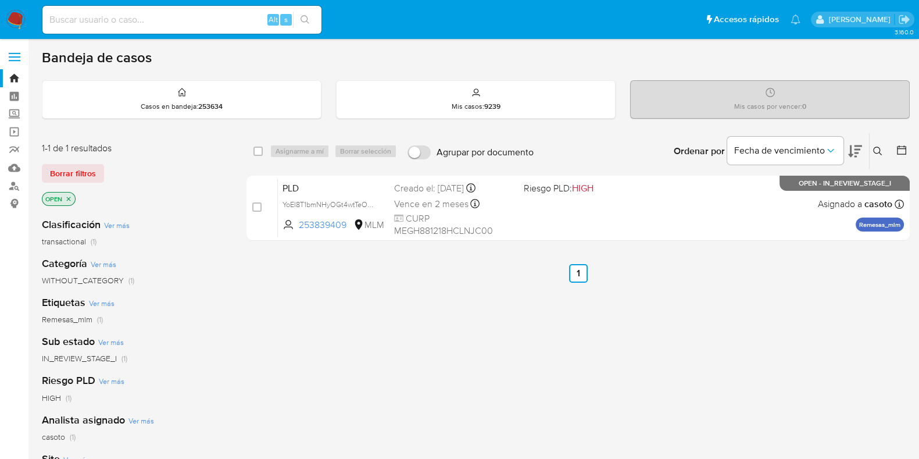
click at [879, 149] on icon at bounding box center [877, 150] width 9 height 9
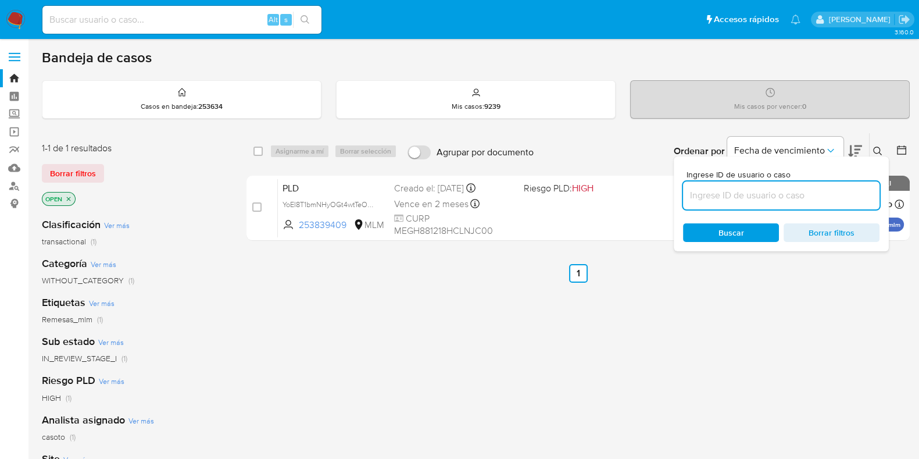
click at [791, 201] on input at bounding box center [781, 195] width 196 height 15
type input "467975888"
click at [741, 231] on span "Buscar" at bounding box center [731, 232] width 26 height 19
click at [883, 148] on button at bounding box center [879, 151] width 19 height 14
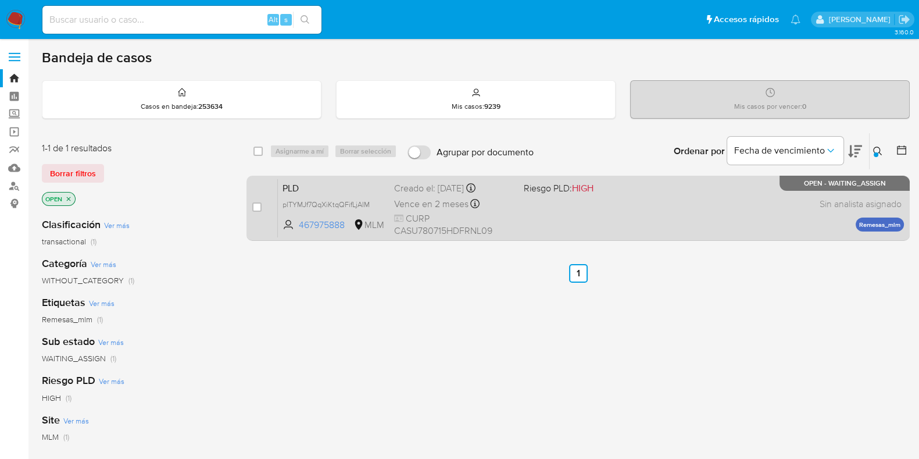
click at [641, 227] on div "PLD plTYMJf7QqXiKtqQFifLjAIM 467975888 MLM Riesgo PLD: HIGH Creado el: [DATE] C…" at bounding box center [591, 207] width 626 height 59
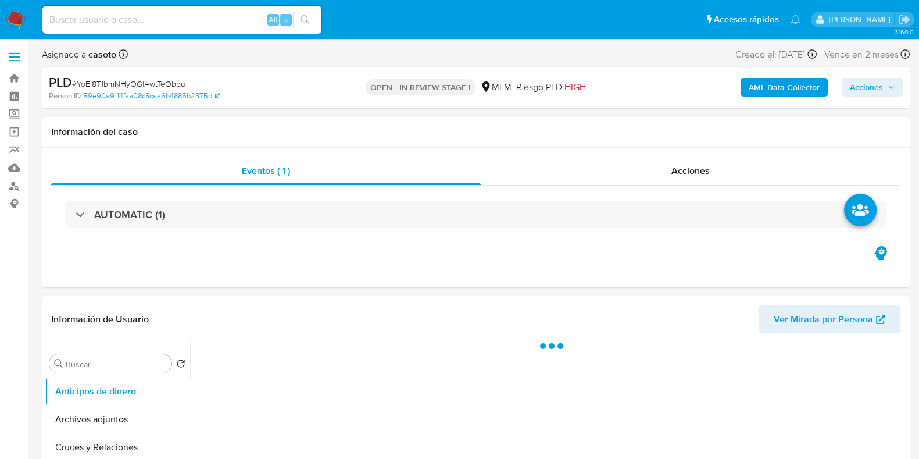
select select "10"
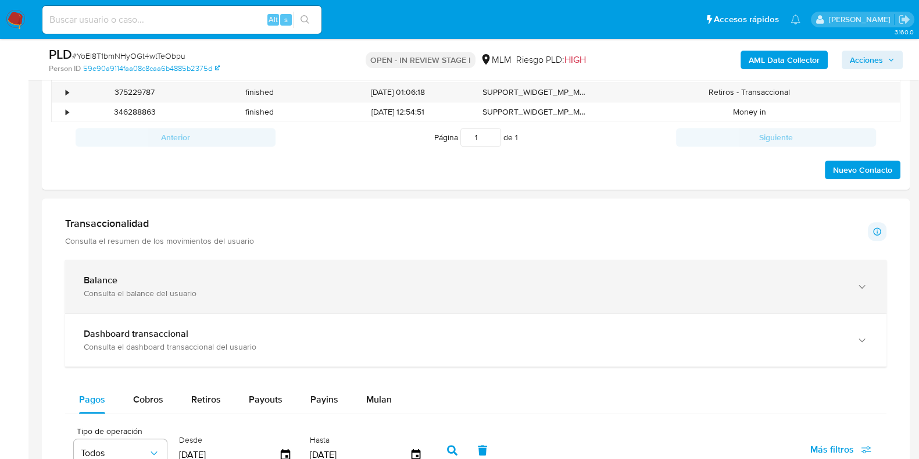
scroll to position [436, 0]
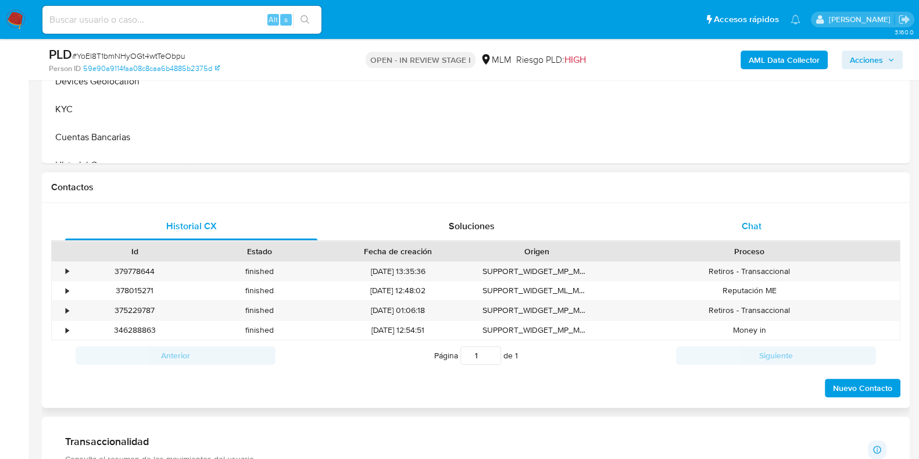
click at [746, 225] on span "Chat" at bounding box center [752, 225] width 20 height 13
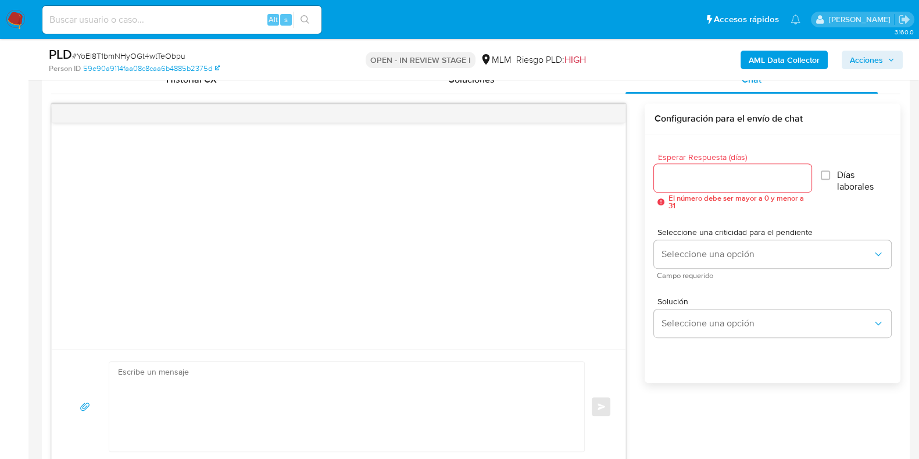
scroll to position [581, 0]
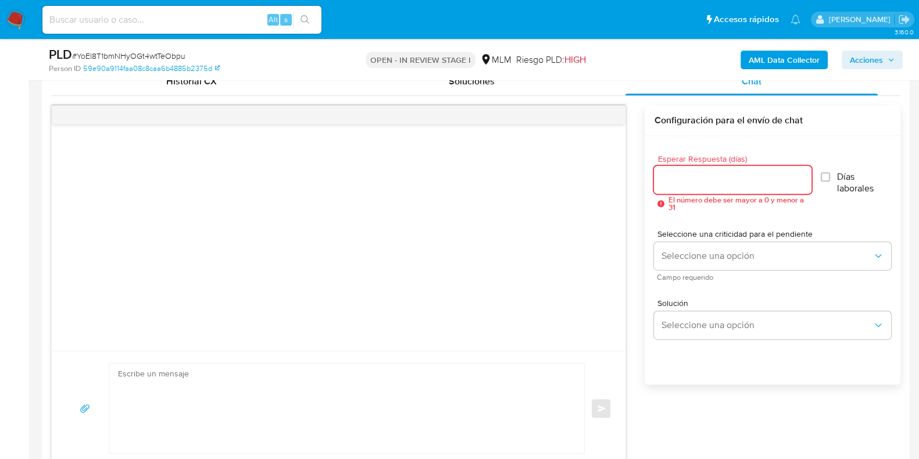
click at [695, 180] on input "Esperar Respuesta (días)" at bounding box center [732, 179] width 157 height 15
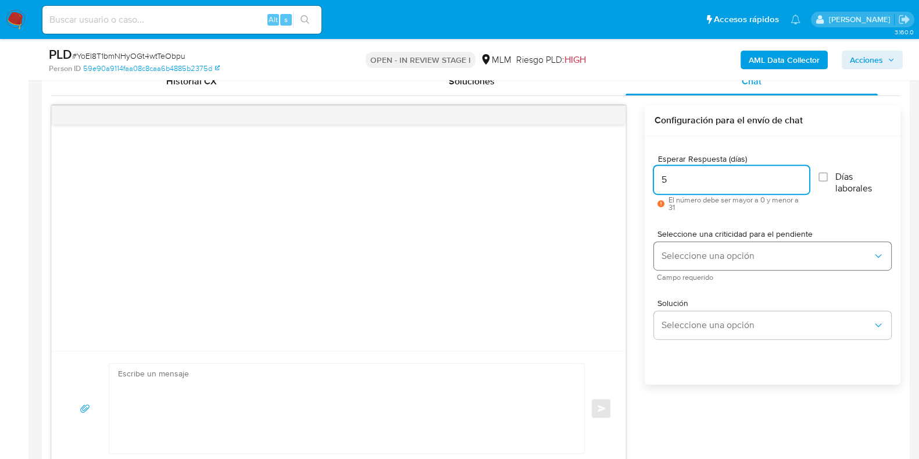
type input "5"
click at [683, 253] on span "Seleccione una opción" at bounding box center [767, 256] width 212 height 12
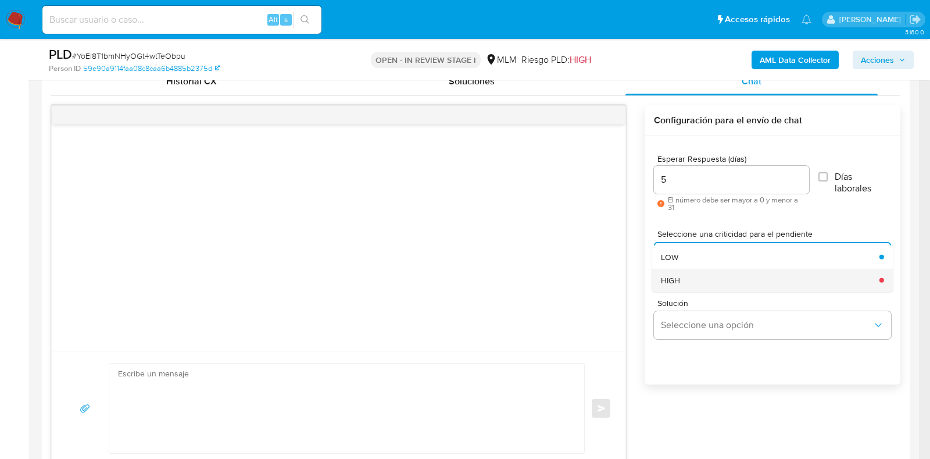
click at [682, 276] on div "HIGH" at bounding box center [767, 279] width 212 height 23
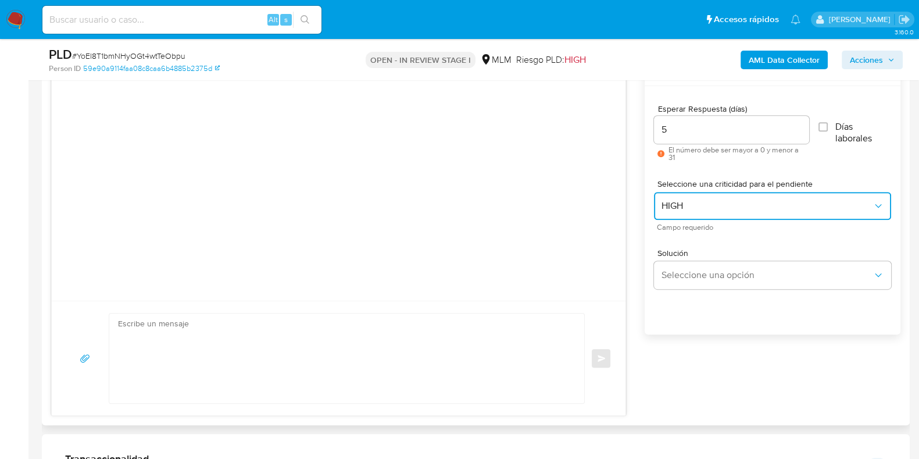
scroll to position [654, 0]
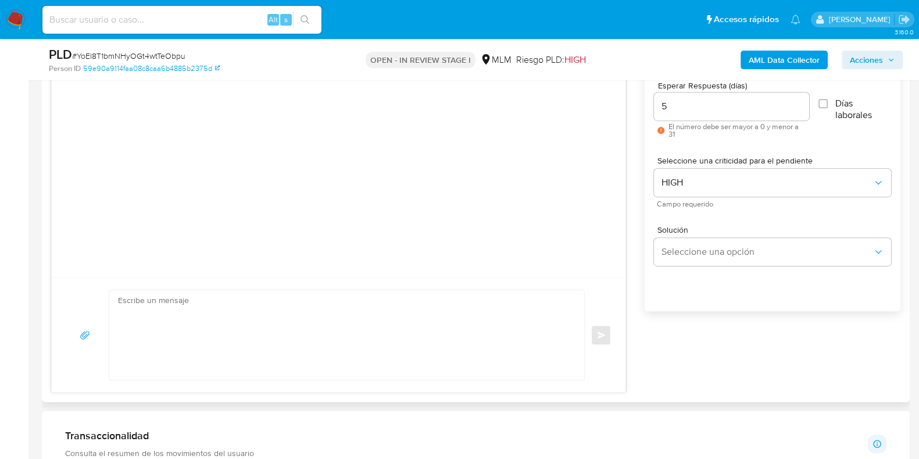
click at [340, 348] on textarea at bounding box center [344, 335] width 452 height 90
paste textarea "Loremipsum dolorsi: Am consectetu adi elitsed doeius t inci ut laboree do magna…"
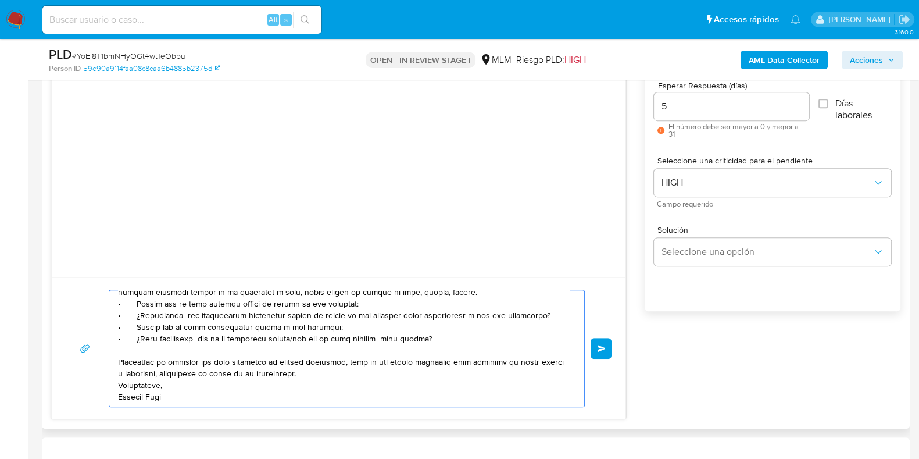
scroll to position [0, 0]
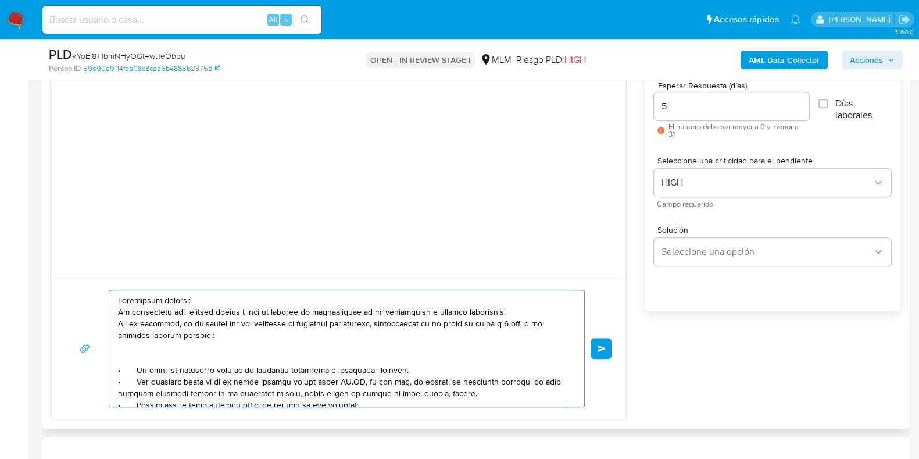
click at [445, 312] on textarea at bounding box center [344, 348] width 452 height 116
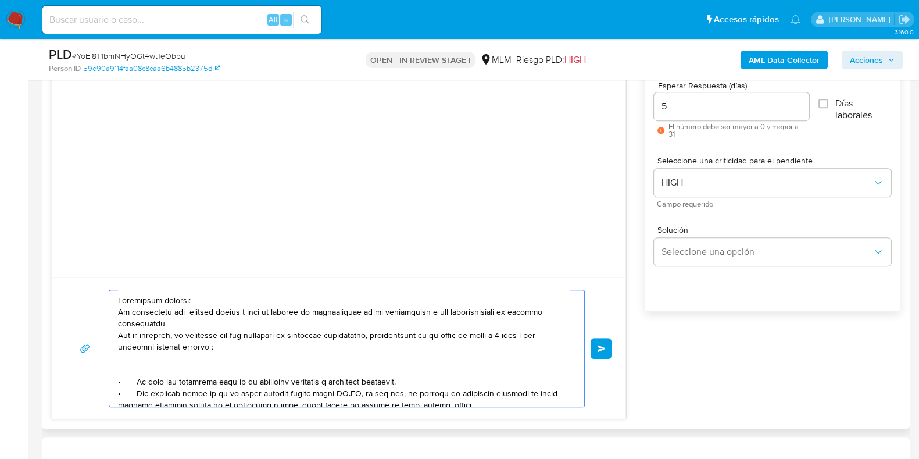
scroll to position [72, 0]
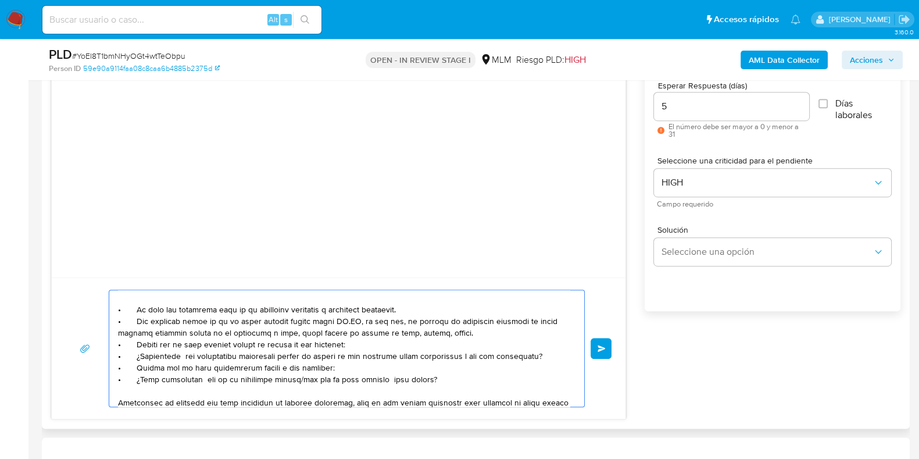
drag, startPoint x: 429, startPoint y: 380, endPoint x: 342, endPoint y: 370, distance: 87.2
click at [342, 370] on textarea at bounding box center [344, 348] width 452 height 116
click at [435, 378] on textarea at bounding box center [344, 348] width 452 height 116
drag, startPoint x: 433, startPoint y: 380, endPoint x: 224, endPoint y: 364, distance: 209.8
click at [224, 364] on textarea at bounding box center [344, 348] width 452 height 116
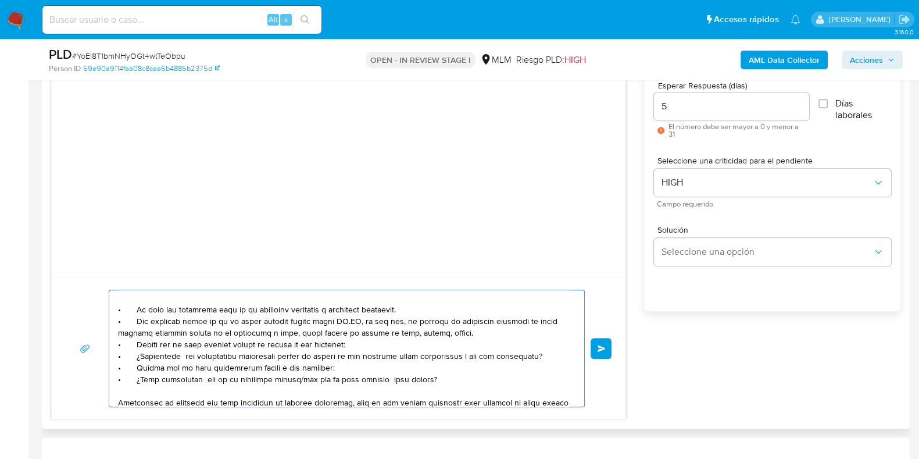
click at [312, 346] on textarea at bounding box center [344, 348] width 452 height 116
drag, startPoint x: 427, startPoint y: 380, endPoint x: 135, endPoint y: 310, distance: 300.0
click at [135, 310] on textarea at bounding box center [344, 348] width 452 height 116
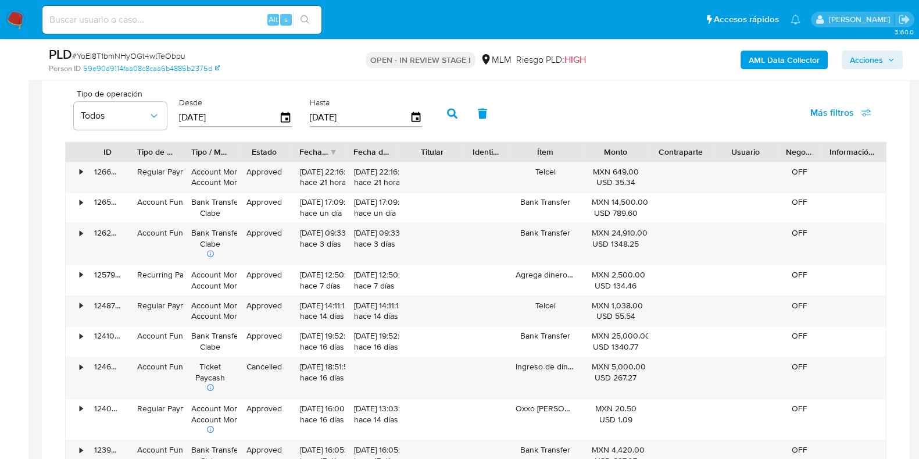
scroll to position [1162, 0]
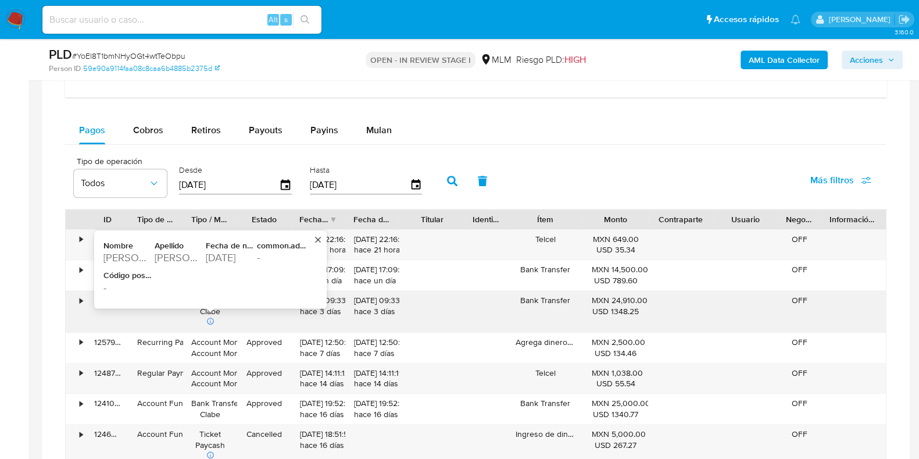
click at [174, 256] on div "Menchaca Guajardo" at bounding box center [179, 258] width 49 height 14
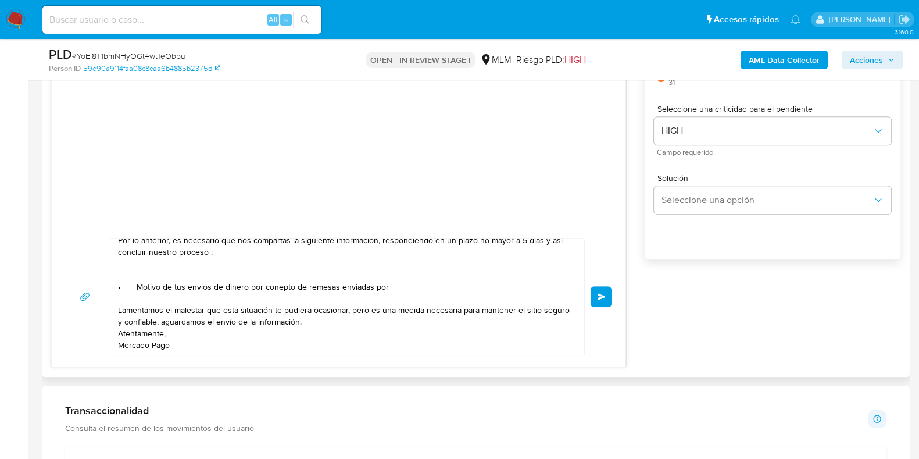
scroll to position [654, 0]
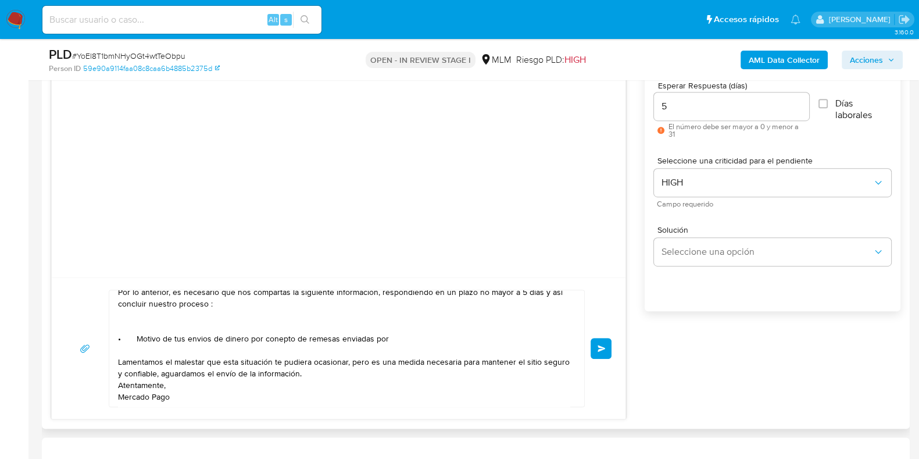
click at [401, 326] on textarea "Apreciable cliente: Te comentamos que debemos llevar a cabo un proceso de verif…" at bounding box center [344, 348] width 452 height 116
paste textarea "Menchaca"
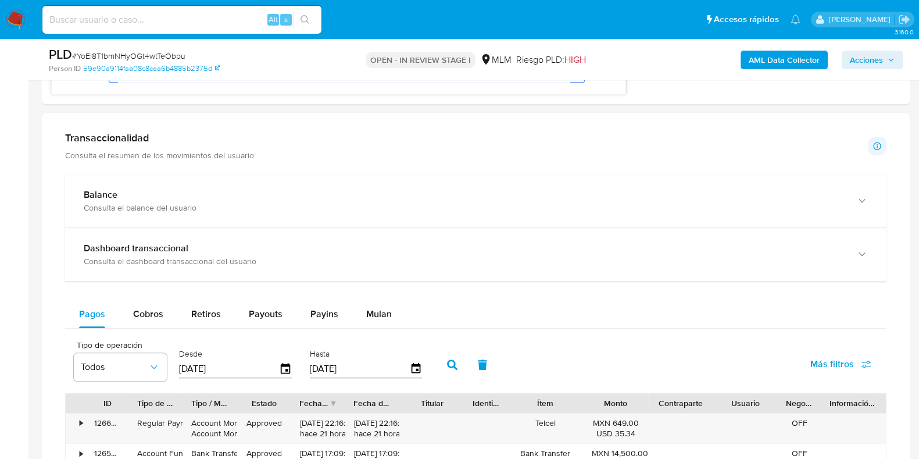
scroll to position [1089, 0]
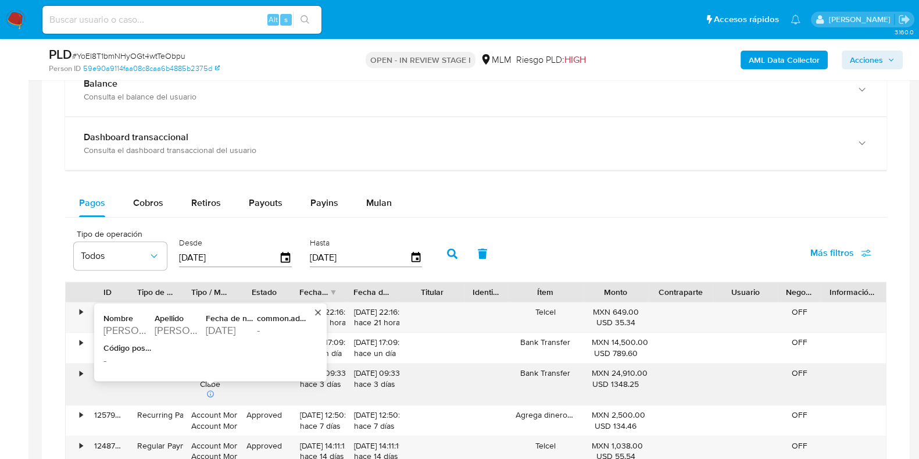
click at [145, 330] on div "Hector Alejandro" at bounding box center [127, 330] width 49 height 14
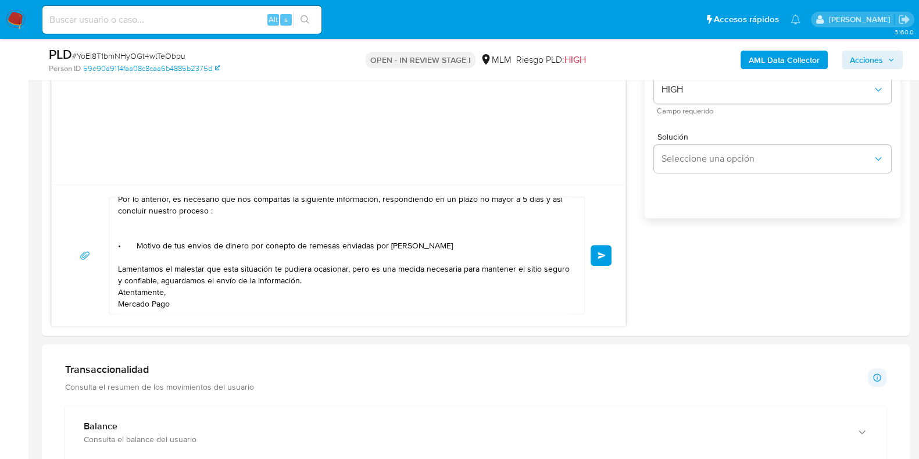
scroll to position [799, 0]
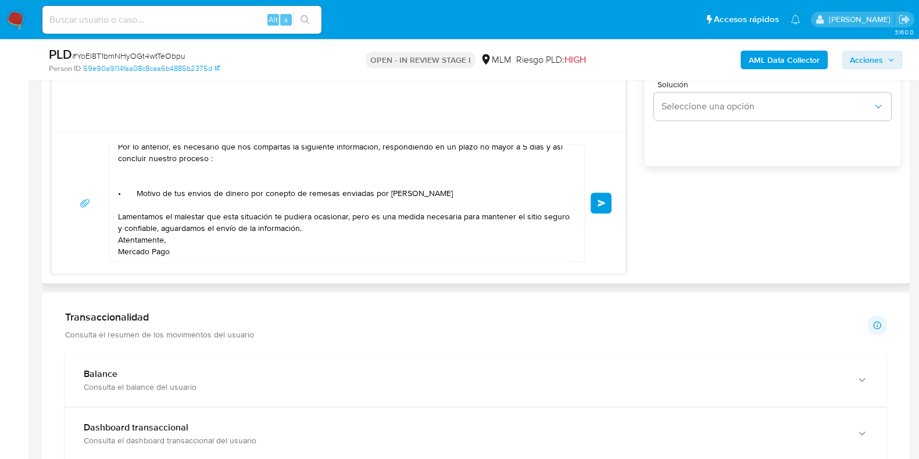
click at [384, 180] on textarea "Apreciable cliente: Te comentamos que debemos llevar a cabo un proceso de verif…" at bounding box center [344, 203] width 452 height 116
paste textarea "Hector Alejandro"
click at [159, 192] on textarea "Apreciable cliente: Te comentamos que debemos llevar a cabo un proceso de verif…" at bounding box center [344, 203] width 452 height 116
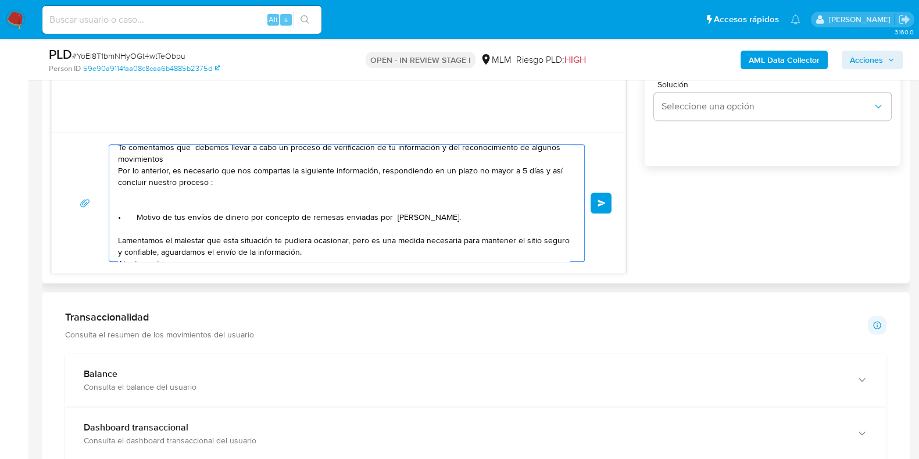
scroll to position [0, 0]
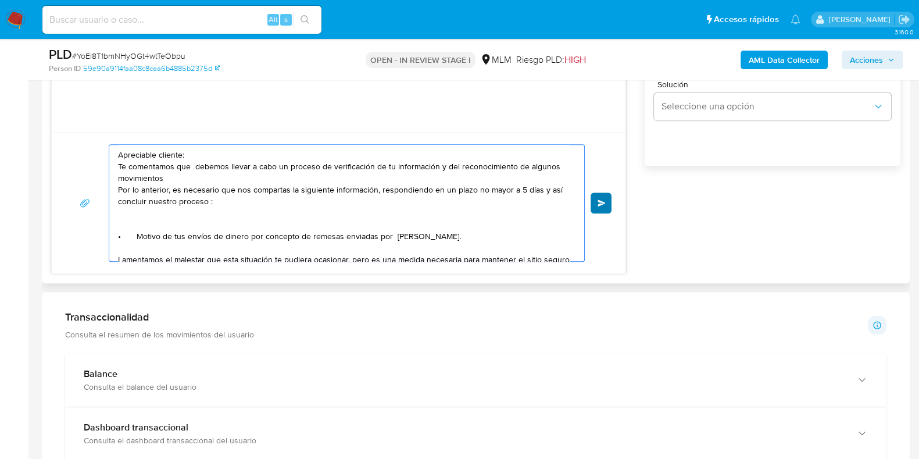
type textarea "Apreciable cliente: Te comentamos que debemos llevar a cabo un proceso de verif…"
click at [596, 205] on button "Enviar" at bounding box center [601, 202] width 21 height 21
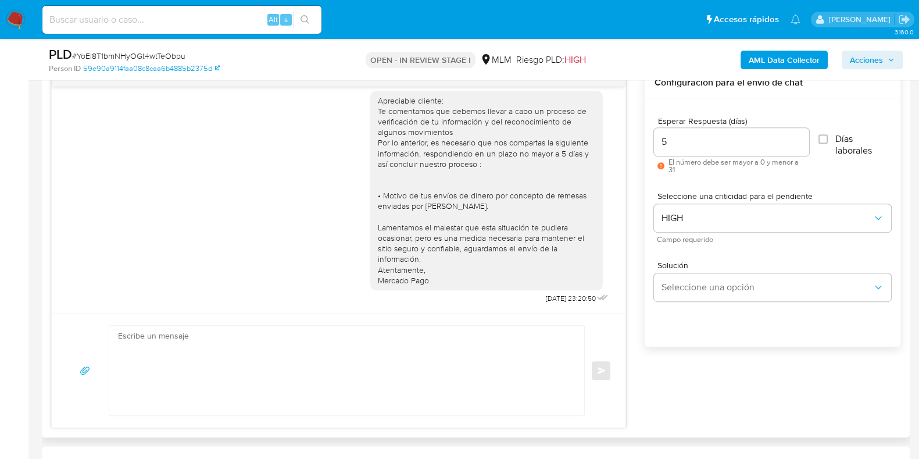
scroll to position [581, 0]
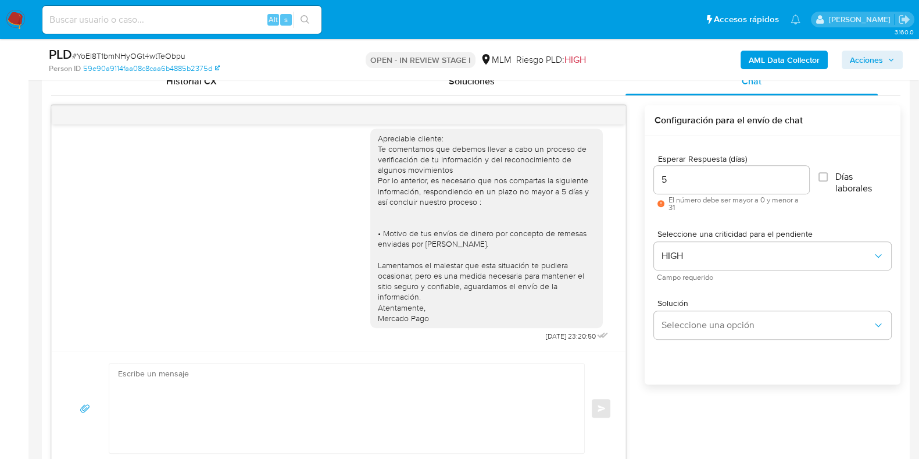
click at [159, 49] on div "PLD # YoEI8T1bmNHyOGt4wtTeObpu" at bounding box center [189, 54] width 280 height 17
copy span "YoEI8T1bmNHyOGt4wtTeObpu"
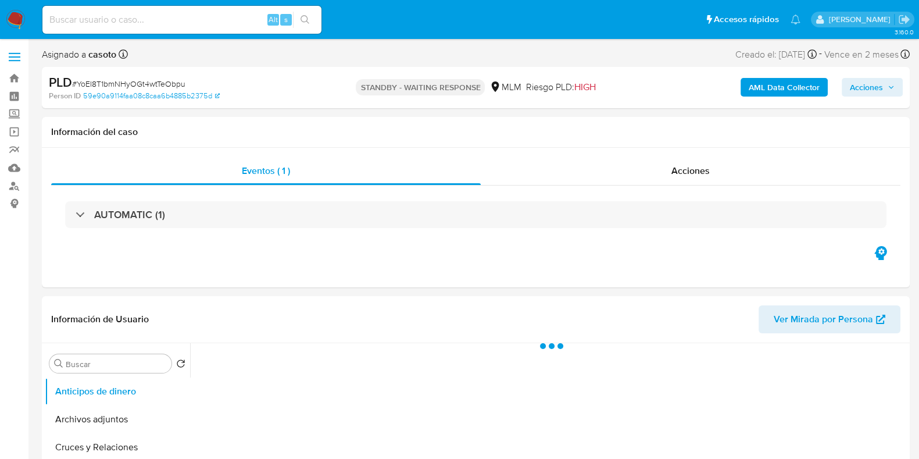
select select "10"
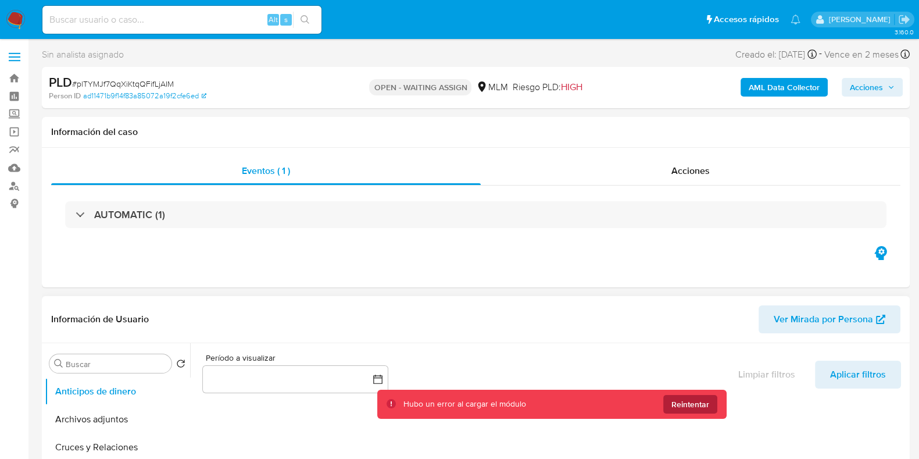
click at [703, 400] on span "Reintentar" at bounding box center [690, 404] width 38 height 19
click at [671, 399] on span "Reintentar" at bounding box center [690, 404] width 38 height 19
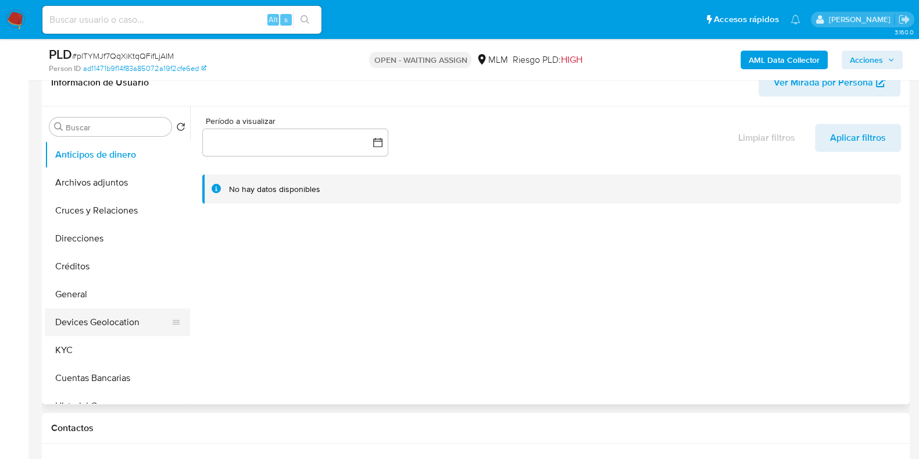
scroll to position [218, 0]
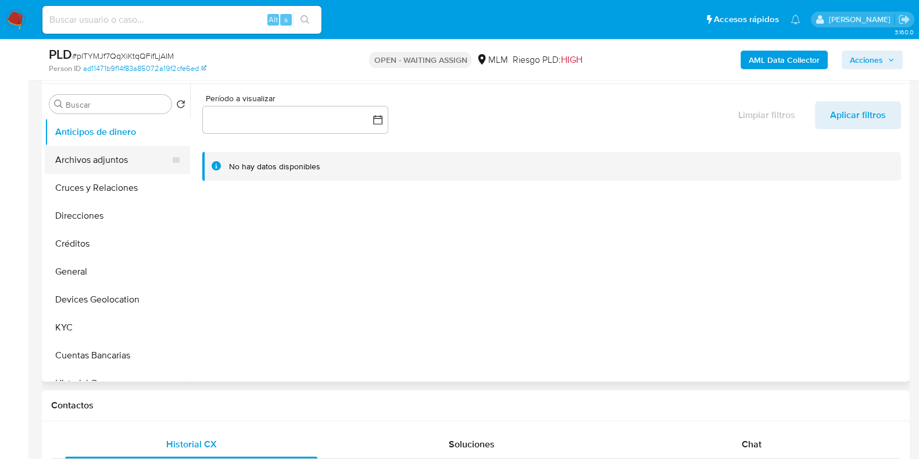
click at [111, 163] on button "Archivos adjuntos" at bounding box center [113, 160] width 136 height 28
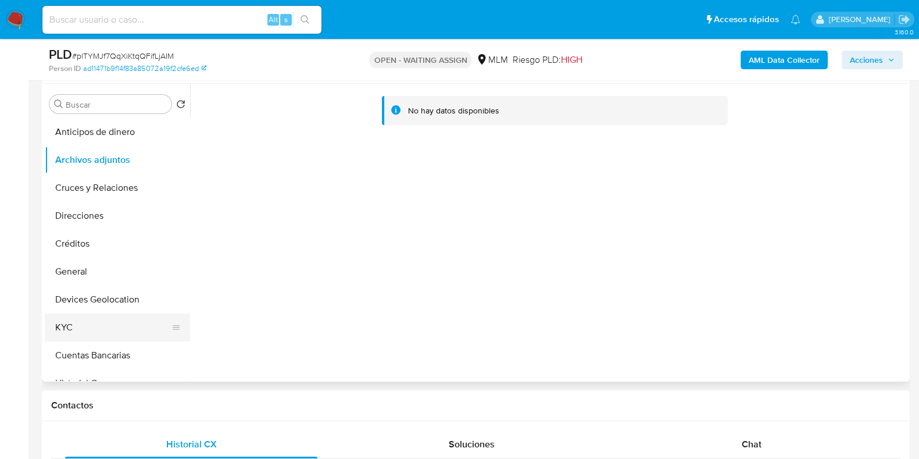
click at [66, 321] on button "KYC" at bounding box center [113, 327] width 136 height 28
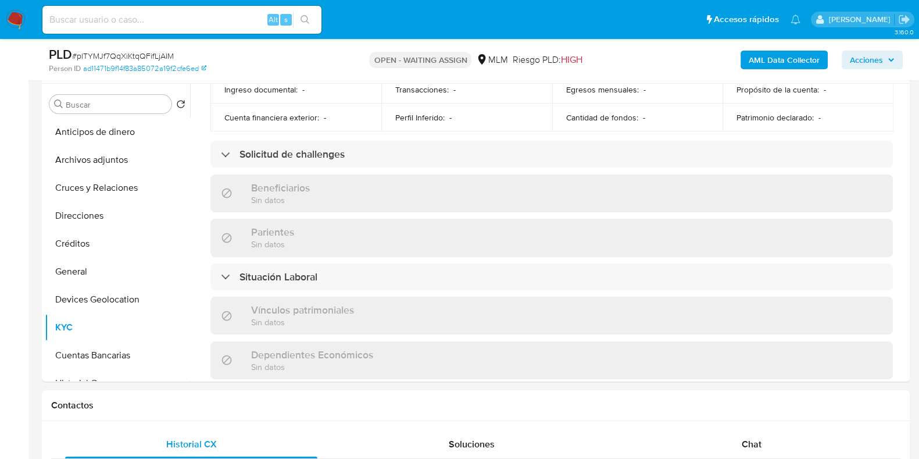
scroll to position [436, 0]
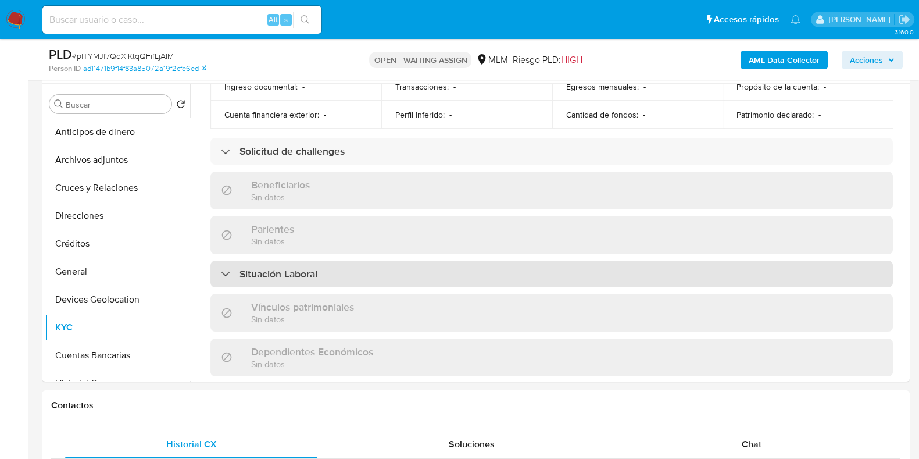
click at [272, 271] on h3 "Situación Laboral" at bounding box center [278, 273] width 78 height 13
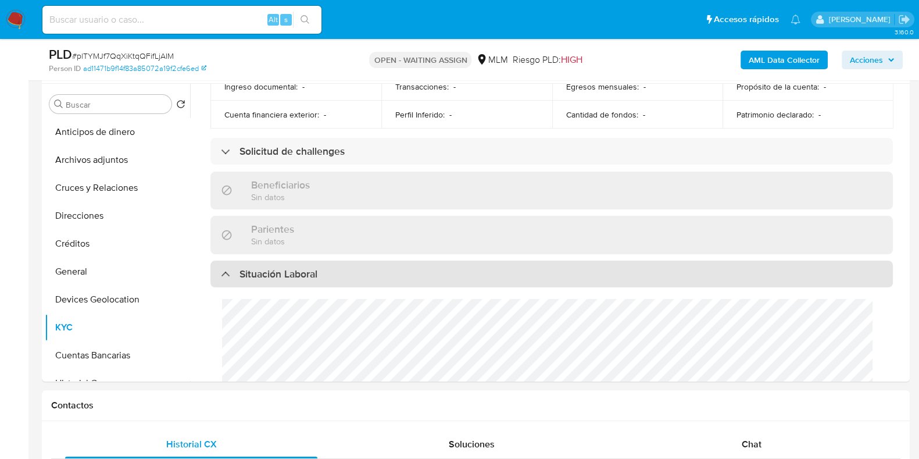
click at [272, 271] on h3 "Situación Laboral" at bounding box center [278, 273] width 78 height 13
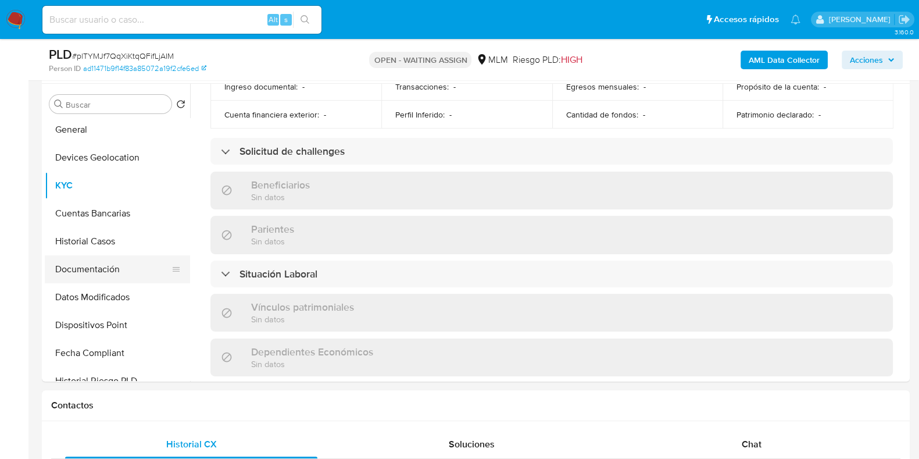
scroll to position [145, 0]
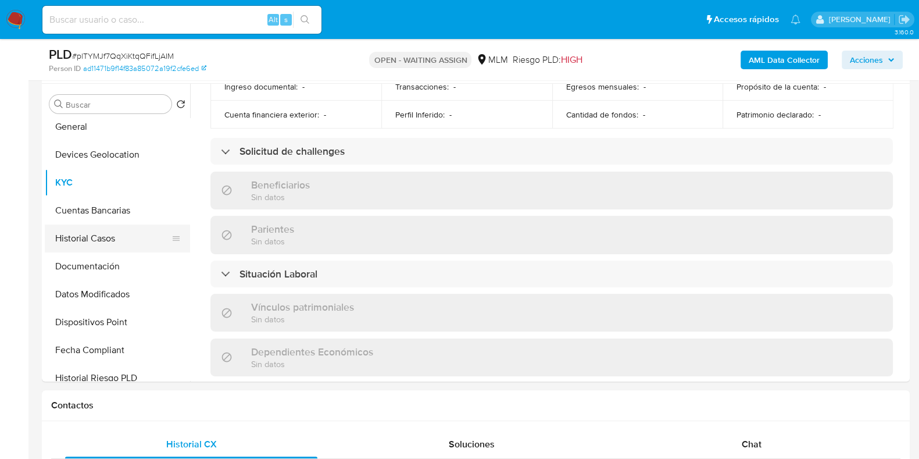
click at [109, 248] on button "Historial Casos" at bounding box center [113, 238] width 136 height 28
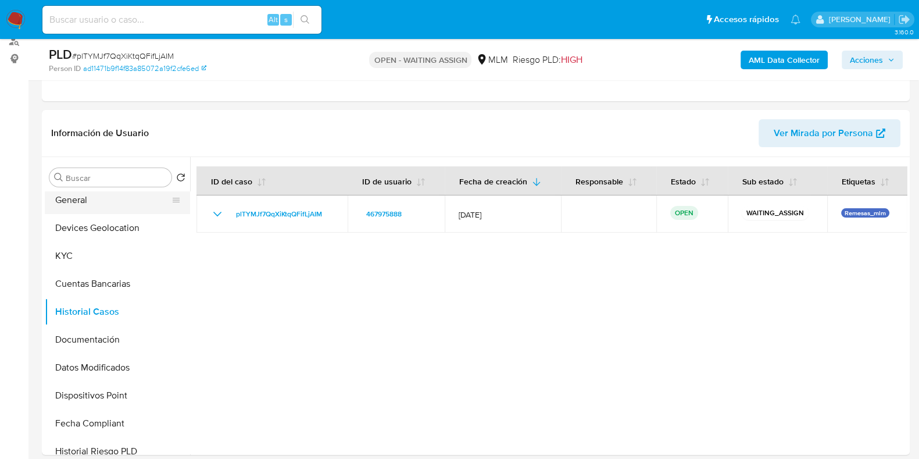
click at [75, 211] on button "General" at bounding box center [113, 200] width 136 height 28
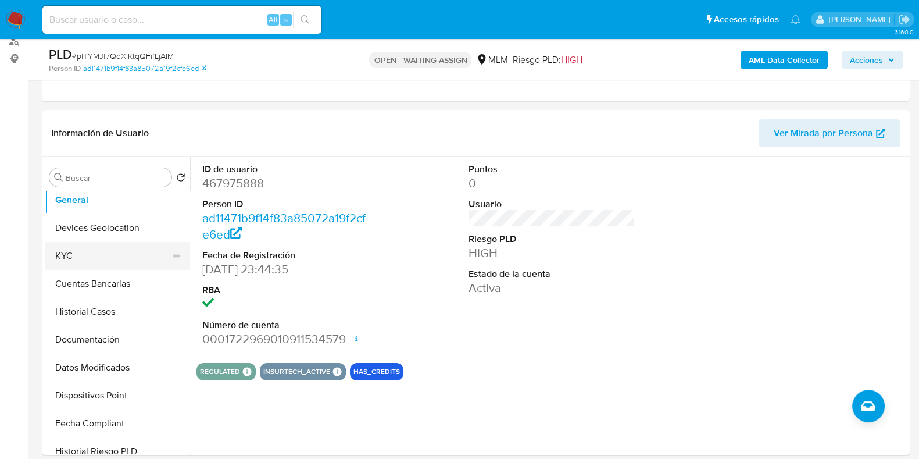
click at [87, 256] on button "KYC" at bounding box center [113, 256] width 136 height 28
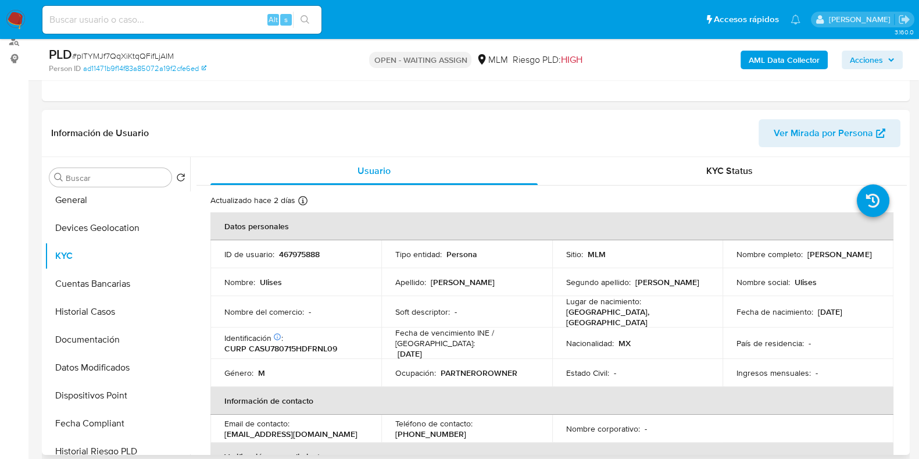
click at [305, 251] on p "467975888" at bounding box center [299, 254] width 41 height 10
copy p "467975888"
click at [73, 201] on button "General" at bounding box center [113, 200] width 136 height 28
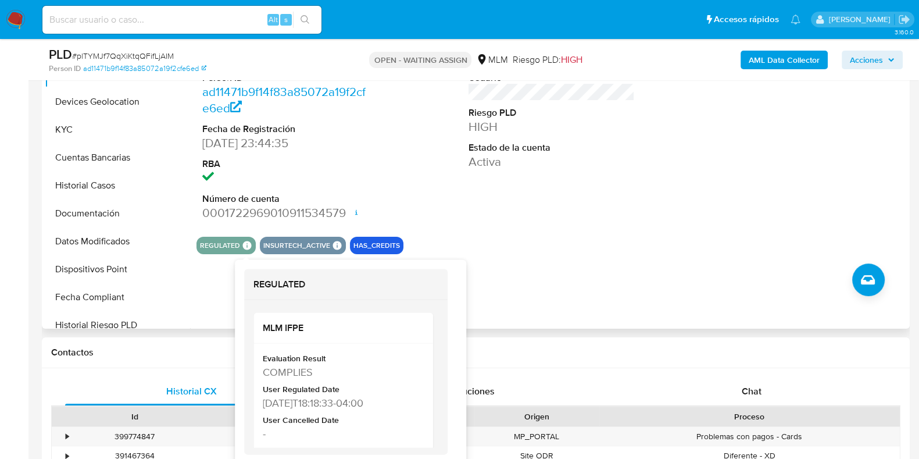
scroll to position [290, 0]
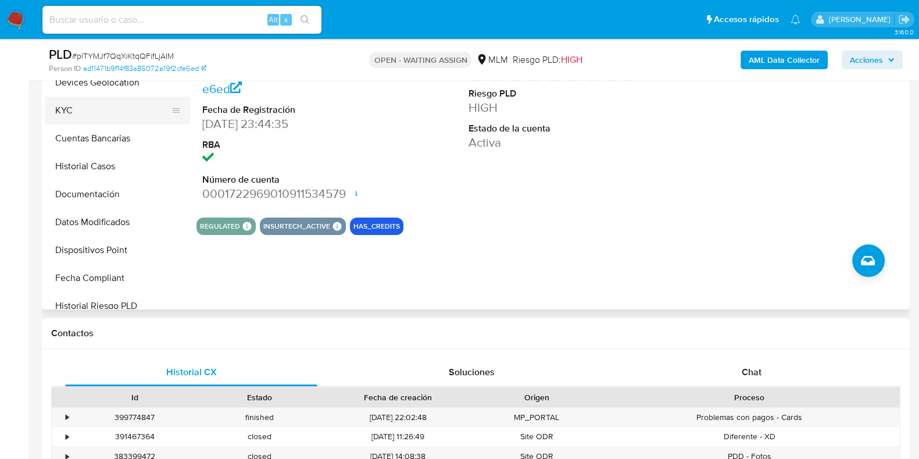
click at [73, 122] on button "KYC" at bounding box center [113, 110] width 136 height 28
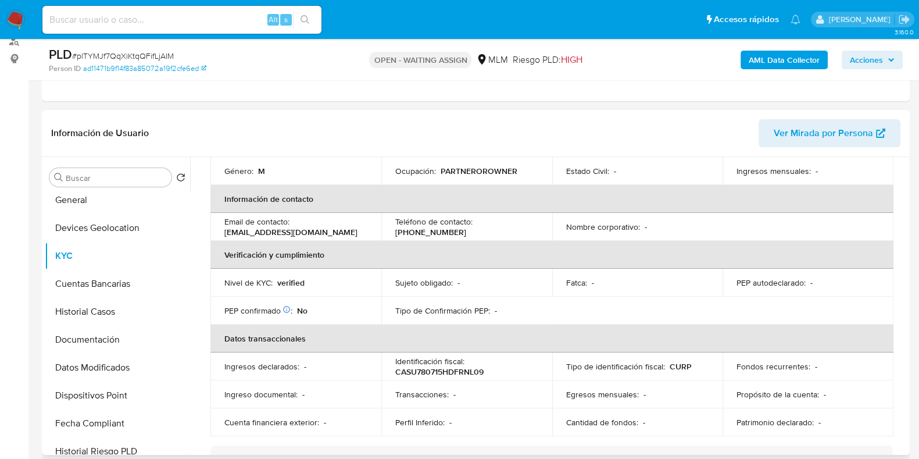
scroll to position [138, 0]
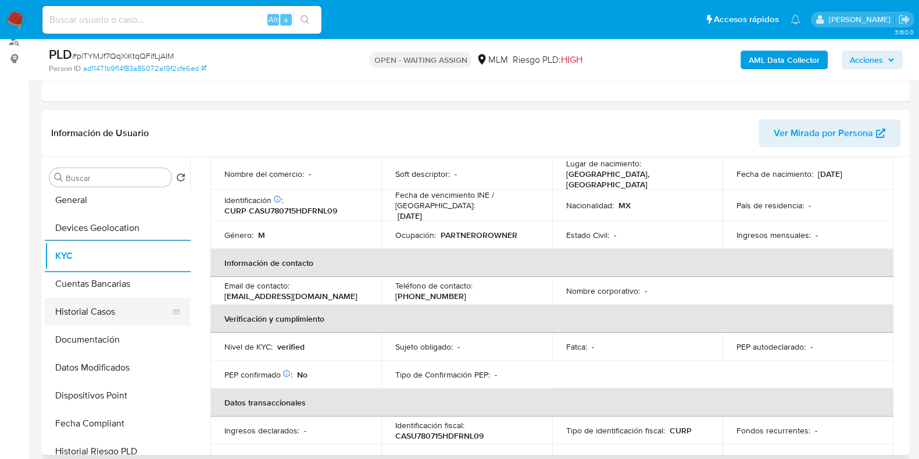
click at [93, 310] on button "Historial Casos" at bounding box center [113, 312] width 136 height 28
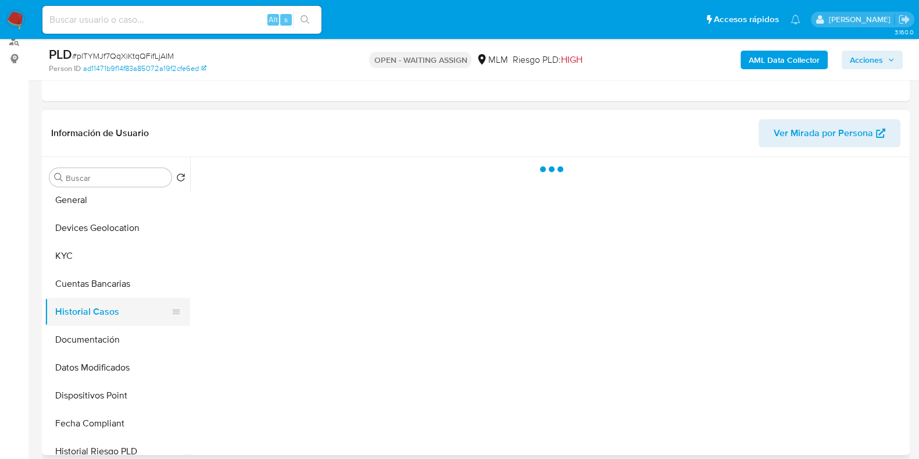
scroll to position [0, 0]
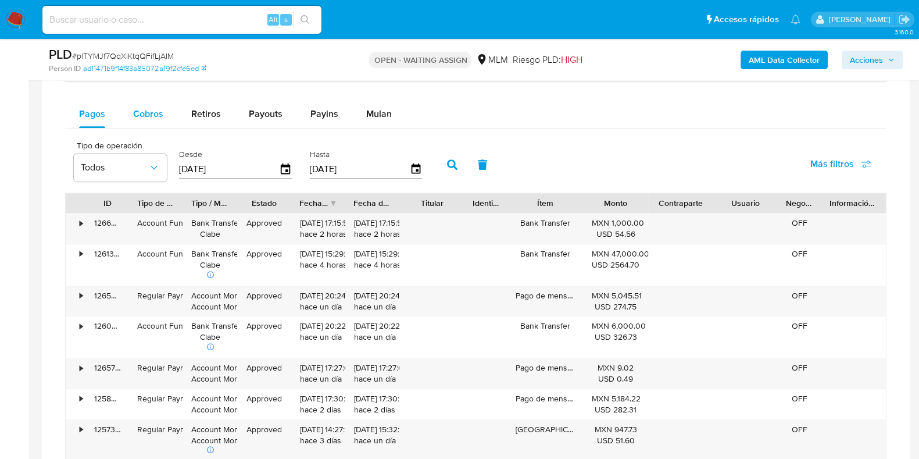
click at [153, 117] on span "Cobros" at bounding box center [148, 113] width 30 height 13
select select "10"
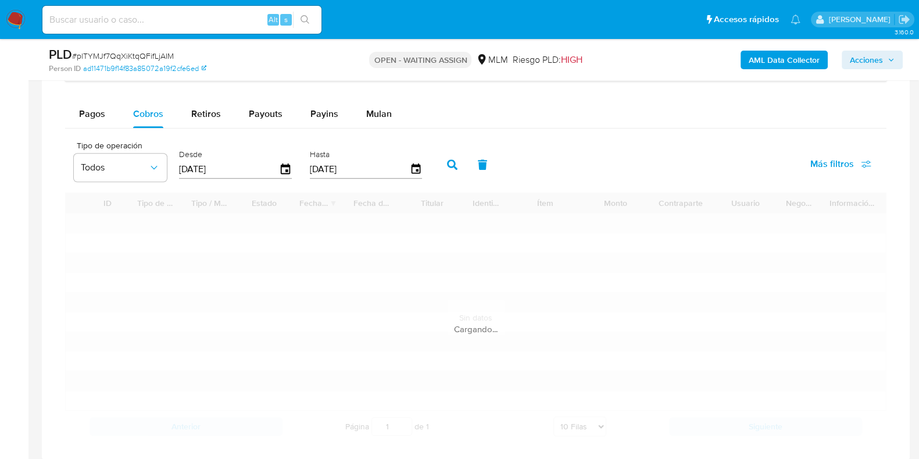
scroll to position [1006, 0]
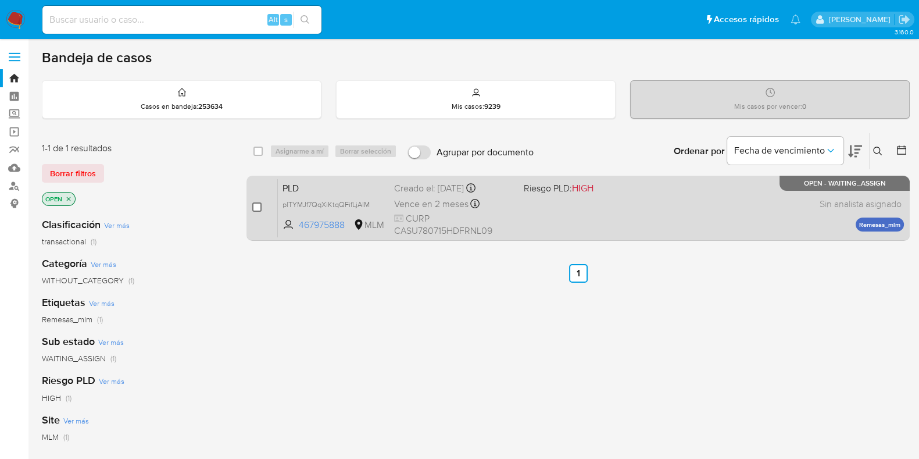
click at [256, 205] on input "checkbox" at bounding box center [256, 206] width 9 height 9
checkbox input "true"
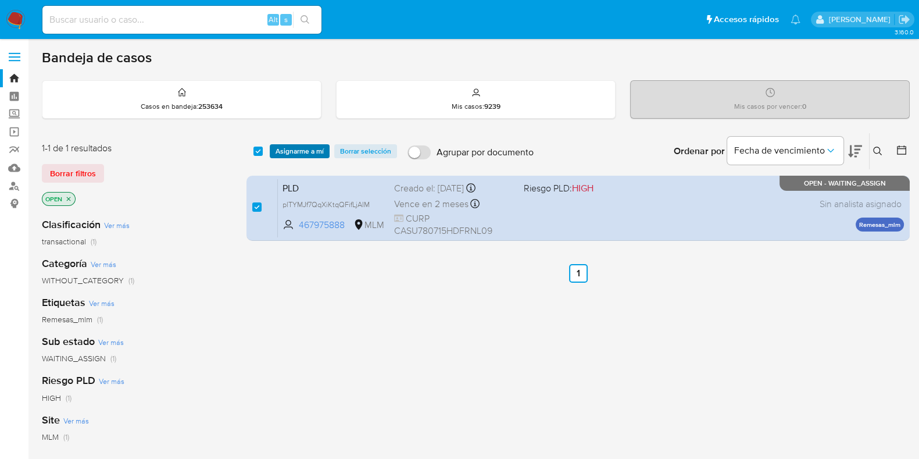
click at [291, 157] on span "Asignarme a mí" at bounding box center [300, 151] width 48 height 12
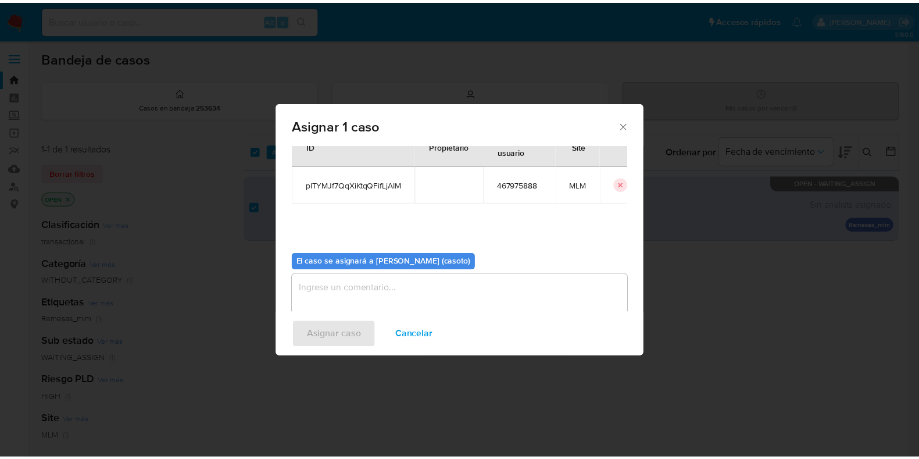
scroll to position [60, 0]
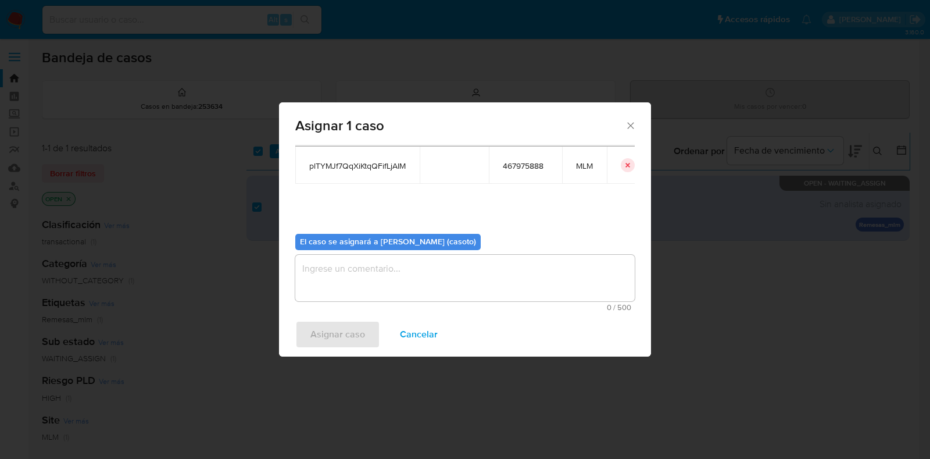
click at [382, 284] on textarea "assign-modal" at bounding box center [464, 278] width 339 height 47
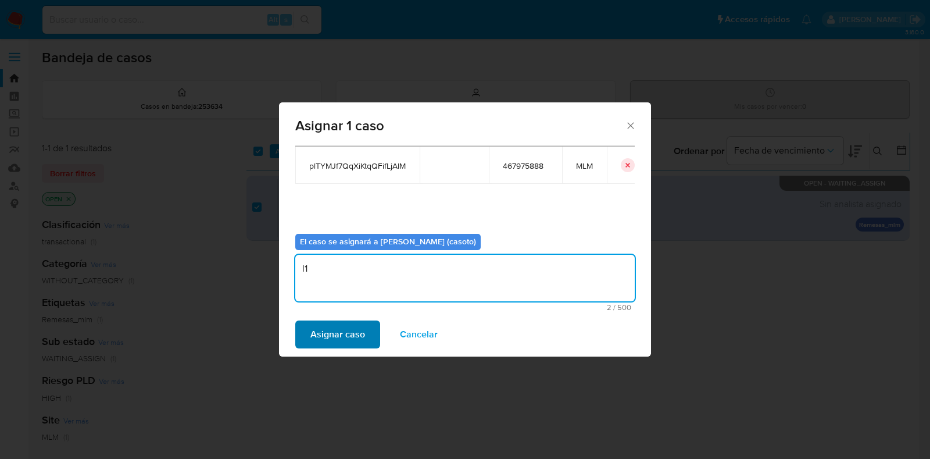
type textarea "l1"
click at [340, 327] on span "Asignar caso" at bounding box center [337, 334] width 55 height 26
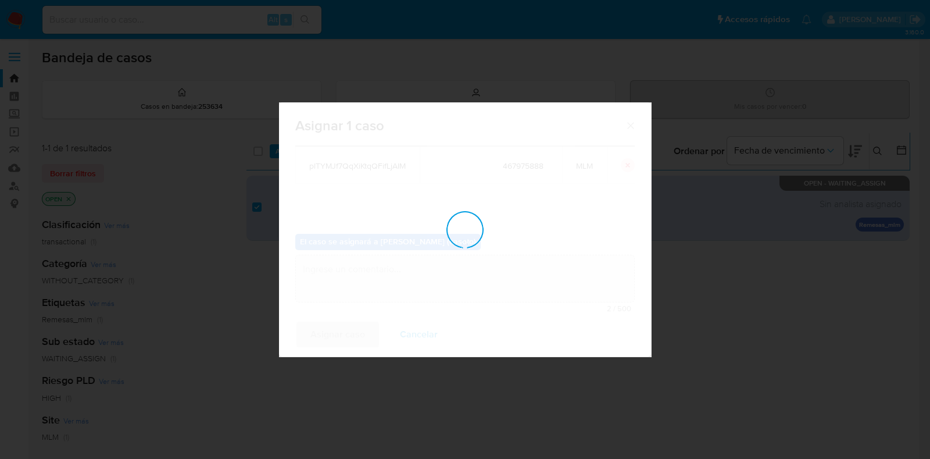
checkbox input "false"
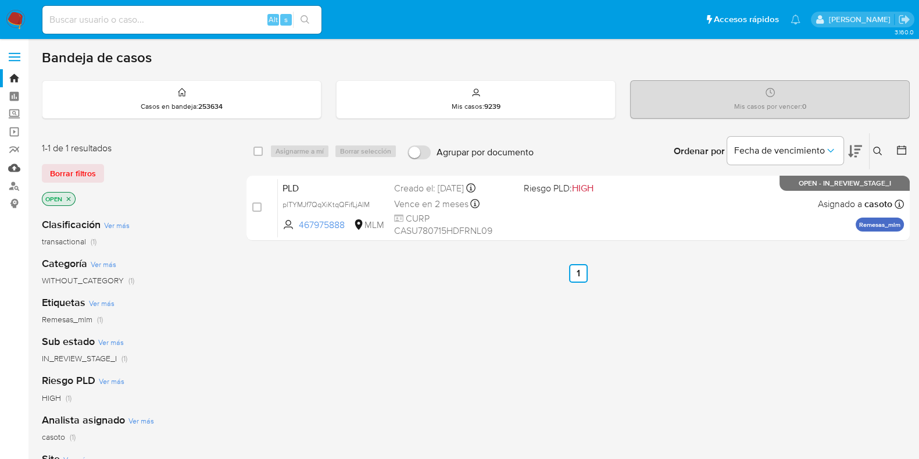
click at [17, 171] on link "Mulan" at bounding box center [69, 168] width 138 height 18
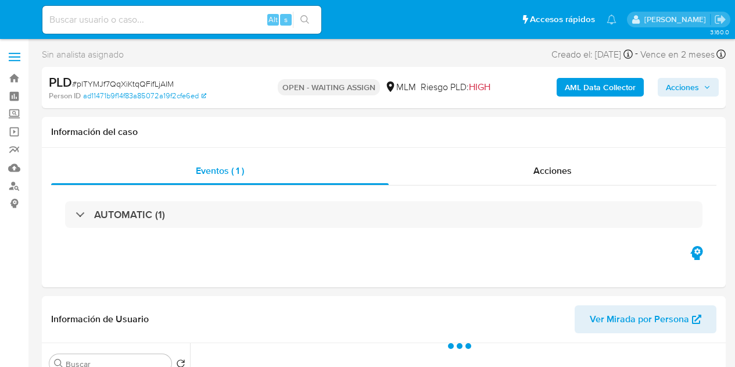
select select "10"
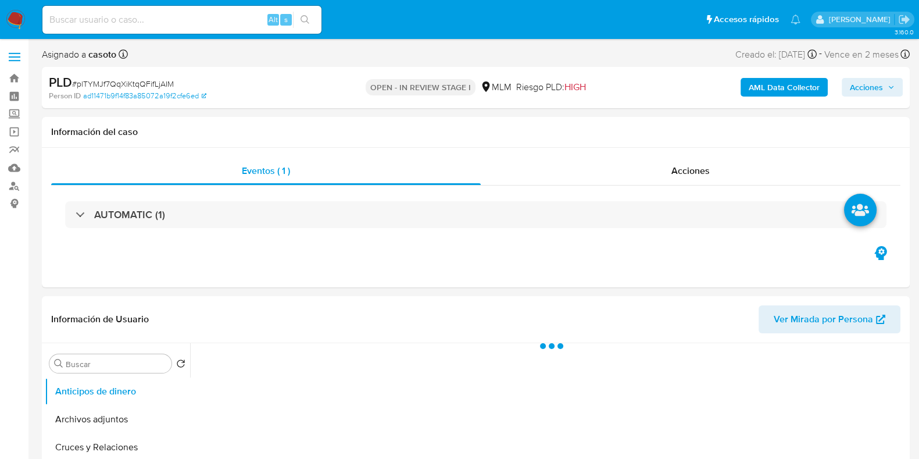
select select "10"
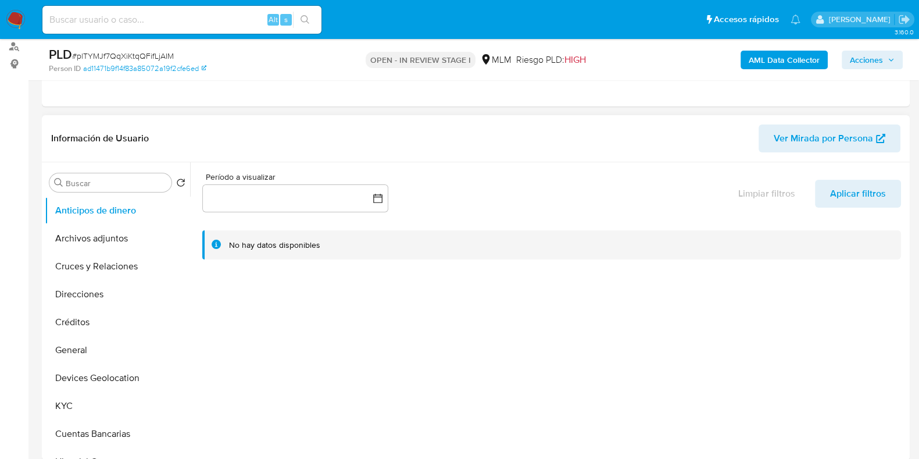
scroll to position [145, 0]
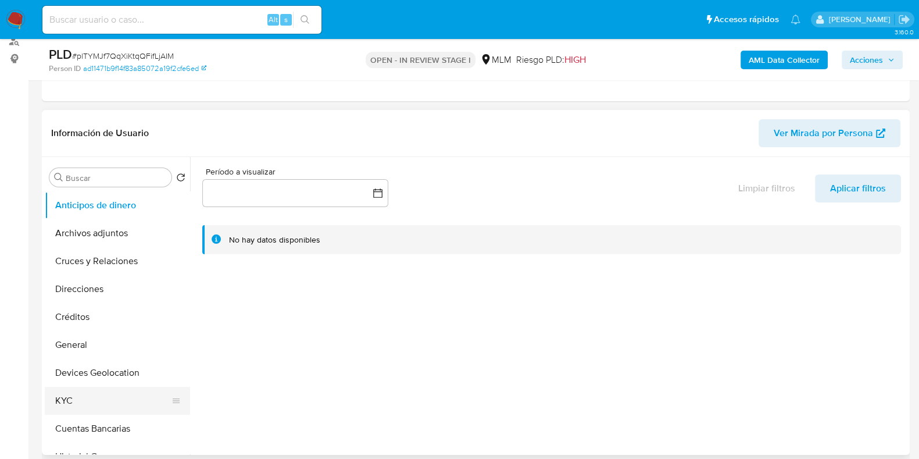
click at [67, 395] on button "KYC" at bounding box center [113, 401] width 136 height 28
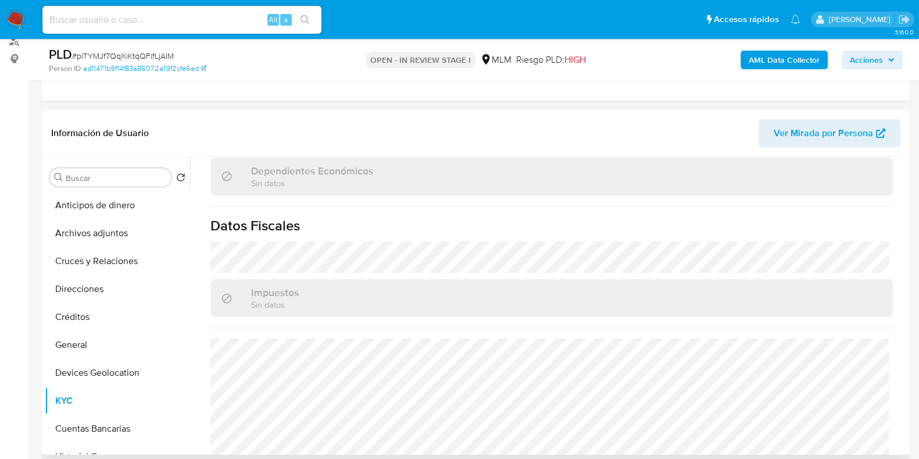
scroll to position [719, 0]
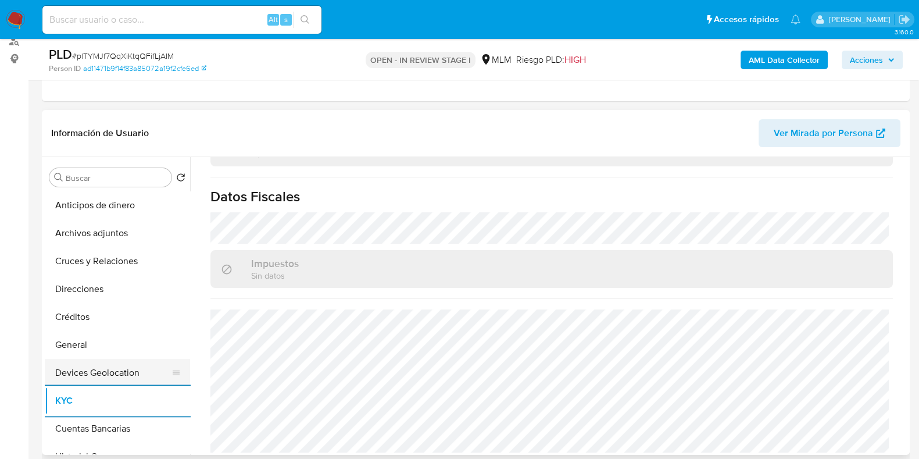
click at [101, 372] on button "Devices Geolocation" at bounding box center [113, 373] width 136 height 28
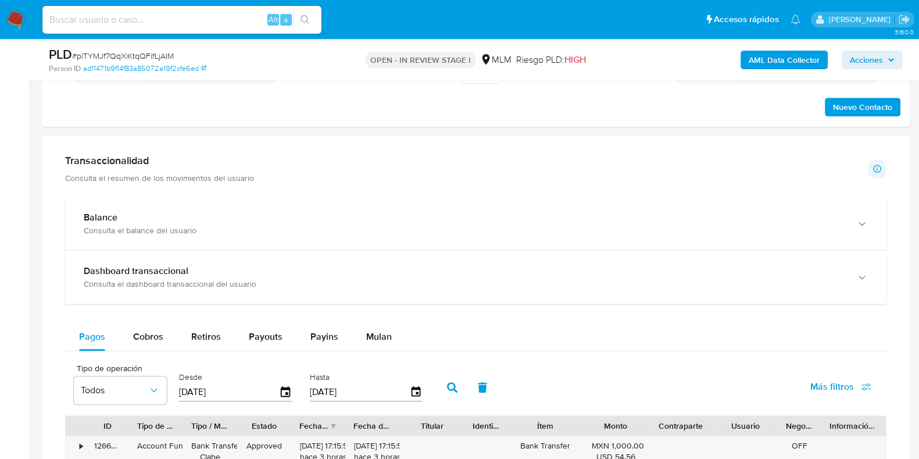
scroll to position [727, 0]
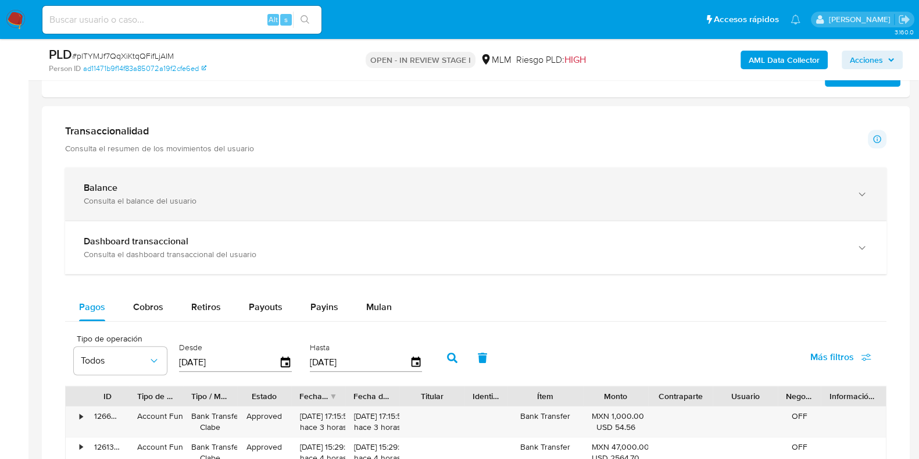
click at [192, 201] on div "Consulta el balance del usuario" at bounding box center [464, 200] width 761 height 10
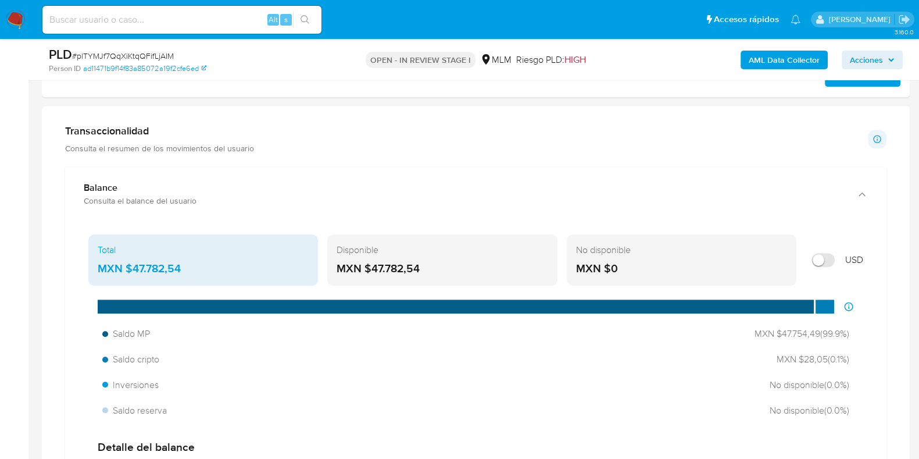
click at [163, 266] on div "MXN $47.782,54" at bounding box center [203, 268] width 211 height 15
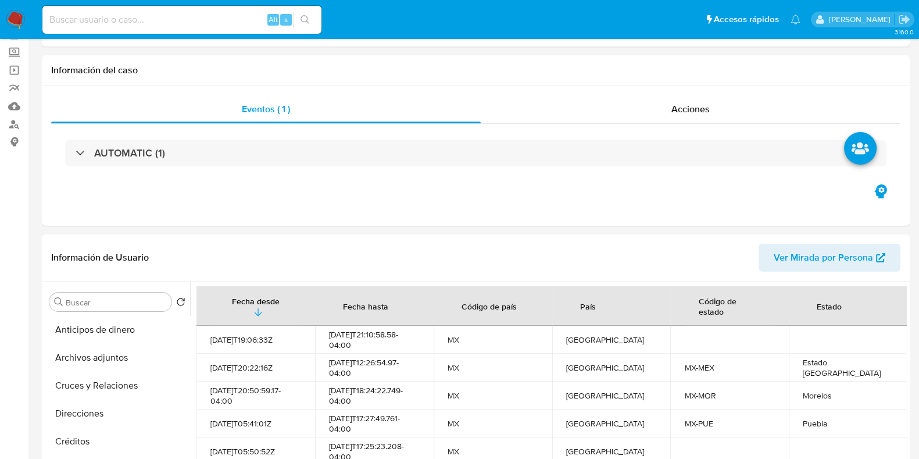
scroll to position [218, 0]
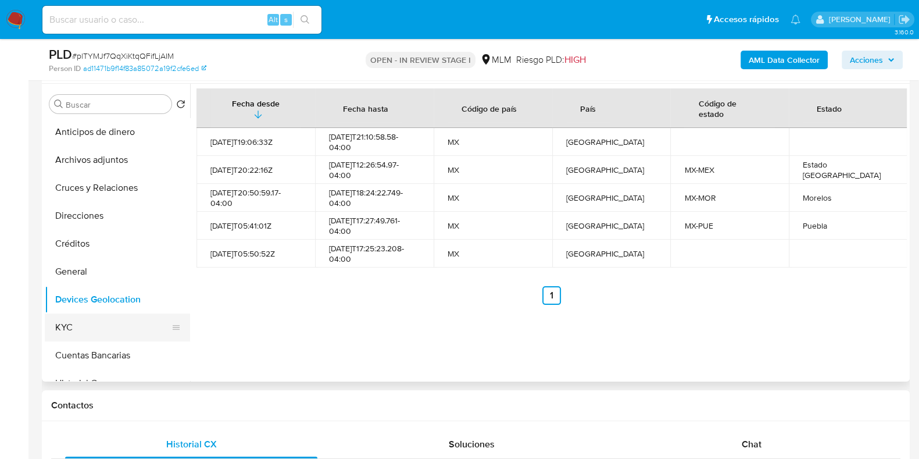
click at [90, 331] on button "KYC" at bounding box center [113, 327] width 136 height 28
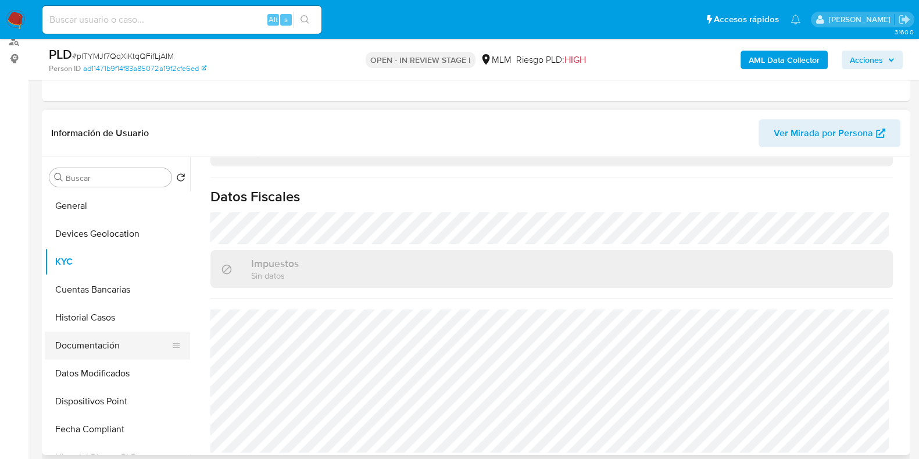
scroll to position [145, 0]
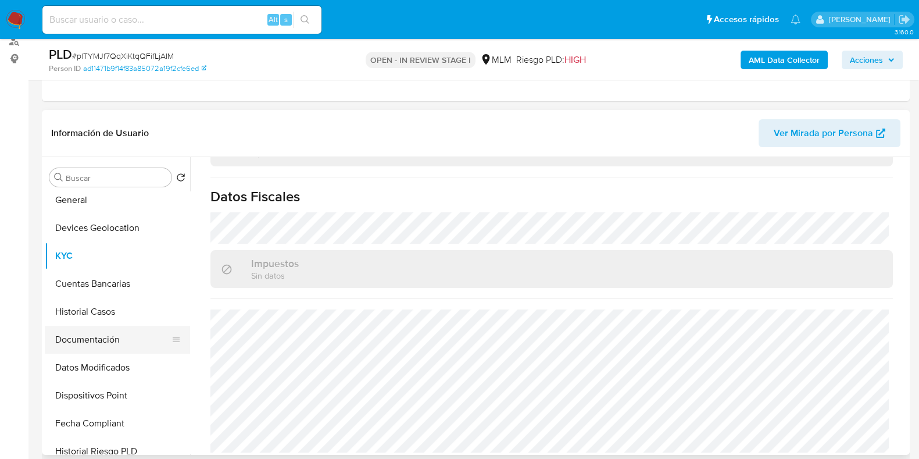
click at [95, 332] on button "Documentación" at bounding box center [113, 340] width 136 height 28
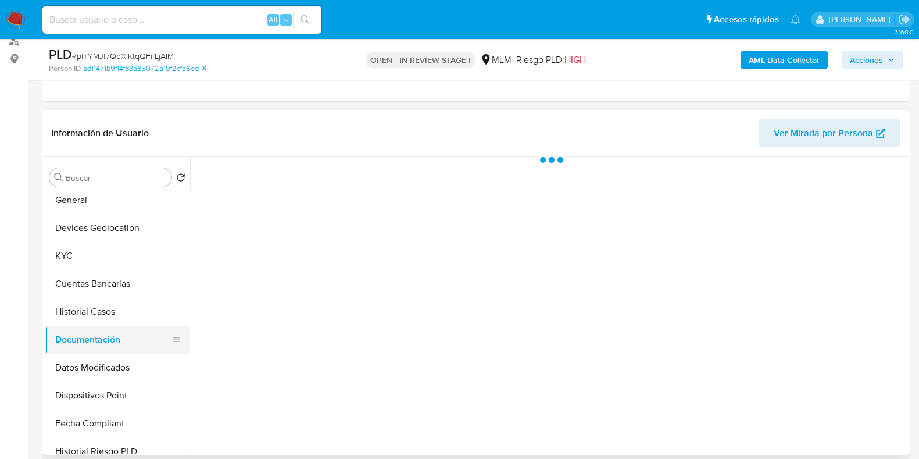
scroll to position [0, 0]
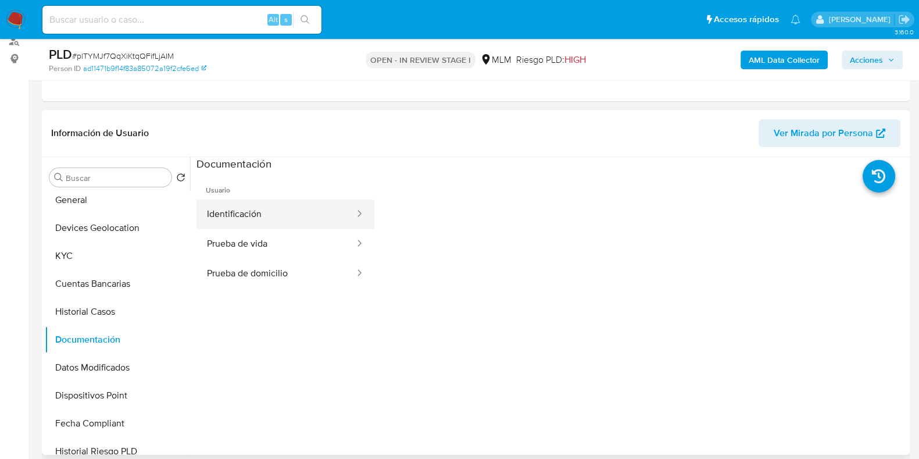
click at [251, 211] on button "Identificación" at bounding box center [275, 214] width 159 height 30
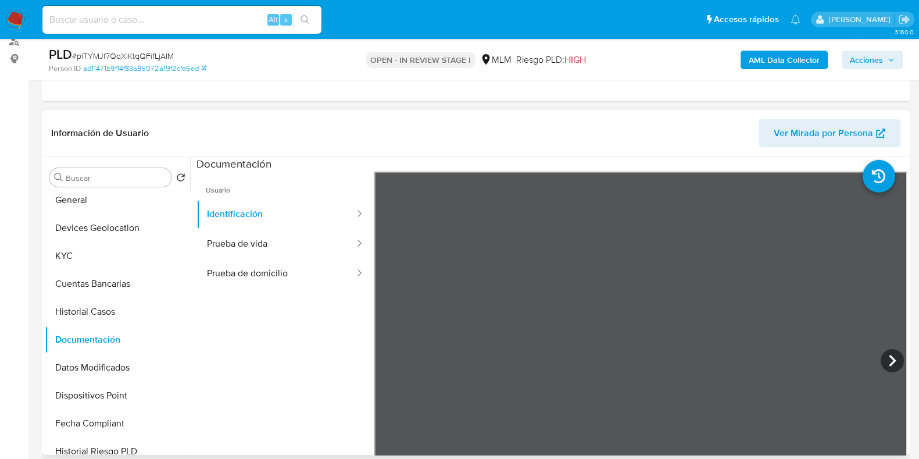
drag, startPoint x: 287, startPoint y: 269, endPoint x: 347, endPoint y: 302, distance: 68.7
click at [285, 270] on button "Prueba de domicilio" at bounding box center [275, 274] width 159 height 30
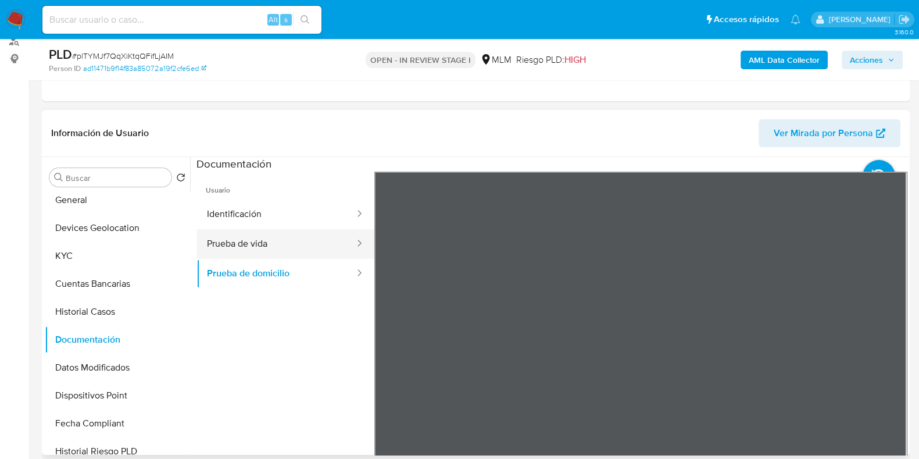
click at [247, 248] on button "Prueba de vida" at bounding box center [275, 244] width 159 height 30
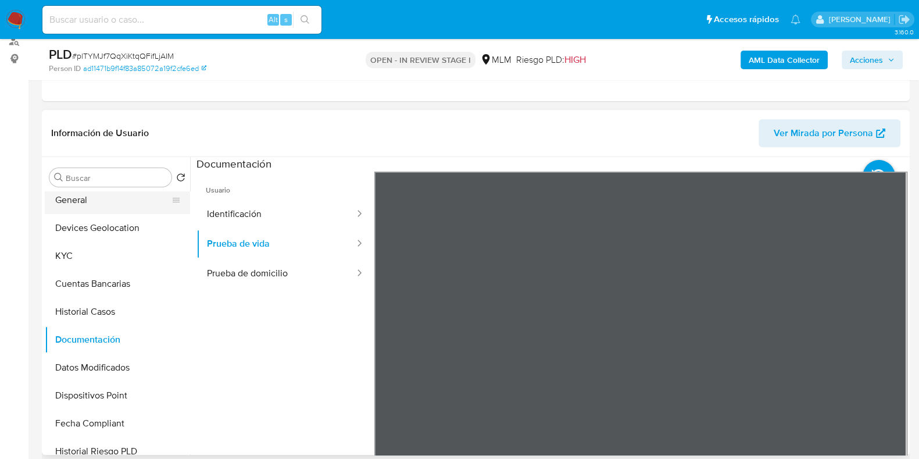
click at [85, 204] on button "General" at bounding box center [113, 200] width 136 height 28
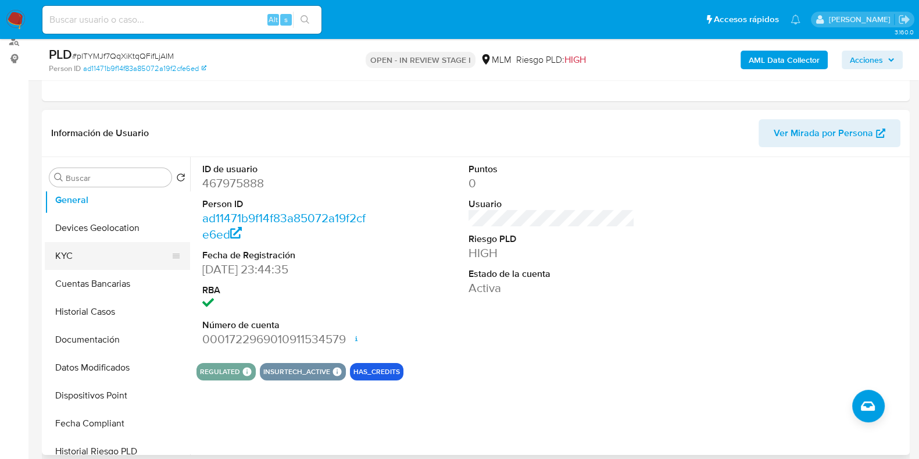
click at [110, 251] on button "KYC" at bounding box center [113, 256] width 136 height 28
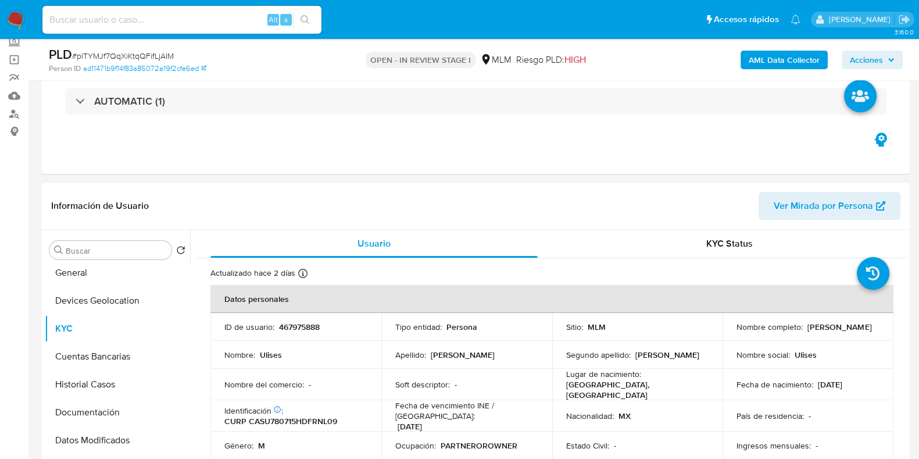
drag, startPoint x: 828, startPoint y: 332, endPoint x: 724, endPoint y: 333, distance: 104.6
click at [724, 333] on td "Nombre completo : Ulises Carbajal Sanchez" at bounding box center [808, 327] width 171 height 28
copy p "Ulises Carbajal Sanchez"
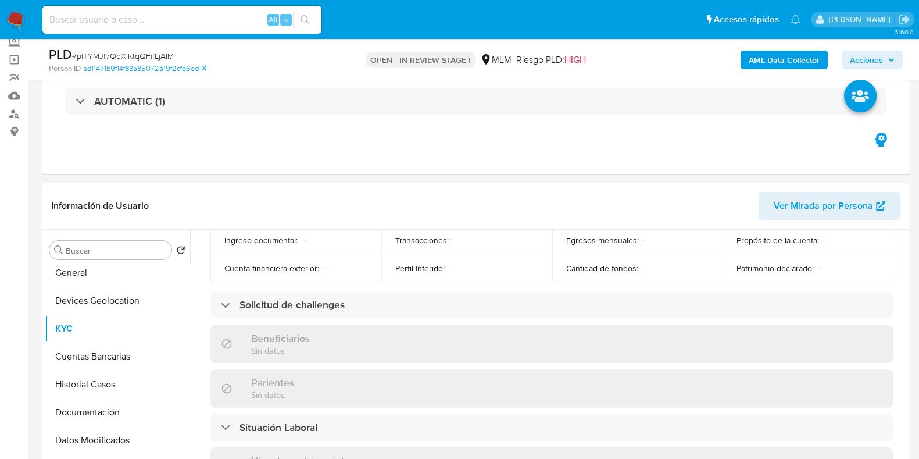
scroll to position [210, 0]
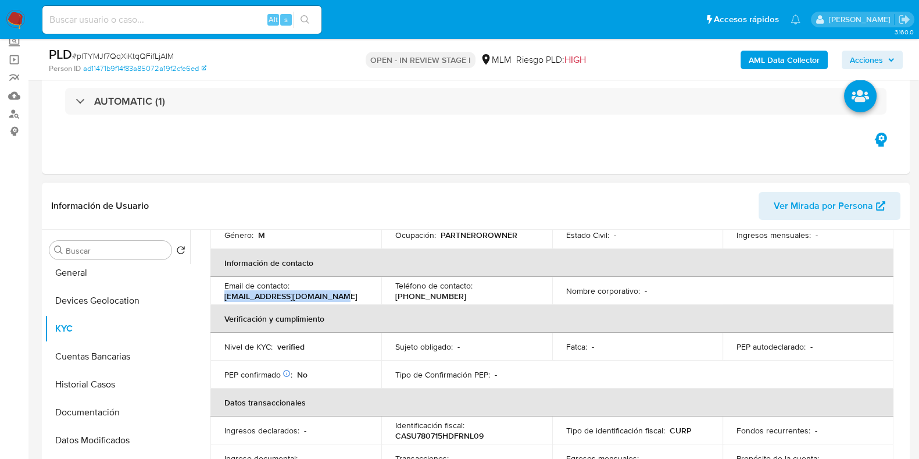
drag, startPoint x: 328, startPoint y: 284, endPoint x: 216, endPoint y: 288, distance: 112.8
click at [216, 288] on td "Email de contacto : ulisescarbajal8v@gmail.com" at bounding box center [295, 291] width 171 height 28
copy p "ulisescarbajal8v@gmail.com"
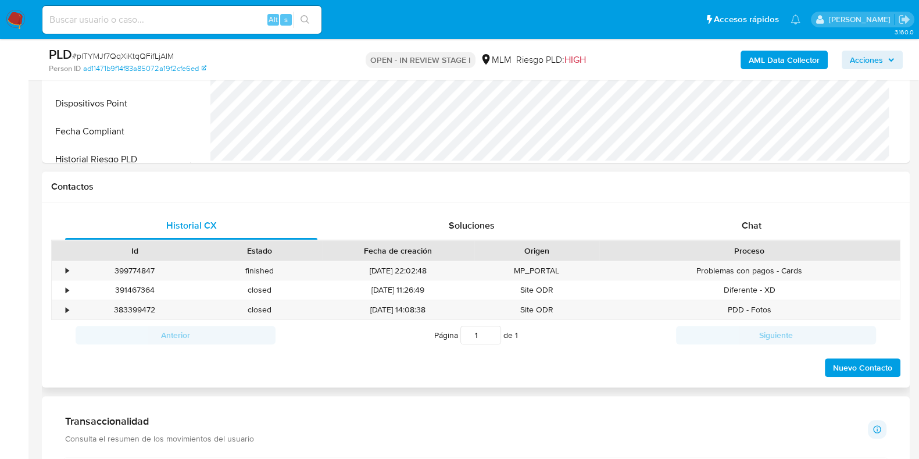
scroll to position [508, 0]
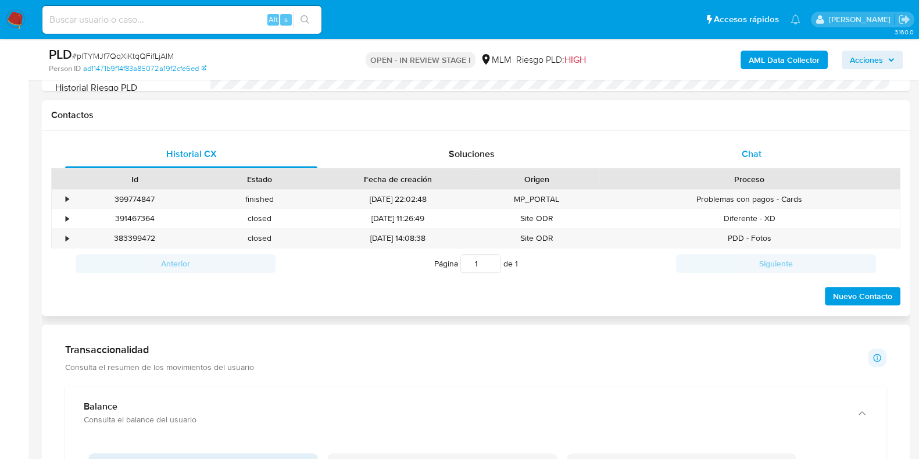
click at [742, 158] on span "Chat" at bounding box center [752, 153] width 20 height 13
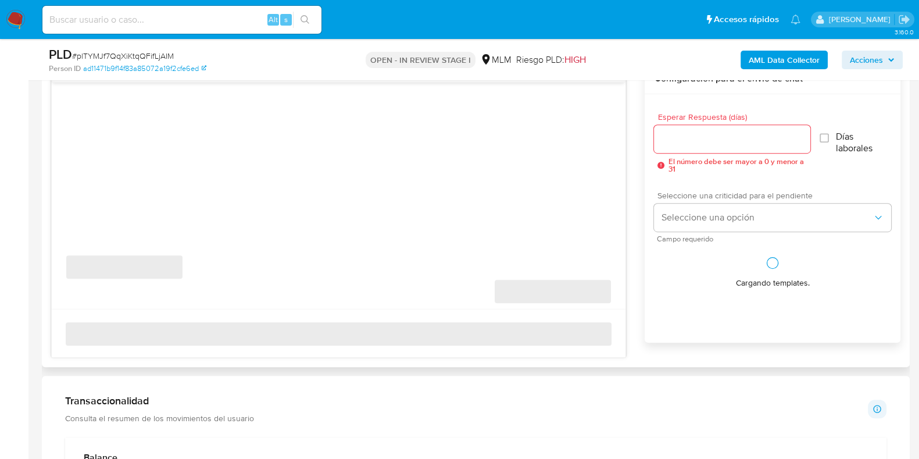
scroll to position [654, 0]
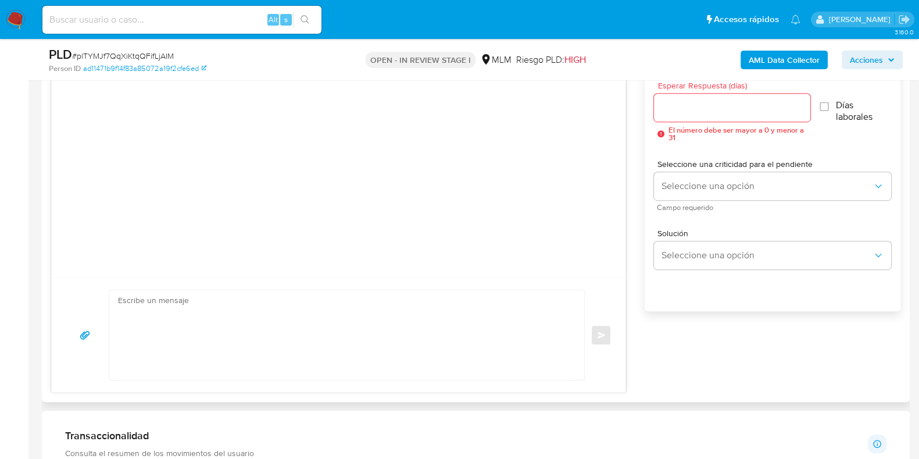
click at [675, 110] on input "Esperar Respuesta (días)" at bounding box center [732, 107] width 156 height 15
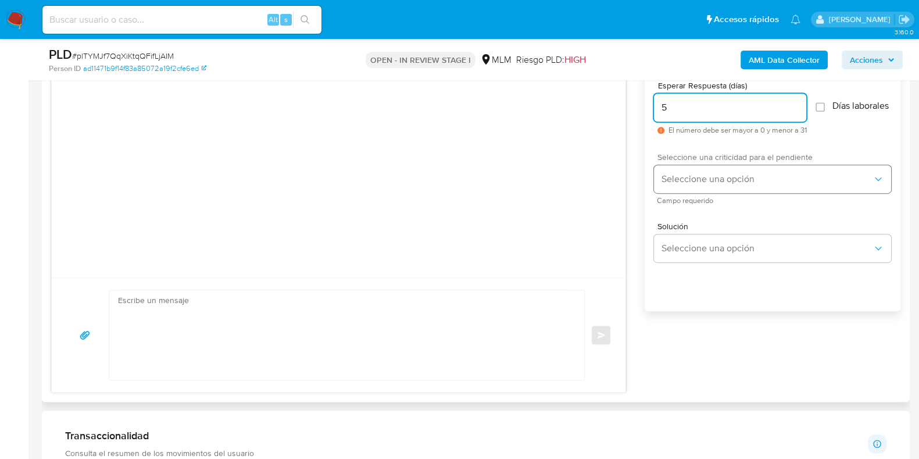
type input "5"
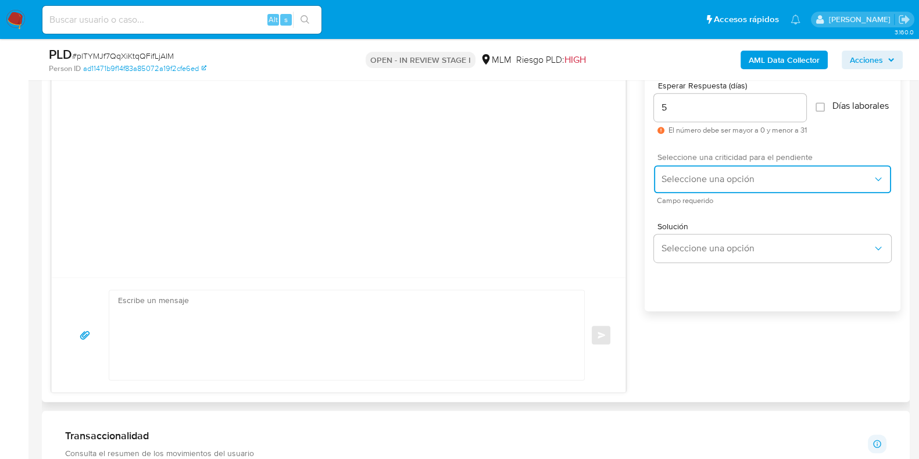
click at [669, 185] on span "Seleccione una opción" at bounding box center [767, 179] width 212 height 12
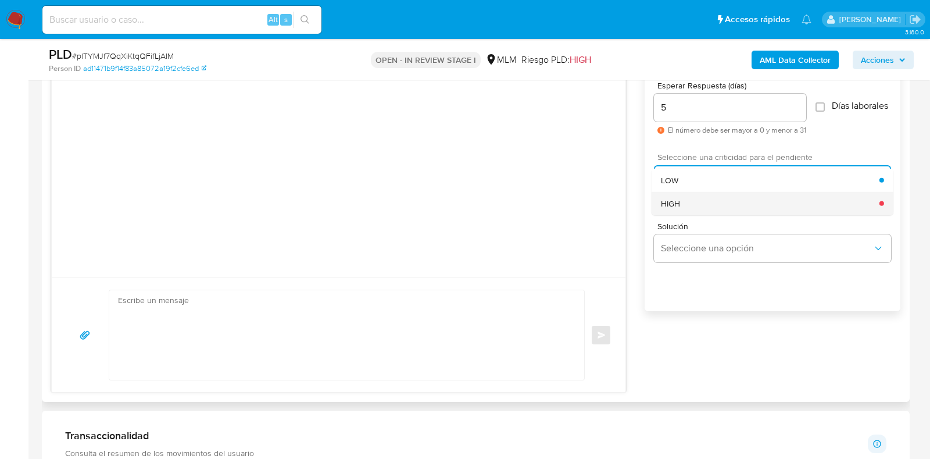
click at [673, 207] on span "HIGH" at bounding box center [670, 203] width 19 height 10
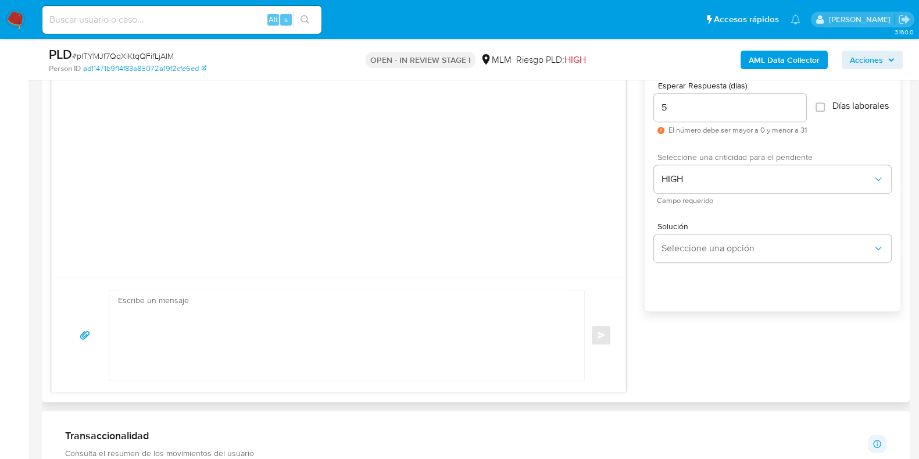
click at [392, 324] on textarea at bounding box center [344, 335] width 452 height 90
paste textarea "Apreciable cliente: Te comentamos que debemos llevar a cabo un proceso de verif…"
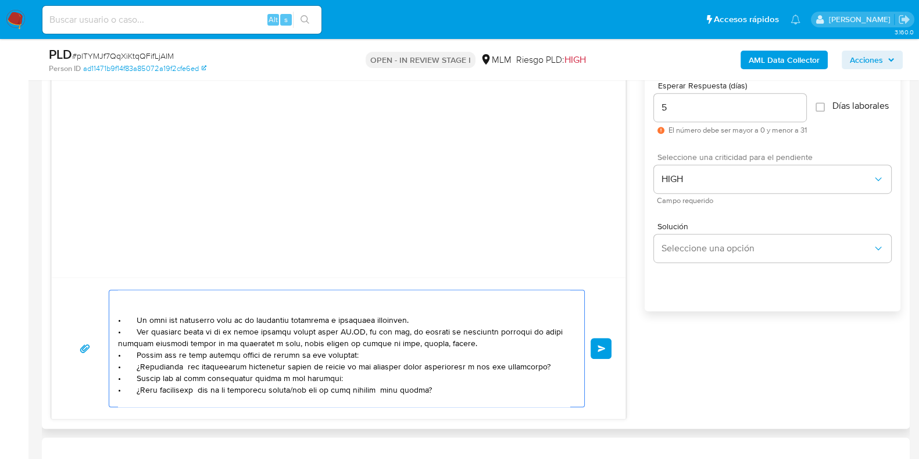
scroll to position [72, 0]
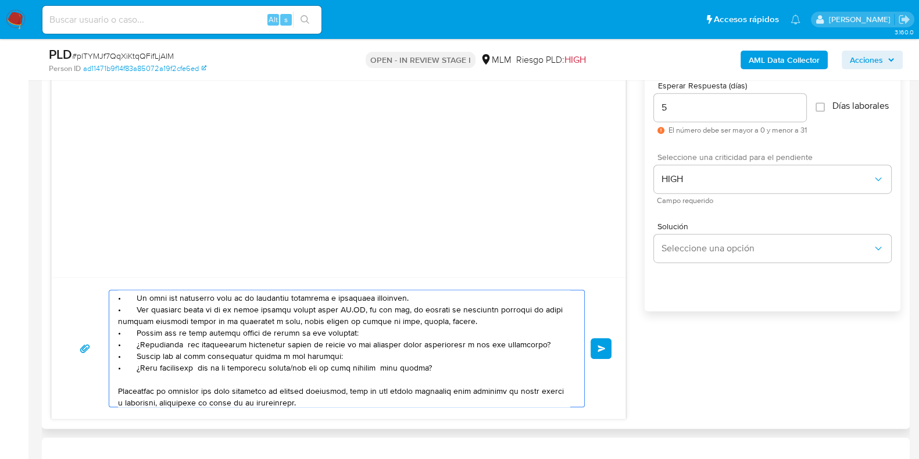
drag, startPoint x: 425, startPoint y: 367, endPoint x: 148, endPoint y: 344, distance: 278.8
click at [148, 344] on textarea at bounding box center [344, 348] width 452 height 116
click at [255, 357] on textarea at bounding box center [344, 348] width 452 height 116
drag, startPoint x: 365, startPoint y: 332, endPoint x: 113, endPoint y: 337, distance: 252.3
click at [113, 337] on div at bounding box center [343, 348] width 469 height 116
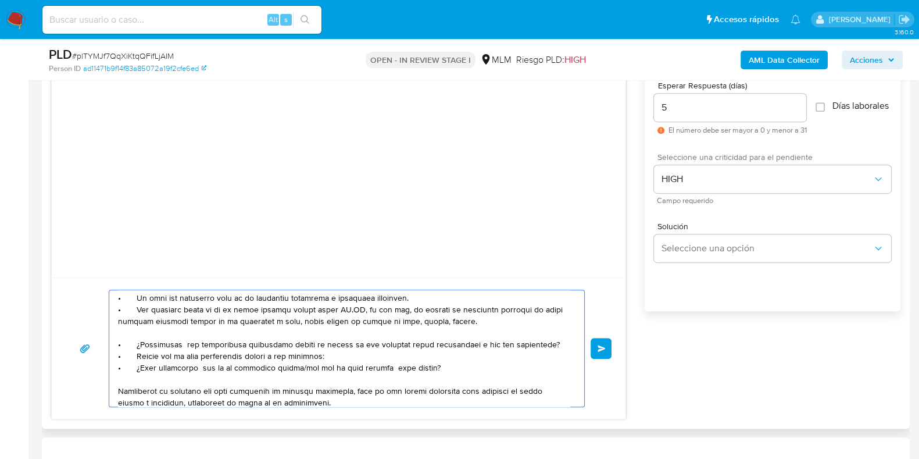
drag, startPoint x: 424, startPoint y: 364, endPoint x: 108, endPoint y: 368, distance: 316.8
click at [108, 368] on div "Enviar" at bounding box center [339, 347] width 546 height 117
drag, startPoint x: 328, startPoint y: 306, endPoint x: 203, endPoint y: 313, distance: 124.6
click at [203, 313] on textarea "Apreciable cliente: Te comentamos que debemos llevar a cabo un proceso de verif…" at bounding box center [344, 348] width 452 height 116
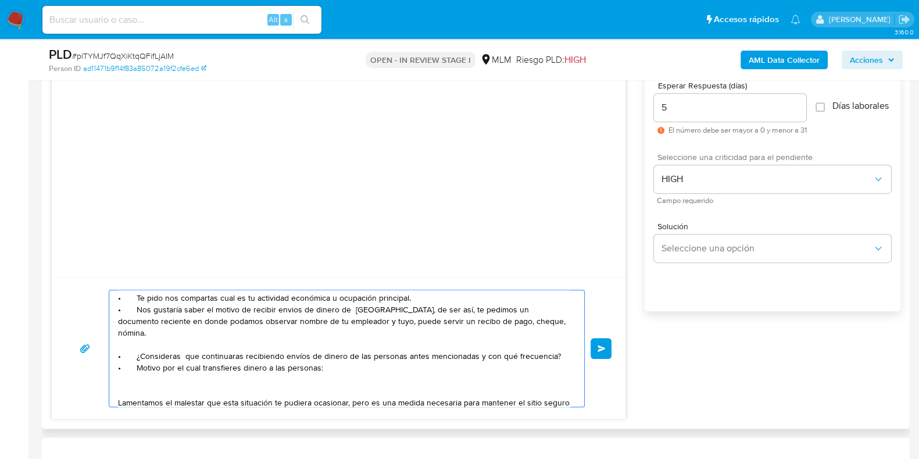
paste textarea "victor Carbajal Sanchez"
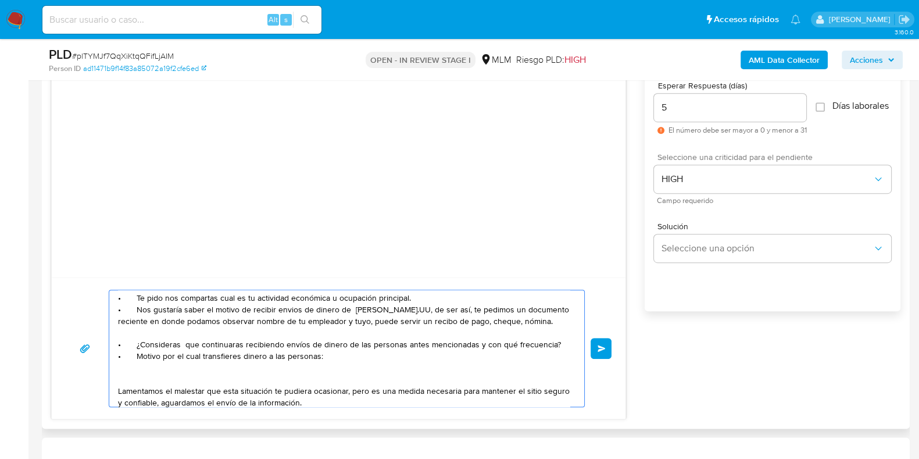
click at [434, 308] on textarea "Apreciable cliente: Te comentamos que debemos llevar a cabo un proceso de verif…" at bounding box center [344, 348] width 452 height 116
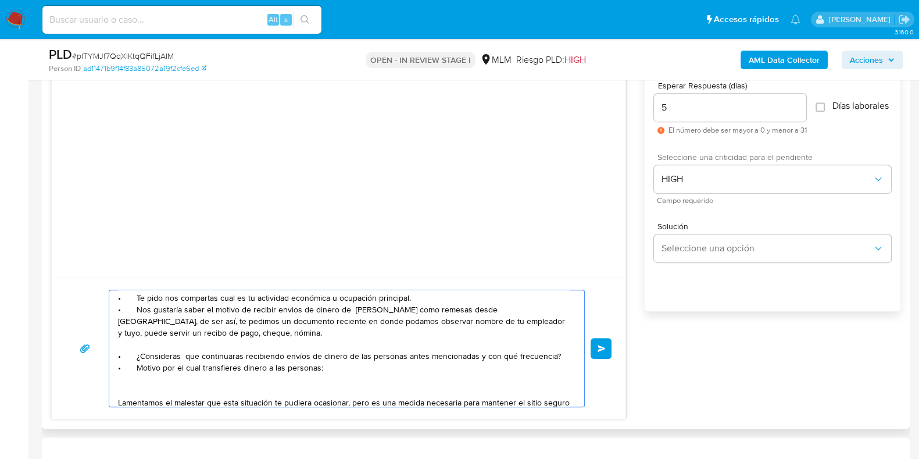
drag, startPoint x: 542, startPoint y: 310, endPoint x: 498, endPoint y: 338, distance: 52.7
click at [498, 338] on textarea "Apreciable cliente: Te comentamos que debemos llevar a cabo un proceso de verif…" at bounding box center [344, 348] width 452 height 116
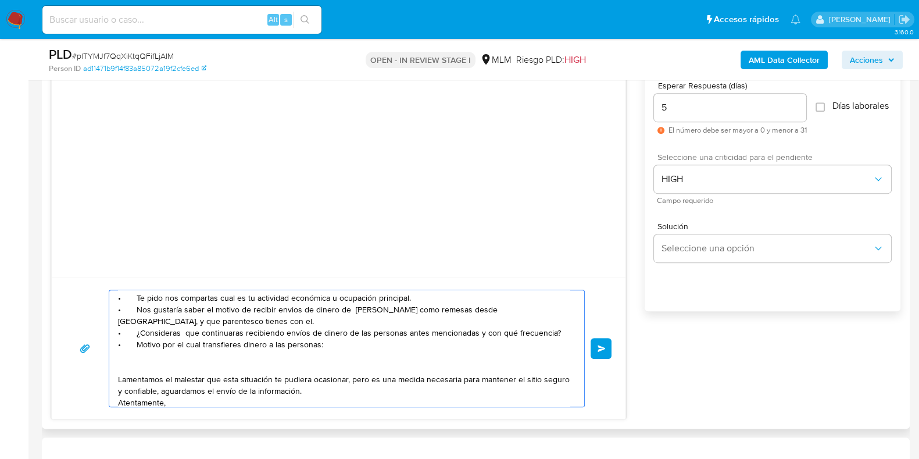
click at [432, 355] on textarea "Apreciable cliente: Te comentamos que debemos llevar a cabo un proceso de verif…" at bounding box center [344, 348] width 452 height 116
drag, startPoint x: 417, startPoint y: 308, endPoint x: 359, endPoint y: 330, distance: 61.4
click at [359, 330] on textarea "Apreciable cliente: Te comentamos que debemos llevar a cabo un proceso de verif…" at bounding box center [344, 348] width 452 height 116
type textarea "Apreciable cliente: Te comentamos que debemos llevar a cabo un proceso de verif…"
click at [605, 349] on span "Enviar" at bounding box center [602, 348] width 8 height 7
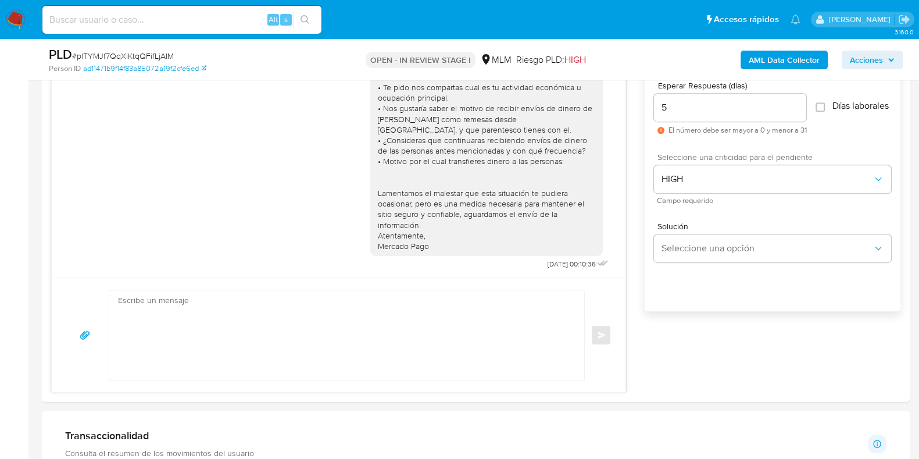
click at [145, 55] on span "# plTYMJf7QqXiKtqQFifLjAIM" at bounding box center [123, 56] width 102 height 12
copy span "plTYMJf7QqXiKtqQFifLjAIM"
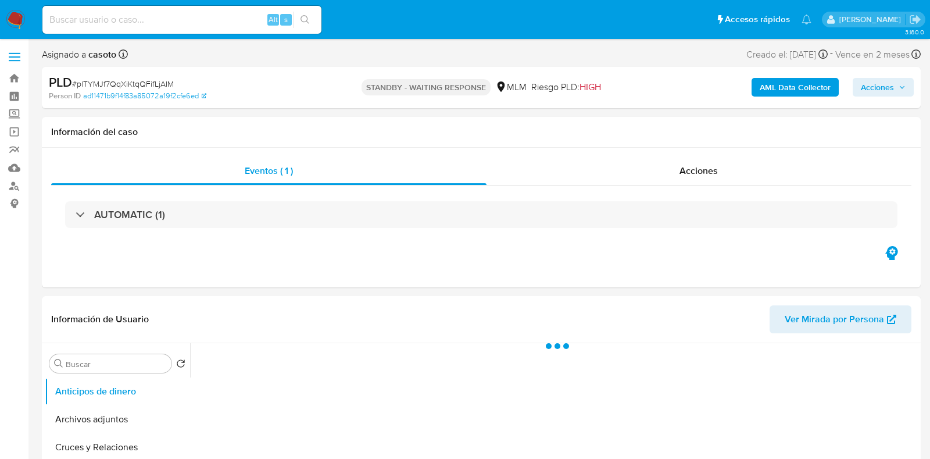
select select "10"
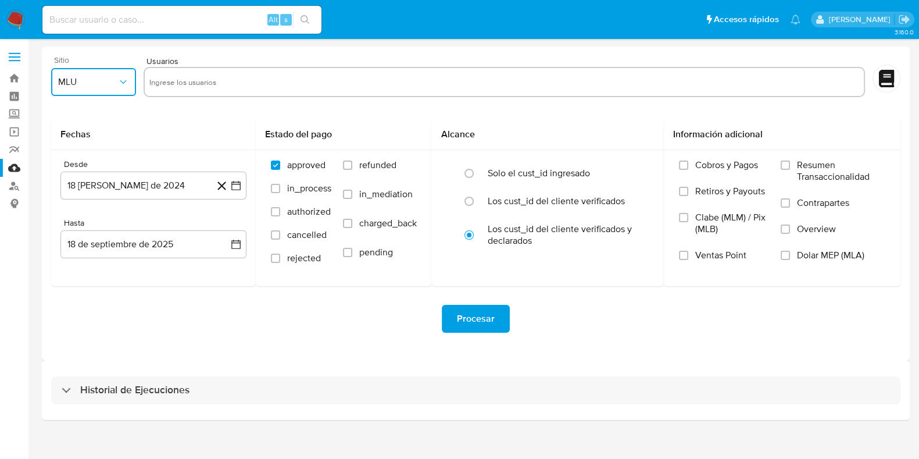
click at [79, 91] on button "MLU" at bounding box center [93, 82] width 85 height 28
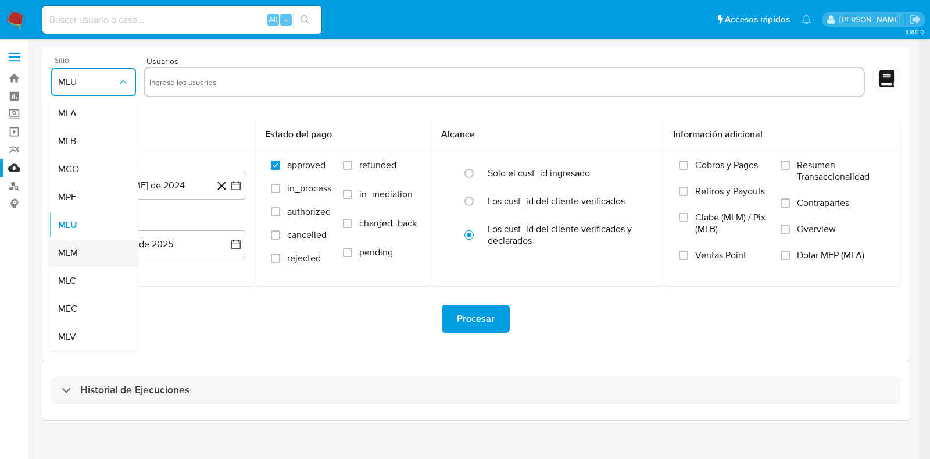
click at [71, 248] on span "MLM" at bounding box center [68, 253] width 20 height 12
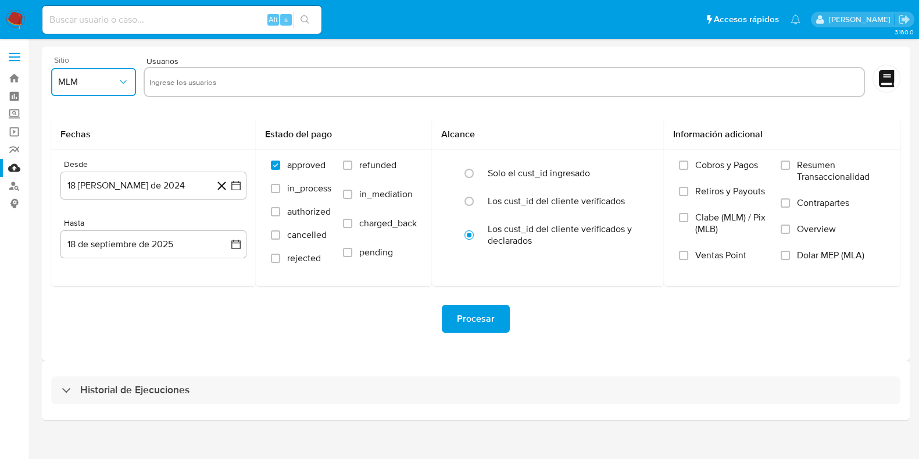
click at [169, 77] on input "text" at bounding box center [504, 82] width 710 height 19
paste input "2183214462"
type input "2183214462"
paste input "2179935410"
type input "2179935410"
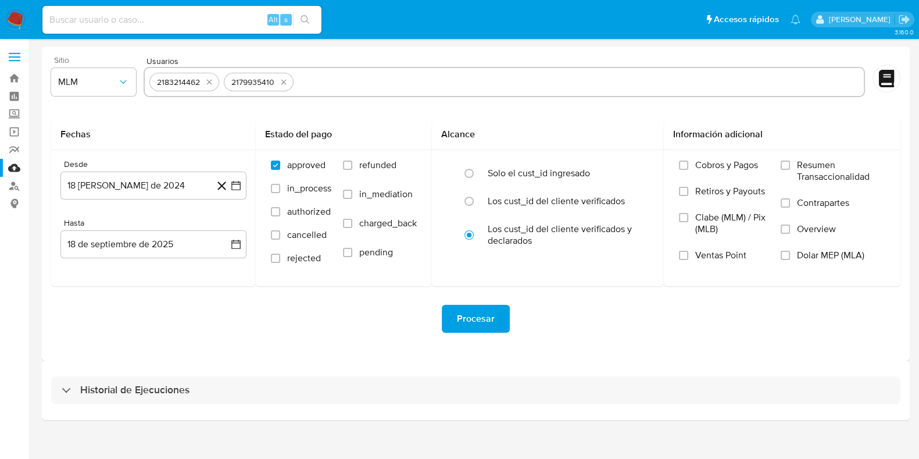
paste input "1292472298"
type input "1292472298"
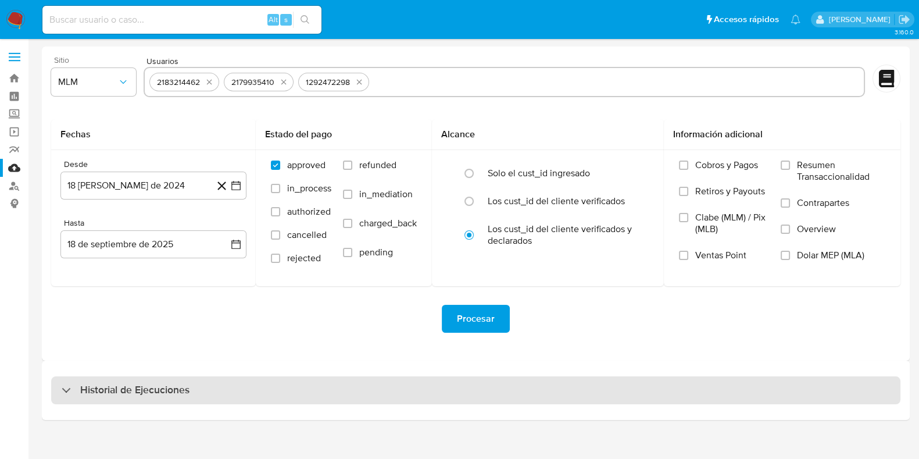
paste input "1409484537"
type input "1409484537"
paste input "1935343515"
type input "1935343515"
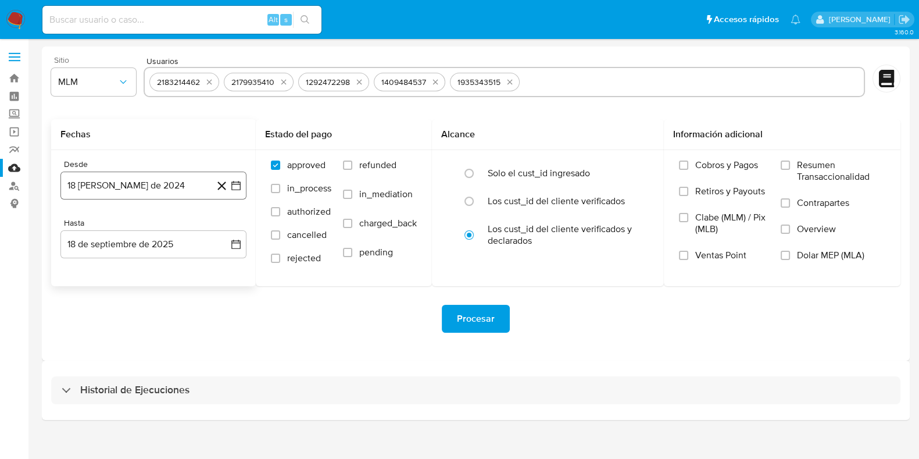
click at [146, 190] on button "18 [PERSON_NAME] de 2024" at bounding box center [153, 185] width 186 height 28
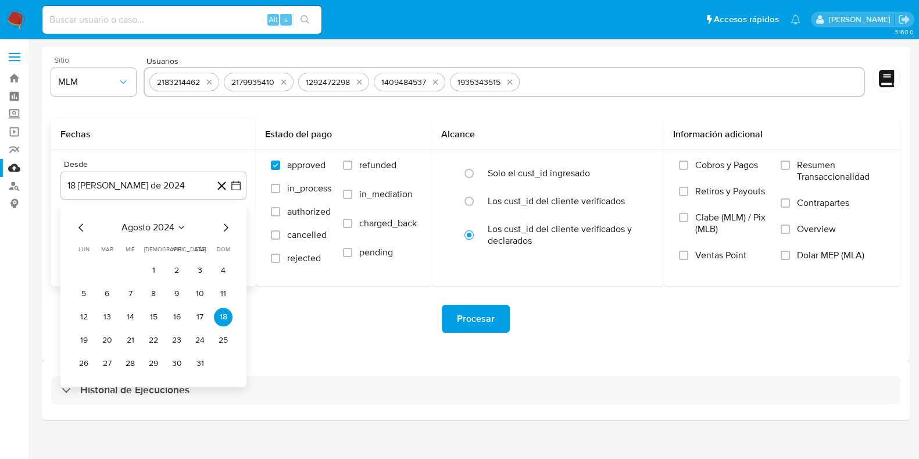
click at [164, 226] on span "agosto 2024" at bounding box center [147, 227] width 53 height 12
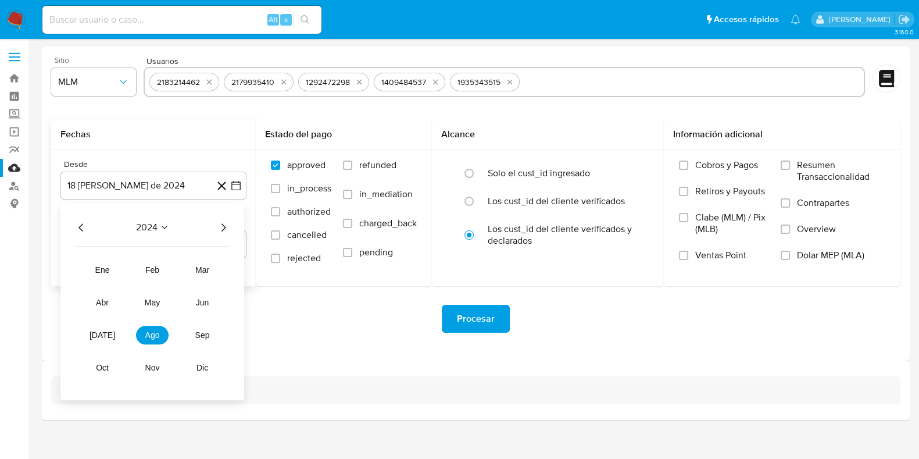
click at [219, 225] on icon "Año siguiente" at bounding box center [223, 227] width 14 height 14
click at [152, 301] on span "may" at bounding box center [152, 302] width 15 height 9
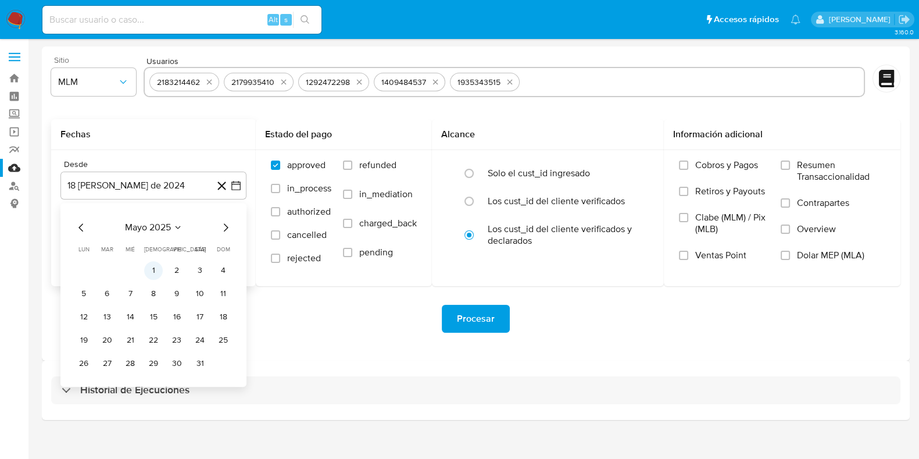
click at [153, 276] on button "1" at bounding box center [153, 270] width 19 height 19
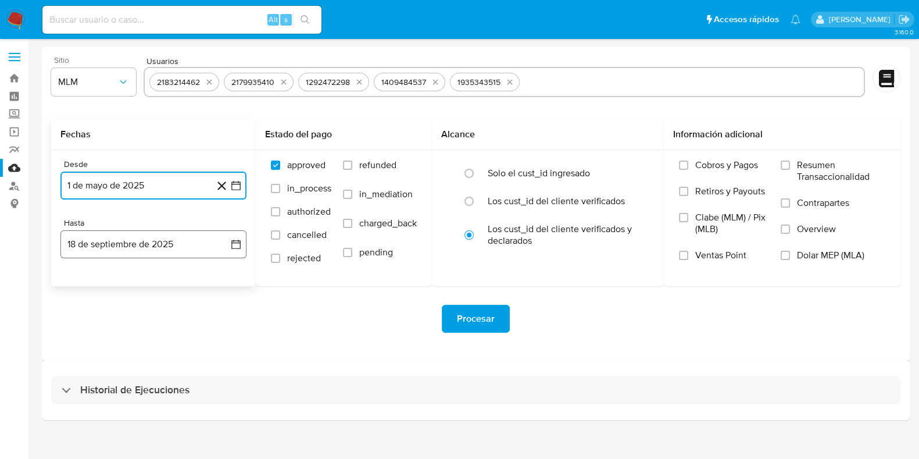
click at [119, 244] on button "18 de septiembre de 2025" at bounding box center [153, 244] width 186 height 28
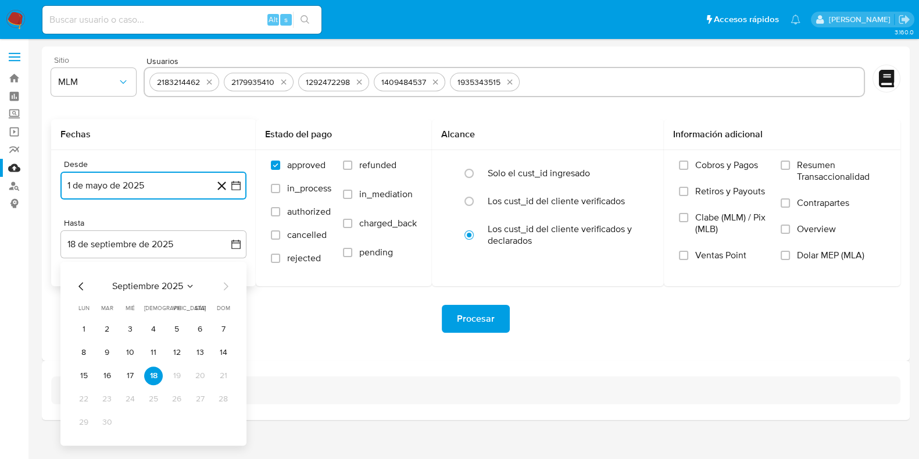
click at [78, 289] on icon "Mes anterior" at bounding box center [81, 286] width 14 height 14
click at [221, 422] on button "31" at bounding box center [223, 422] width 19 height 19
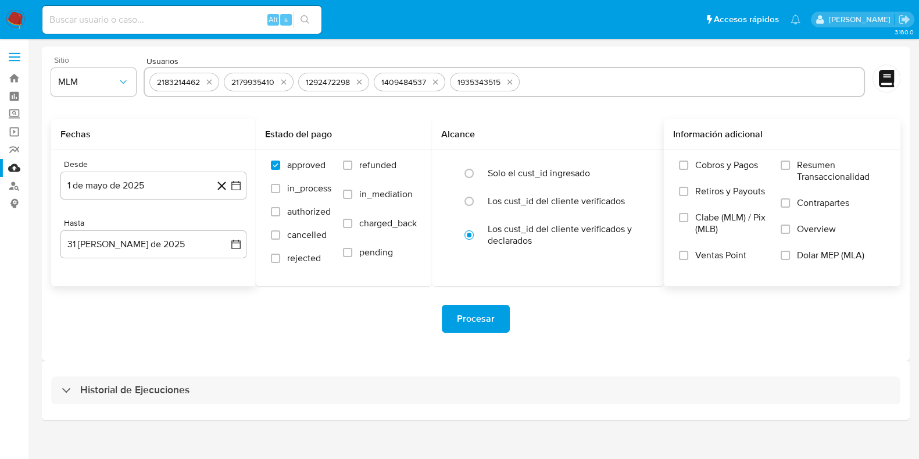
click at [784, 223] on label "Overview" at bounding box center [833, 236] width 105 height 26
click at [784, 224] on input "Overview" at bounding box center [785, 228] width 9 height 9
click at [478, 313] on span "Procesar" at bounding box center [476, 319] width 38 height 26
